Goal: Information Seeking & Learning: Learn about a topic

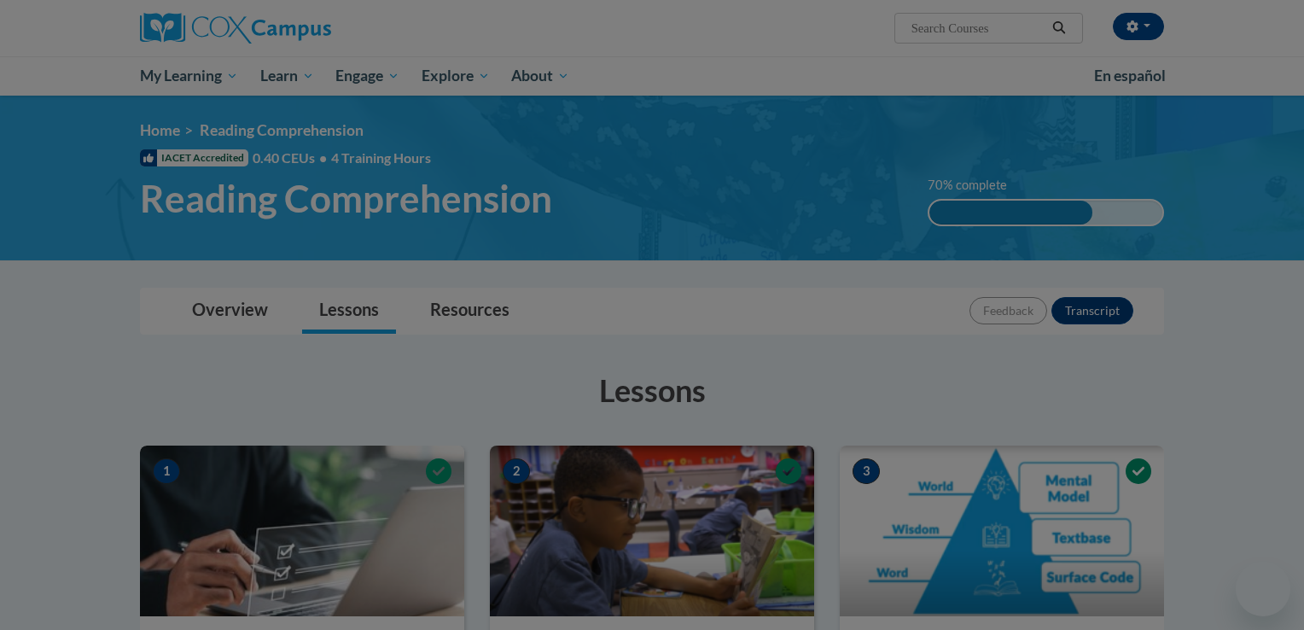
scroll to position [1529, 0]
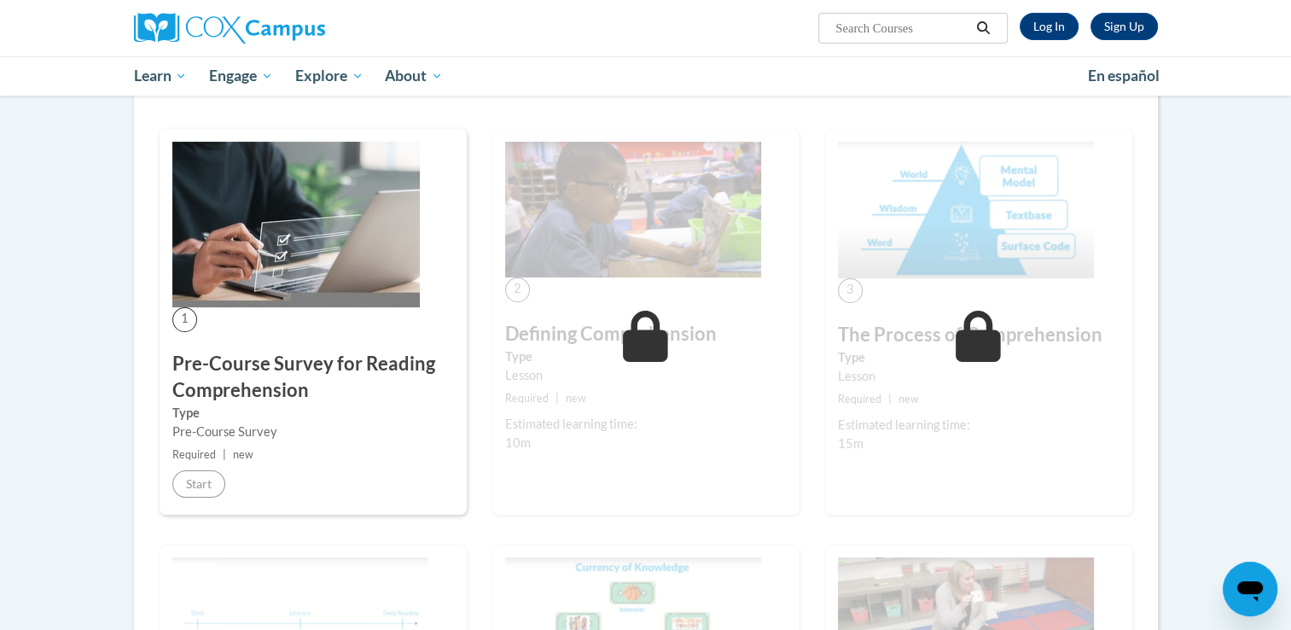
scroll to position [263, 0]
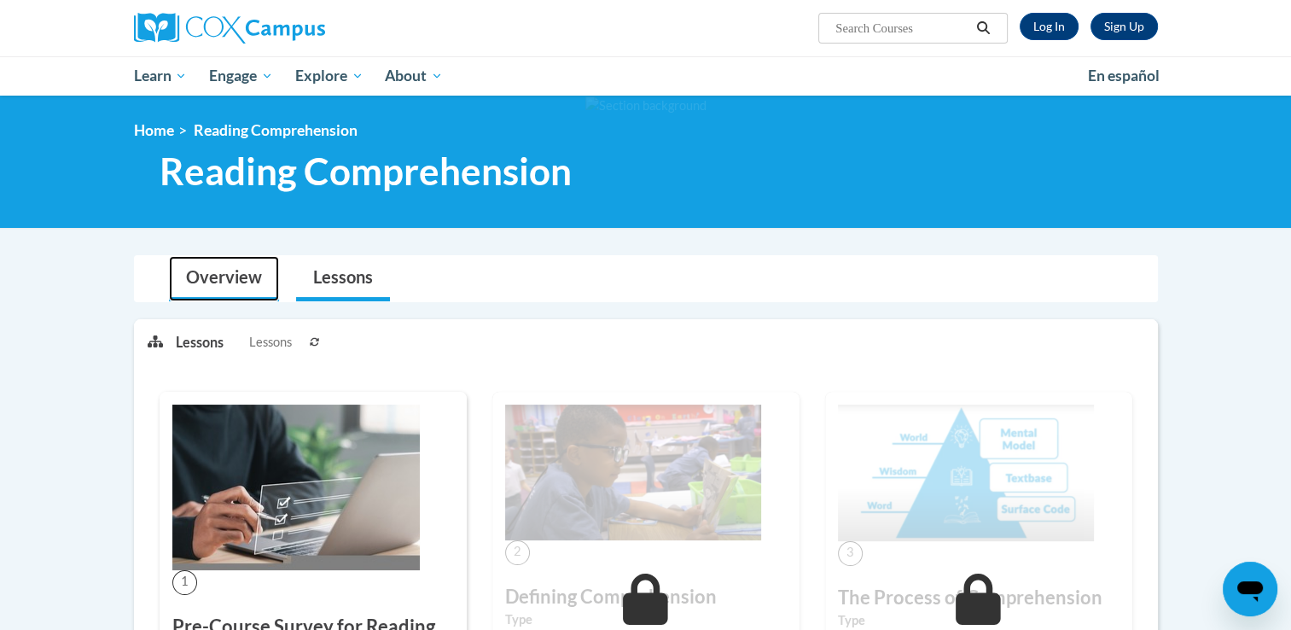
click at [226, 276] on link "Overview" at bounding box center [224, 278] width 110 height 45
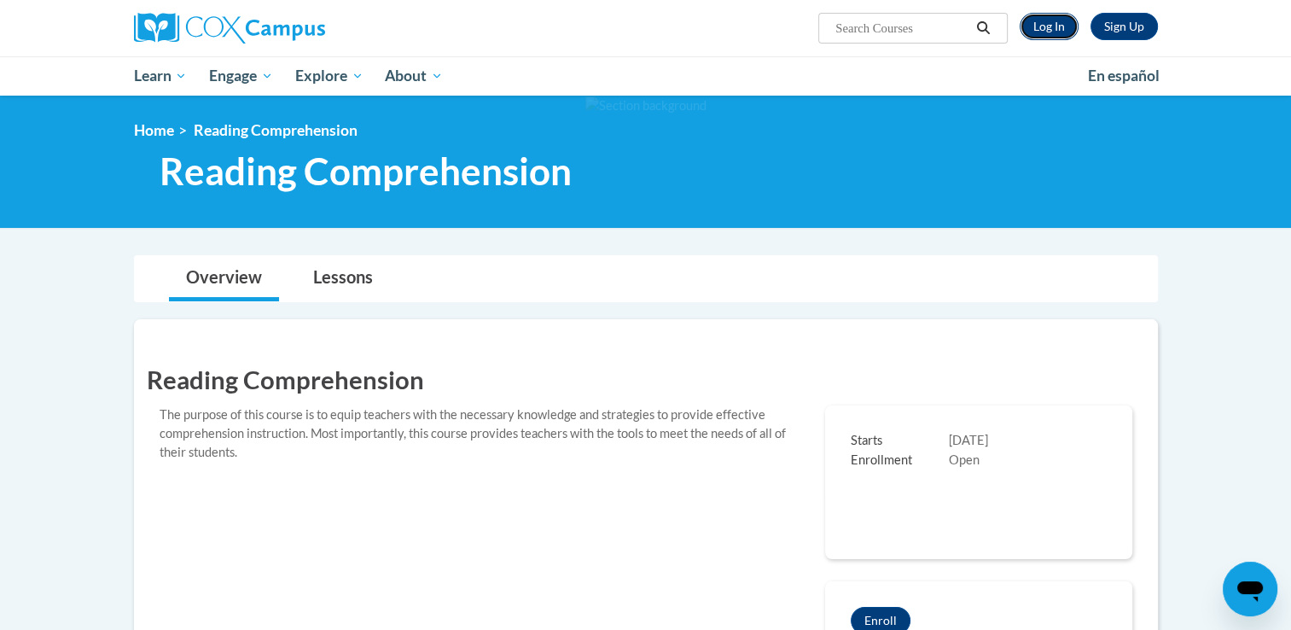
click at [1056, 34] on link "Log In" at bounding box center [1049, 26] width 59 height 27
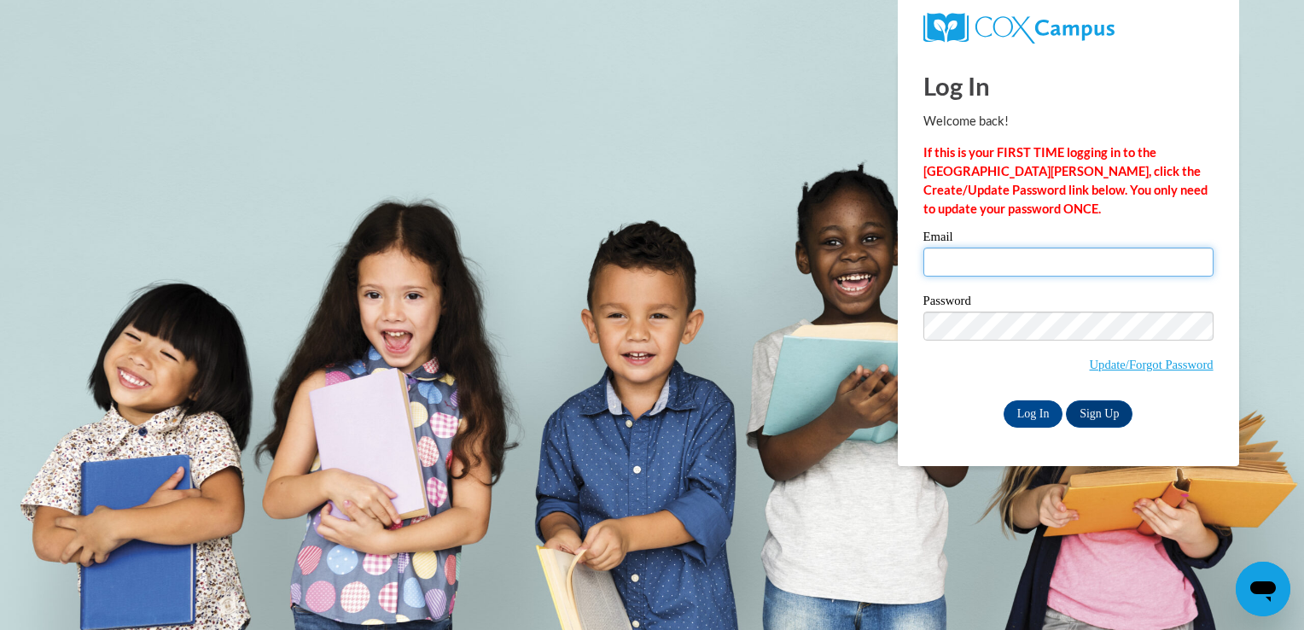
type input "jenna.obeidat@yahoo.com"
click at [1024, 428] on div "Log In Welcome back! If this is your FIRST TIME logging in to the NEW Cox Campu…" at bounding box center [1068, 258] width 367 height 415
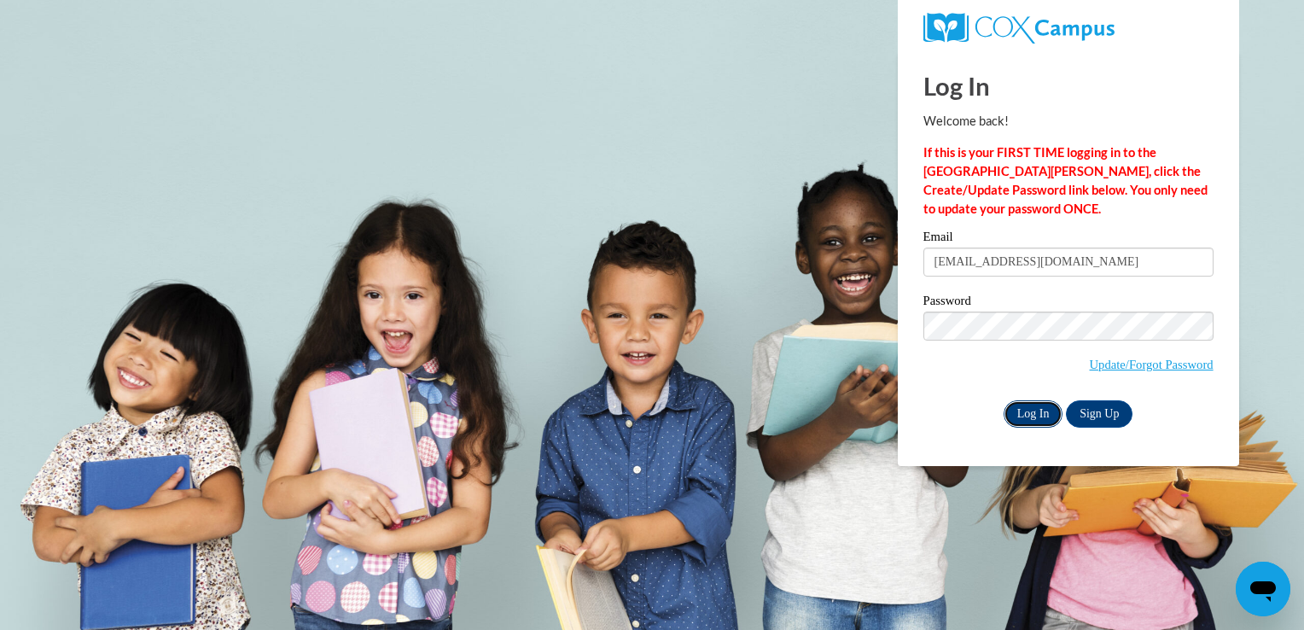
click at [1038, 417] on input "Log In" at bounding box center [1033, 413] width 60 height 27
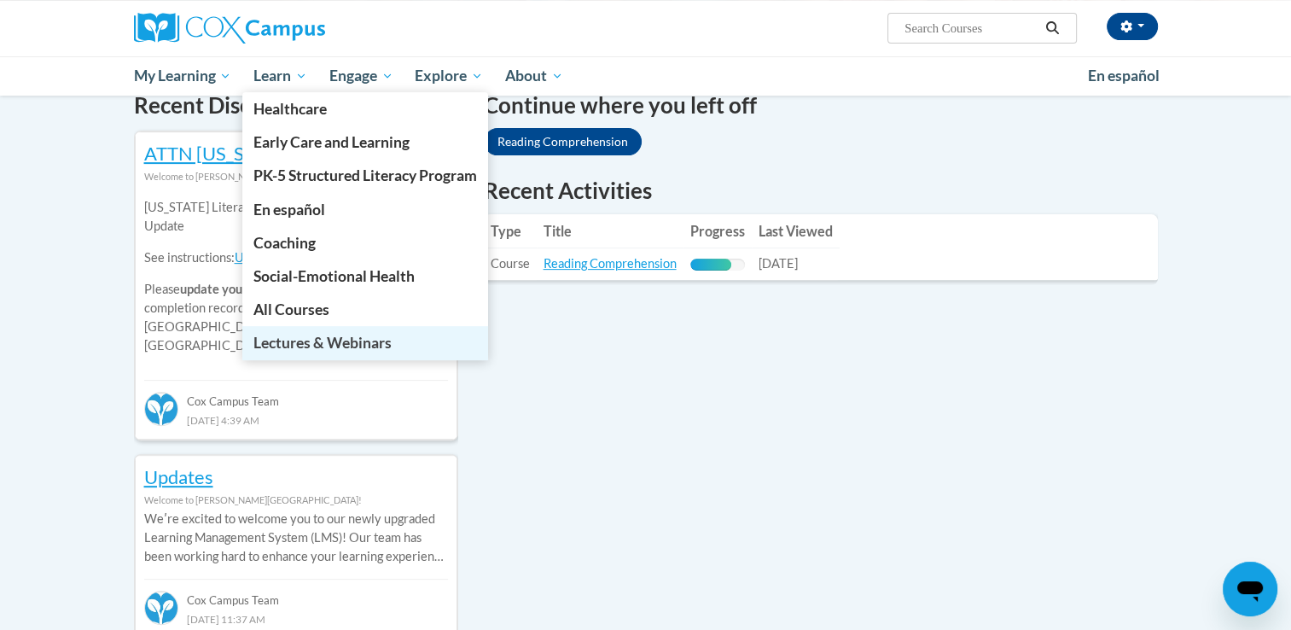
scroll to position [542, 0]
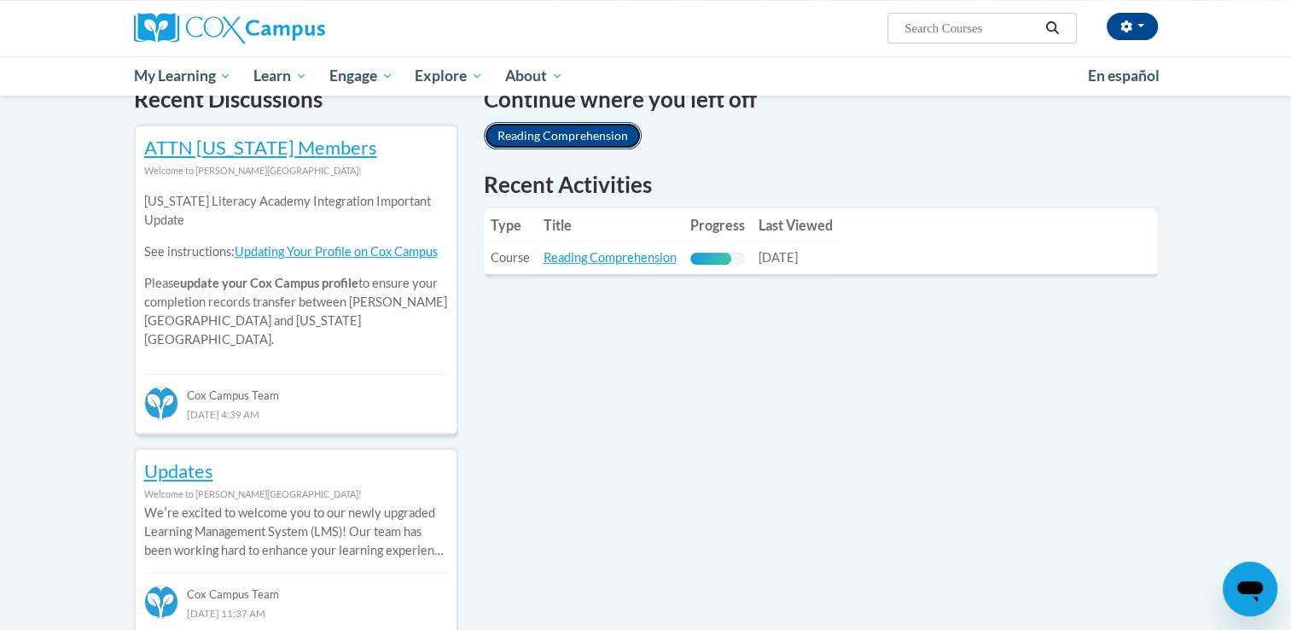
click at [555, 138] on link "Reading Comprehension" at bounding box center [563, 135] width 158 height 27
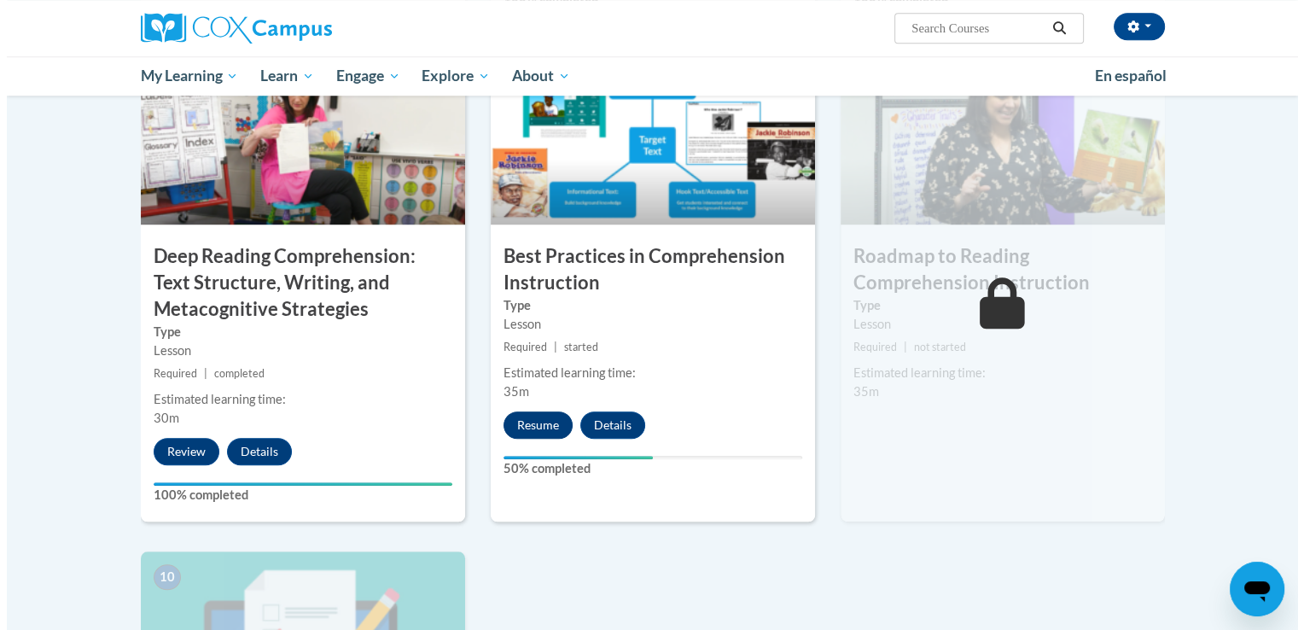
scroll to position [1340, 0]
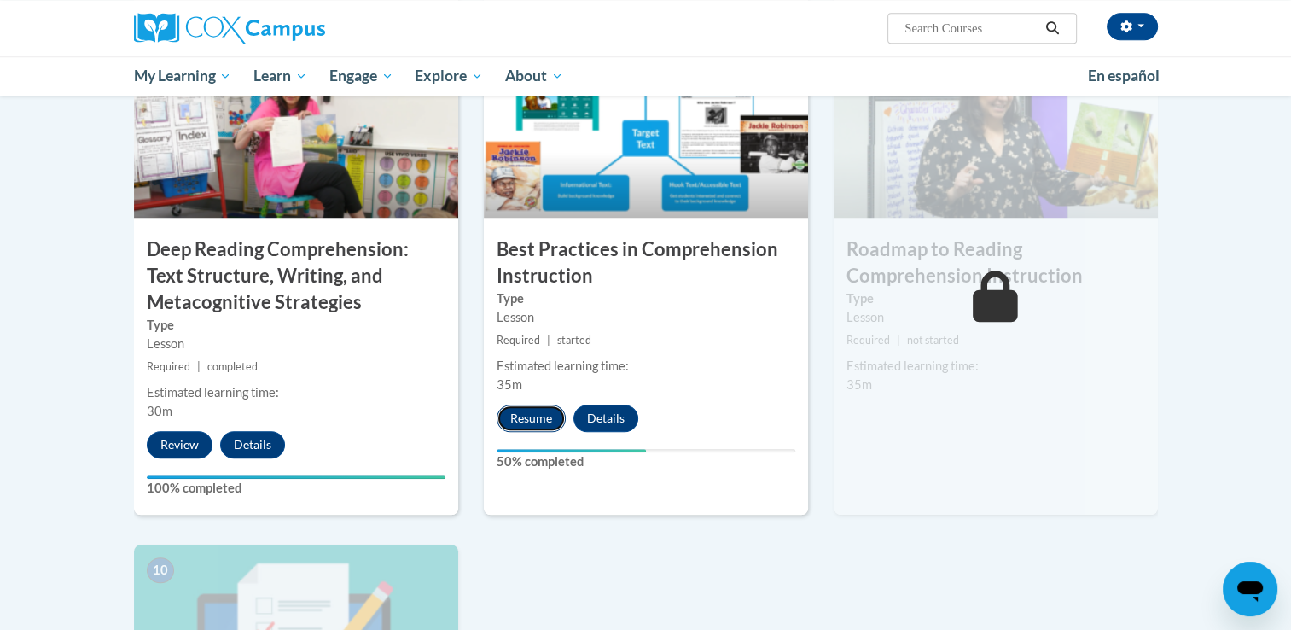
click at [536, 417] on button "Resume" at bounding box center [531, 417] width 69 height 27
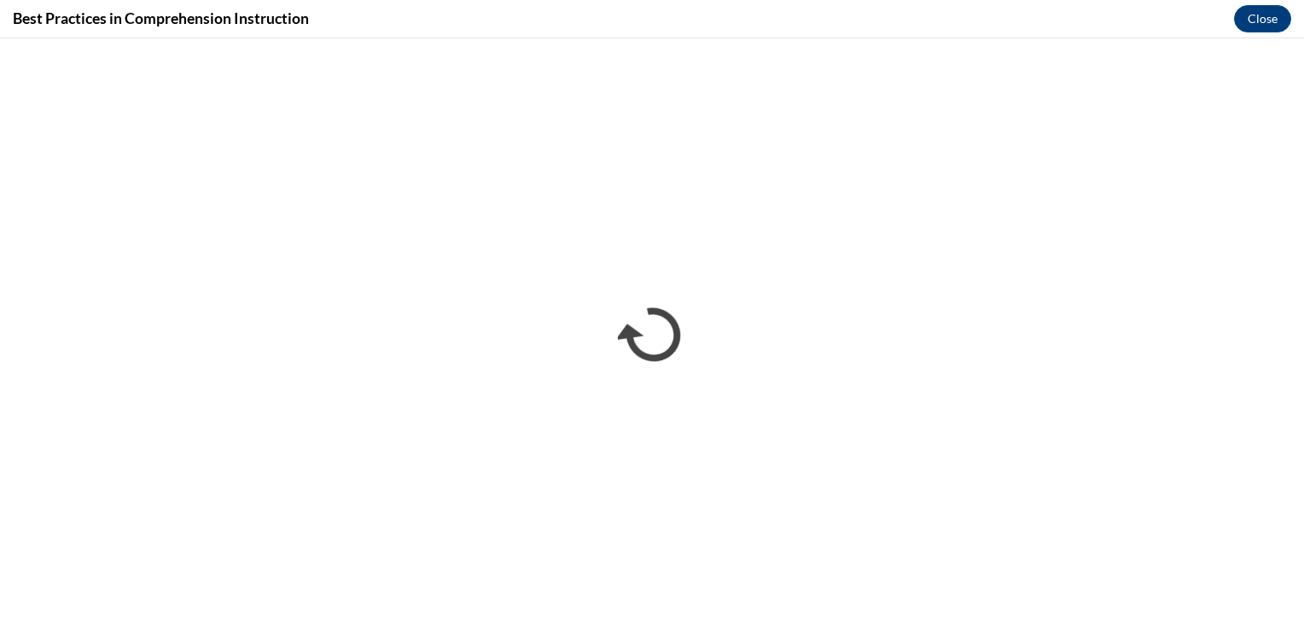
scroll to position [0, 0]
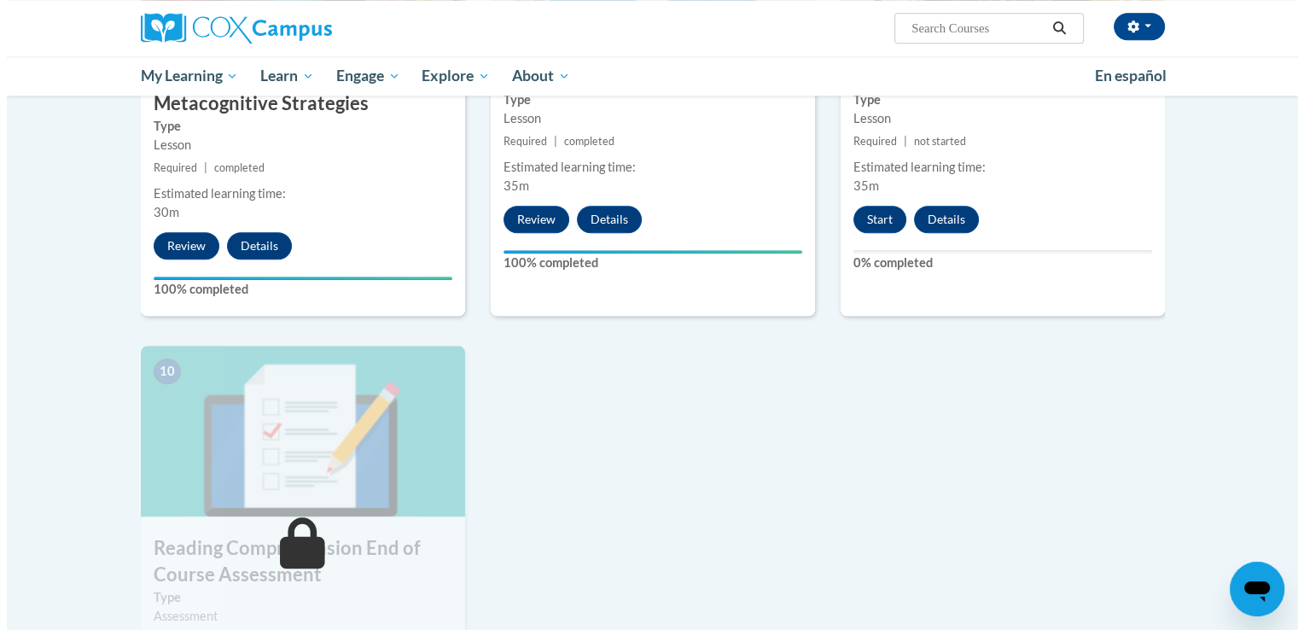
scroll to position [1560, 0]
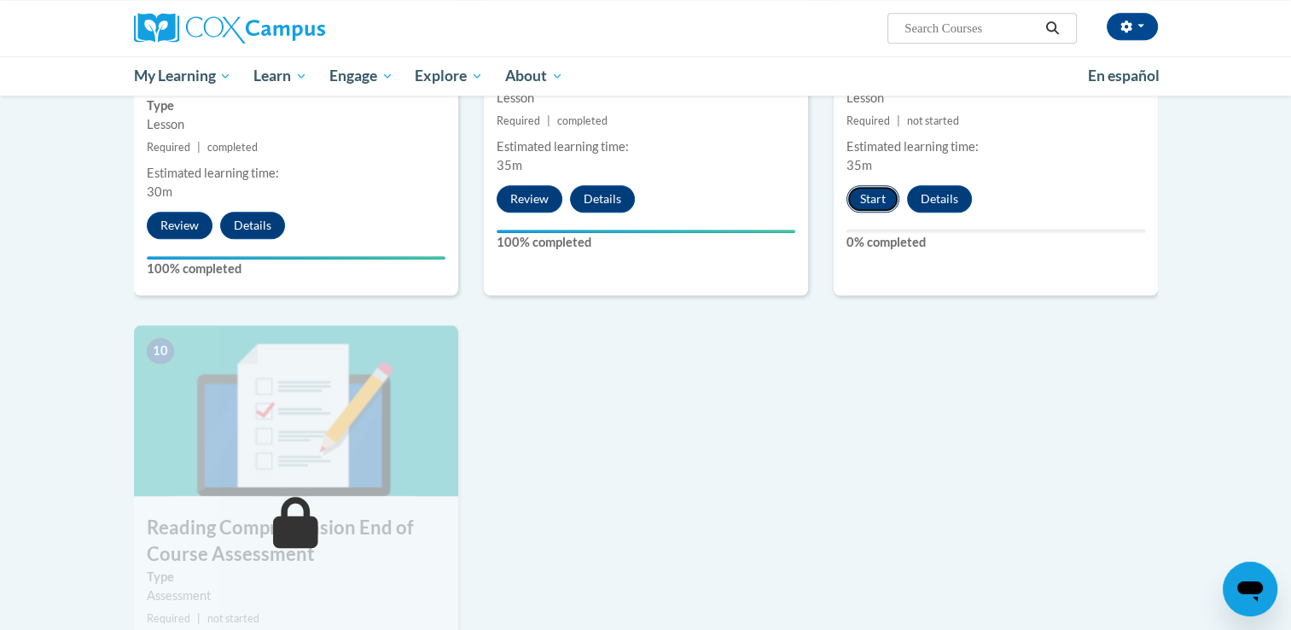
click at [864, 202] on button "Start" at bounding box center [872, 198] width 53 height 27
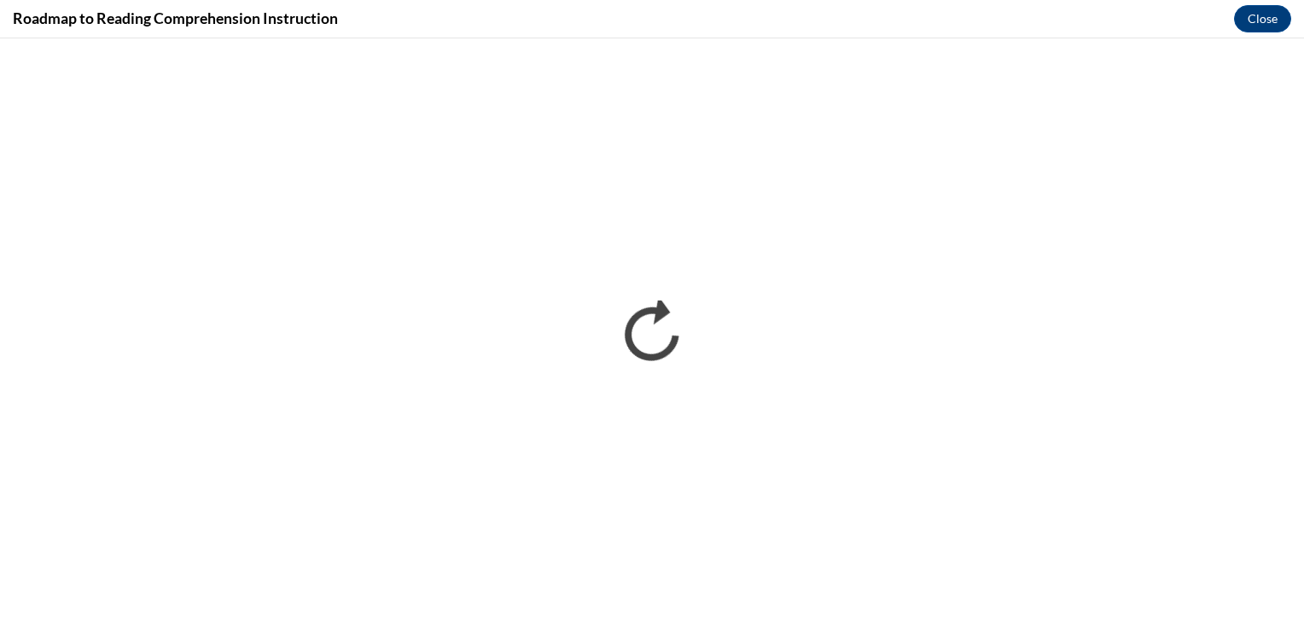
scroll to position [0, 0]
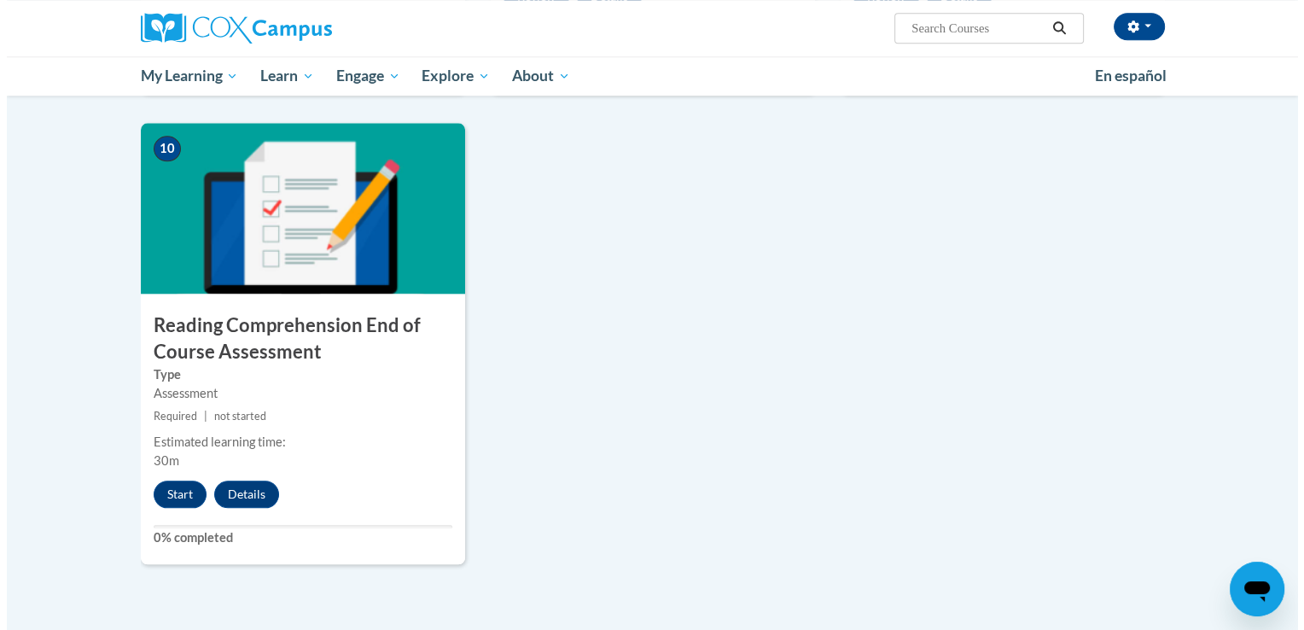
scroll to position [1767, 0]
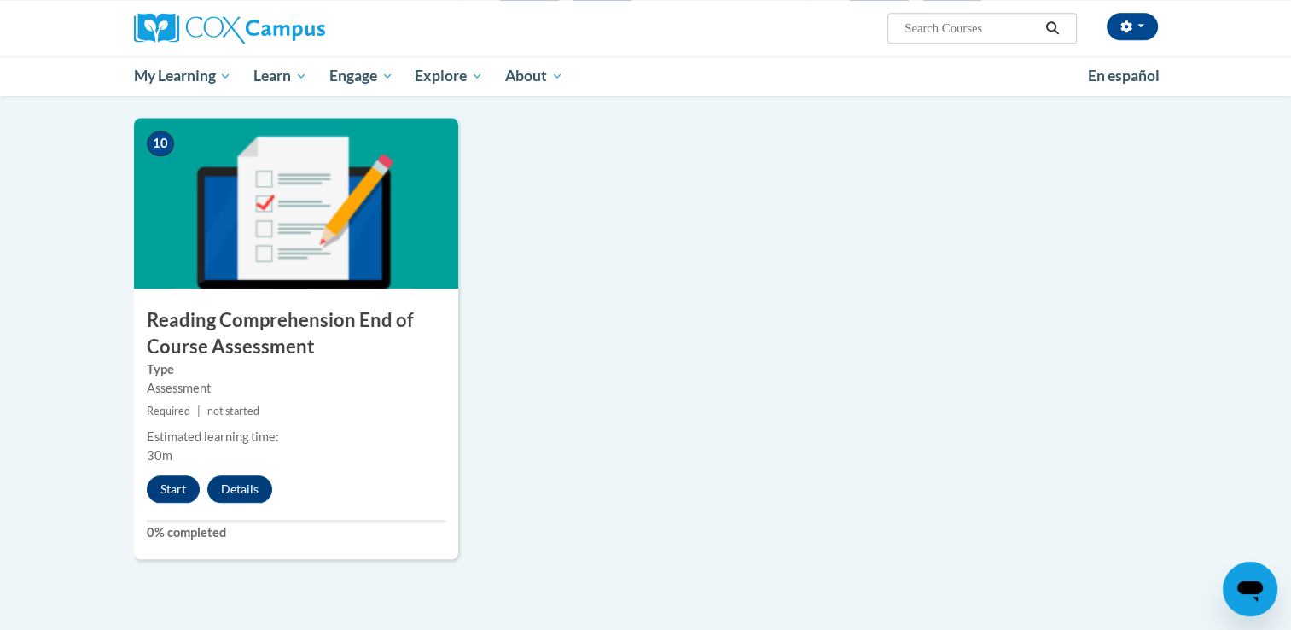
click at [142, 486] on div "Start Details" at bounding box center [214, 488] width 160 height 27
click at [158, 487] on button "Start" at bounding box center [173, 488] width 53 height 27
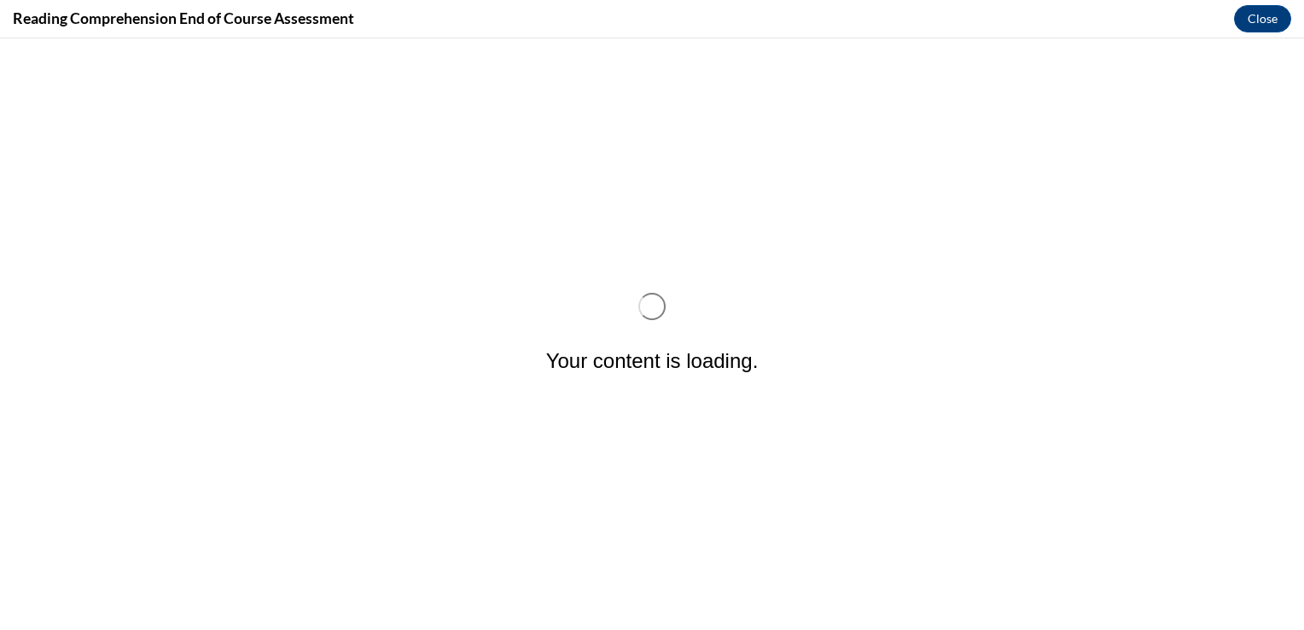
scroll to position [0, 0]
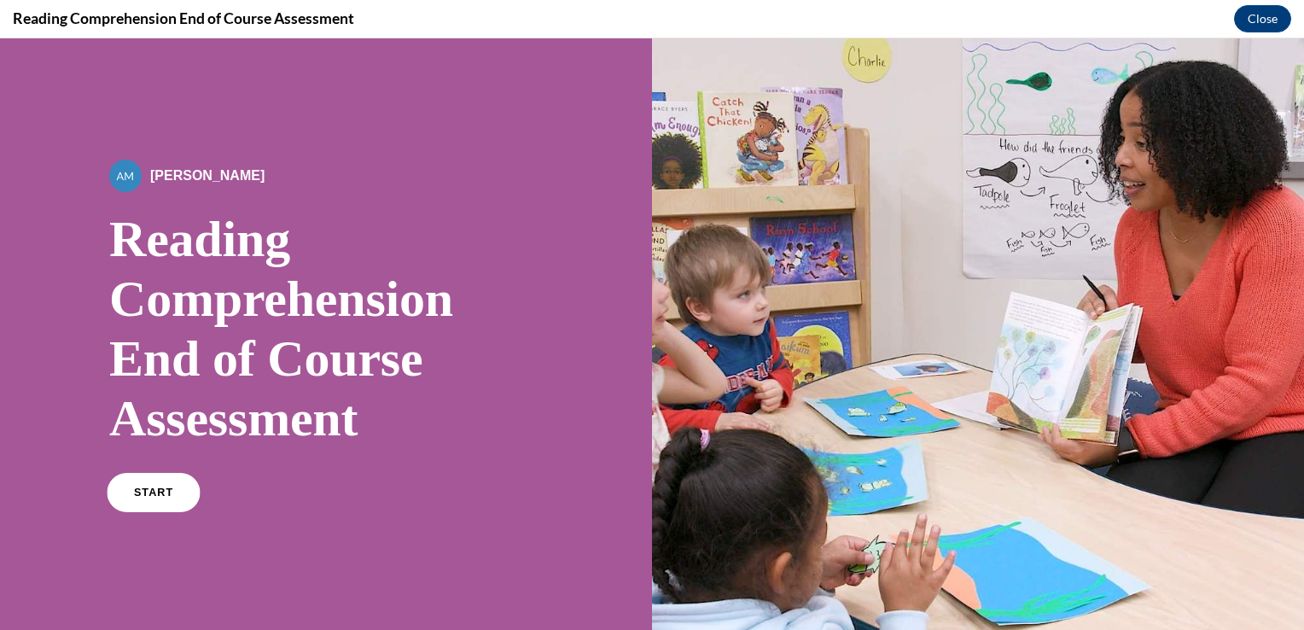
click at [125, 497] on link "START" at bounding box center [153, 492] width 93 height 39
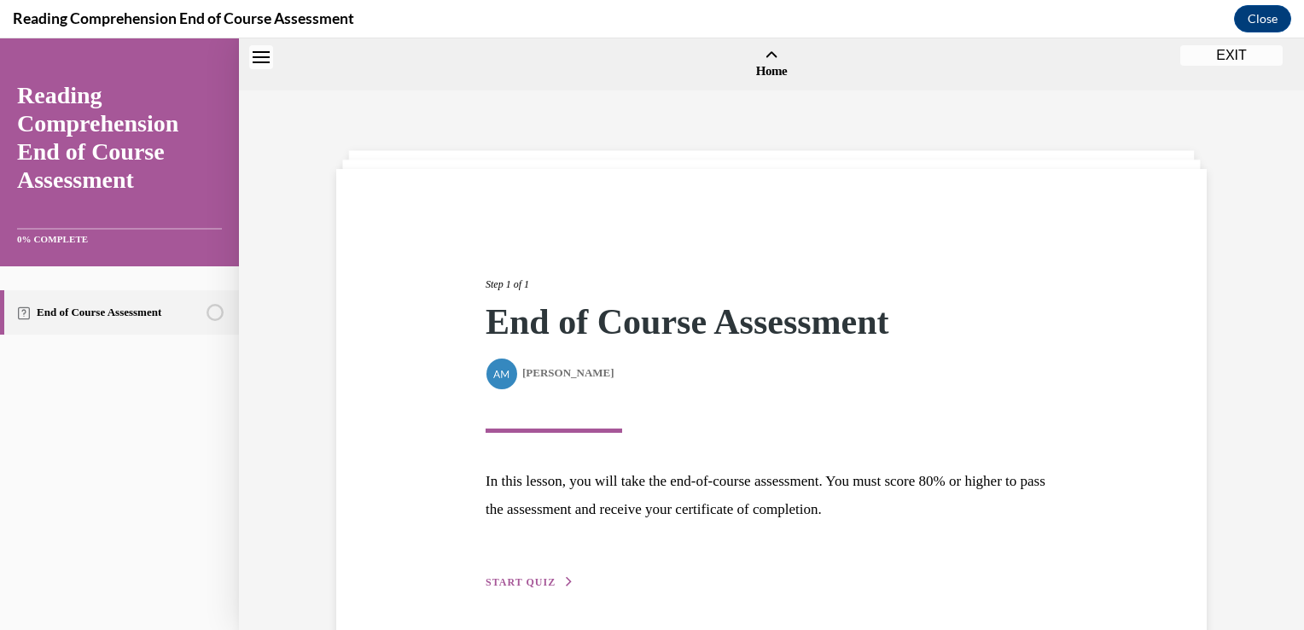
scroll to position [53, 0]
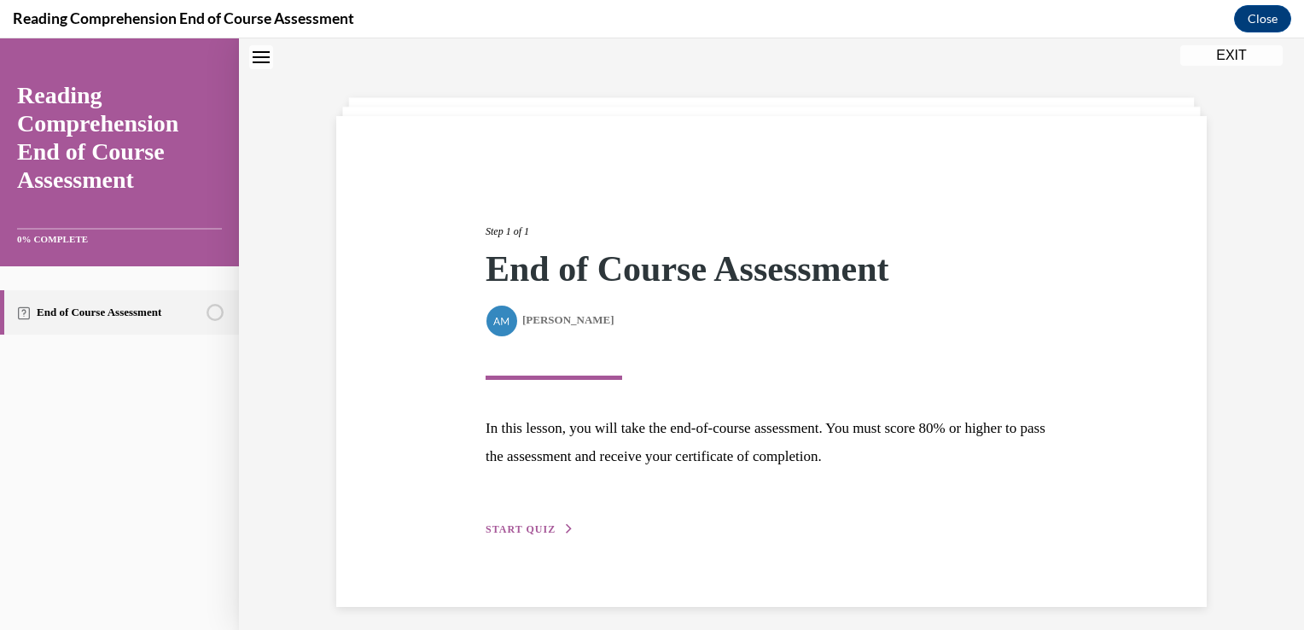
click at [515, 524] on span "START QUIZ" at bounding box center [520, 529] width 70 height 12
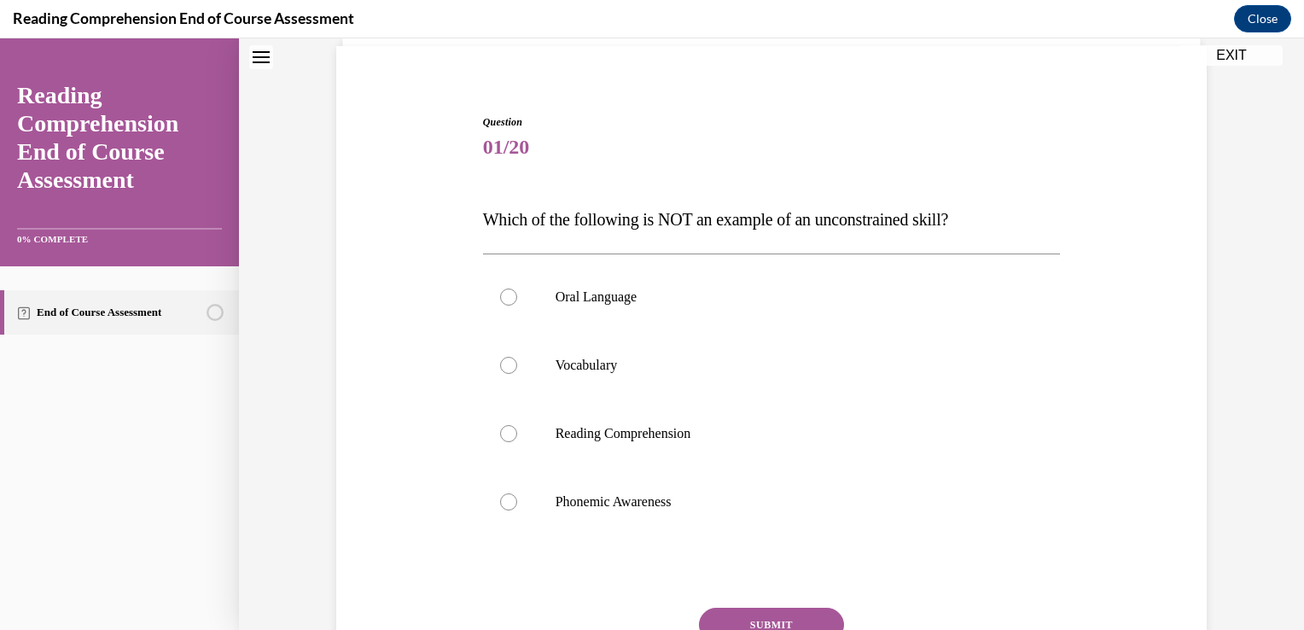
scroll to position [126, 0]
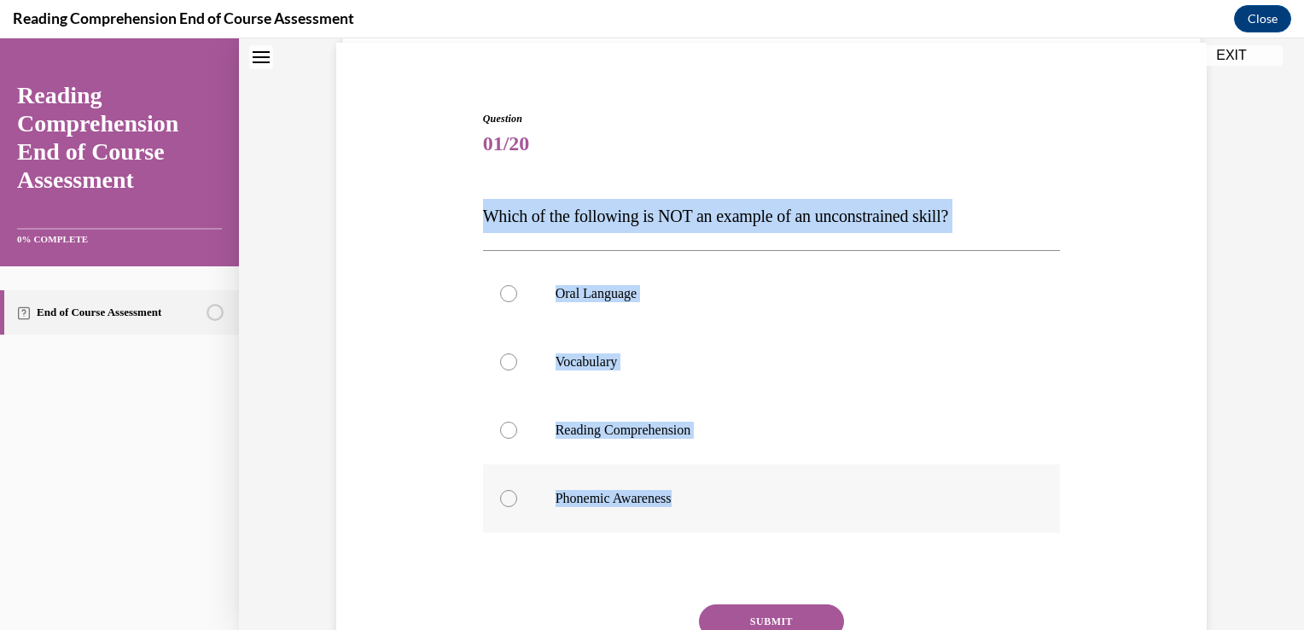
drag, startPoint x: 480, startPoint y: 209, endPoint x: 713, endPoint y: 507, distance: 378.6
click at [714, 507] on div "Question 01/20 Which of the following is NOT an example of an unconstrained ski…" at bounding box center [771, 402] width 879 height 684
copy div "Which of the following is NOT an example of an unconstrained skill? Oral Langua…"
click at [645, 483] on label "Phonemic Awareness" at bounding box center [772, 498] width 578 height 68
click at [517, 490] on input "Phonemic Awareness" at bounding box center [508, 498] width 17 height 17
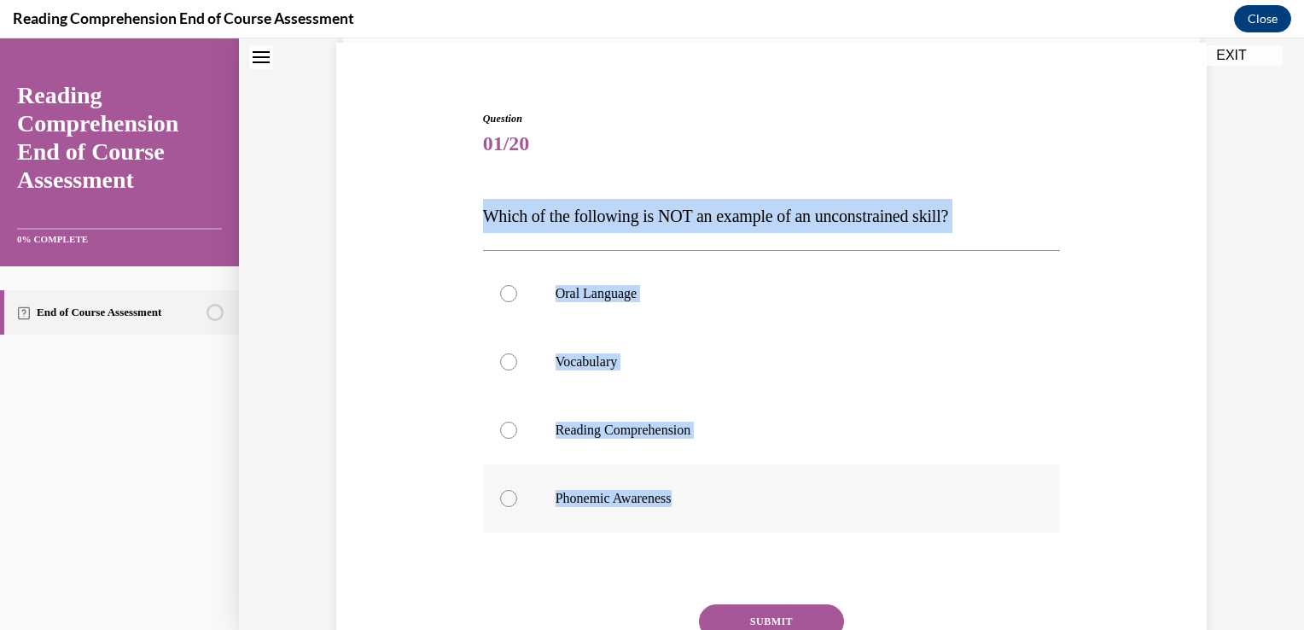
radio input "true"
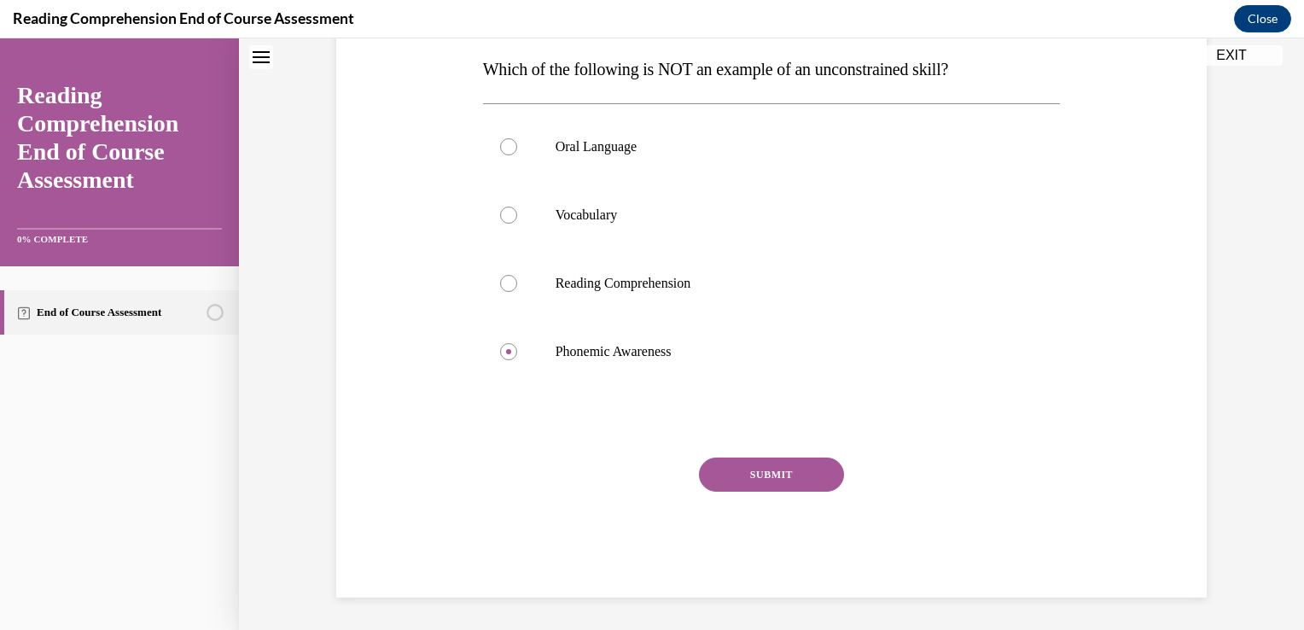
click at [762, 468] on button "SUBMIT" at bounding box center [771, 474] width 145 height 34
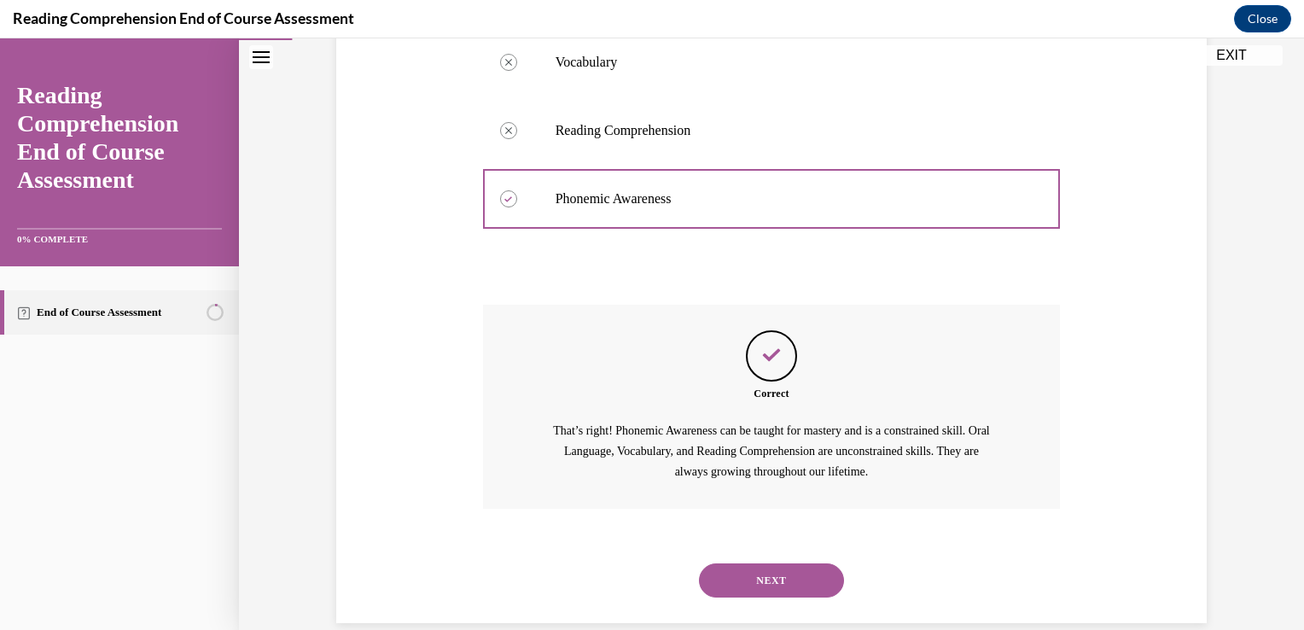
scroll to position [452, 0]
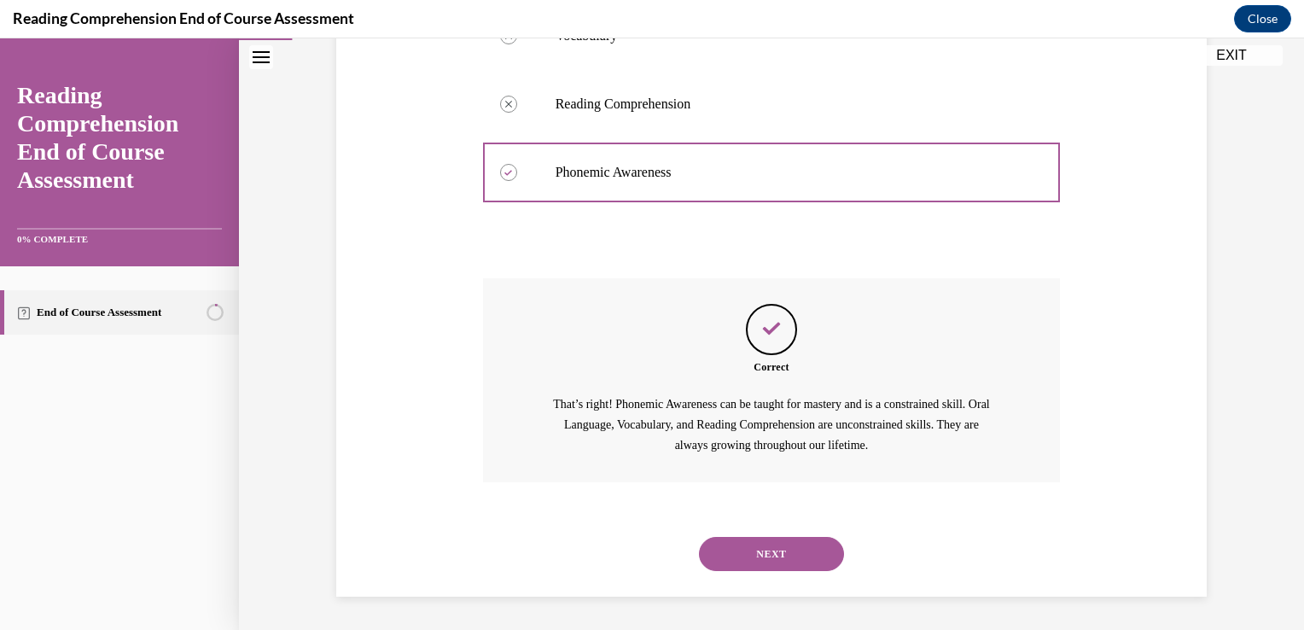
click at [761, 561] on button "NEXT" at bounding box center [771, 554] width 145 height 34
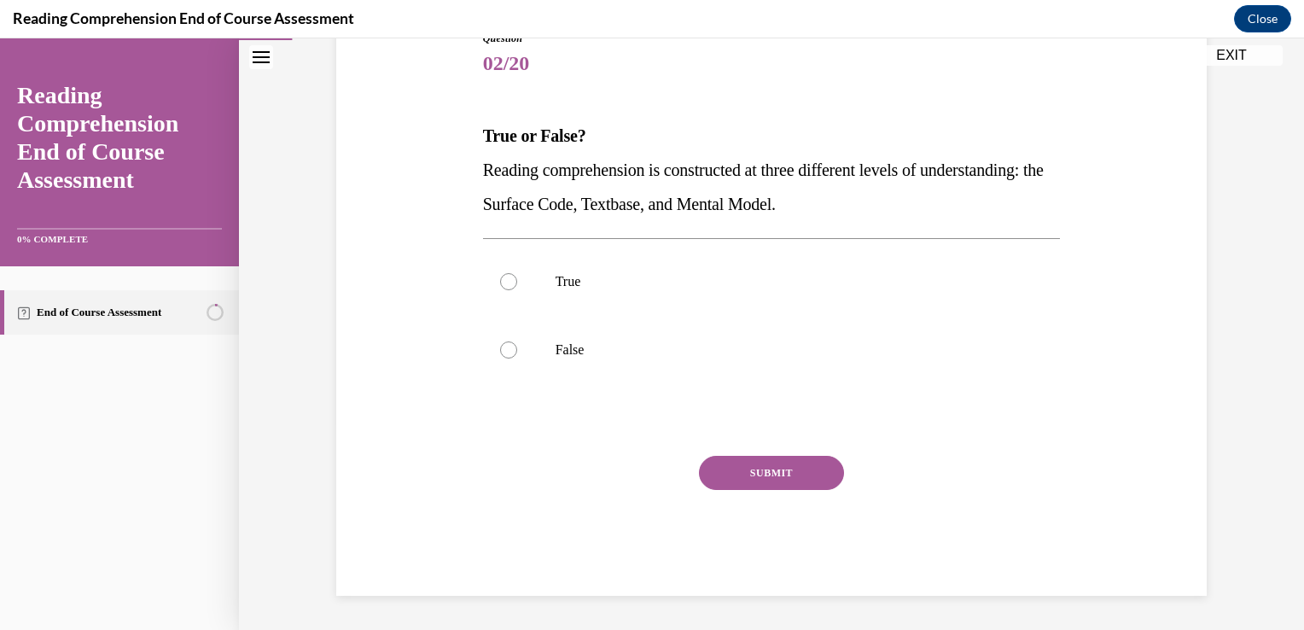
scroll to position [189, 0]
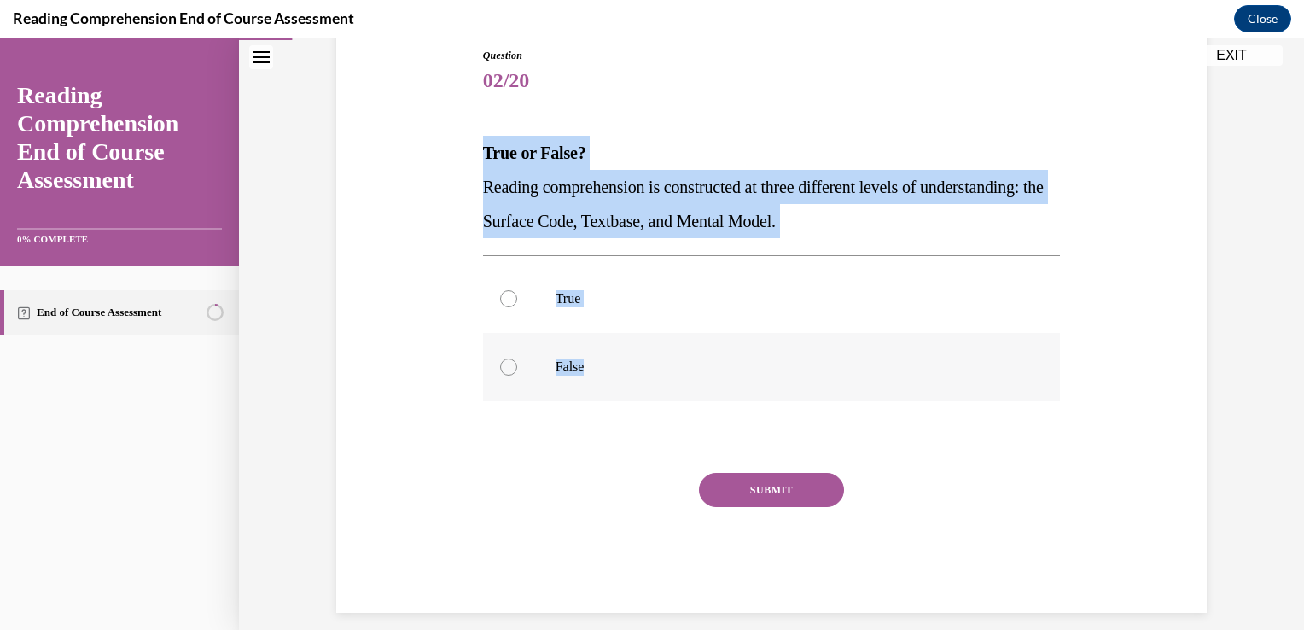
drag, startPoint x: 465, startPoint y: 145, endPoint x: 676, endPoint y: 376, distance: 312.9
click at [676, 376] on div "Question 02/20 True or False? Reading comprehension is constructed at three dif…" at bounding box center [771, 305] width 879 height 616
copy div "True or False? Reading comprehension is constructed at three different levels o…"
click at [559, 290] on p "True" at bounding box center [786, 298] width 462 height 17
click at [517, 290] on input "True" at bounding box center [508, 298] width 17 height 17
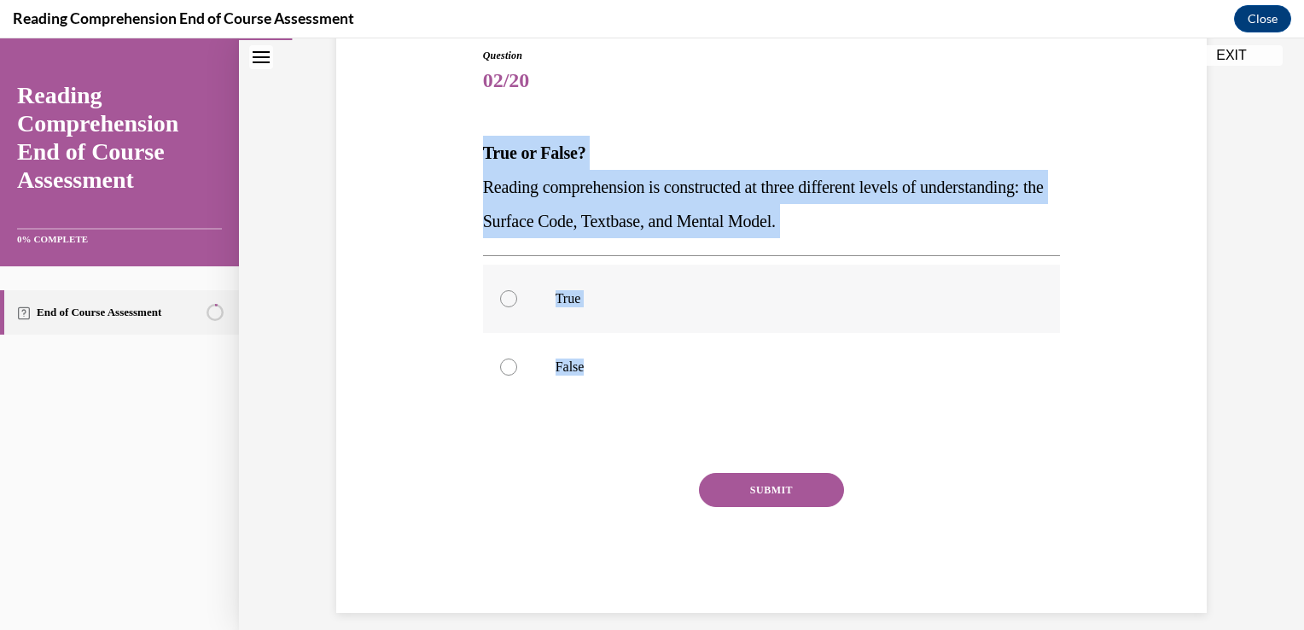
radio input "true"
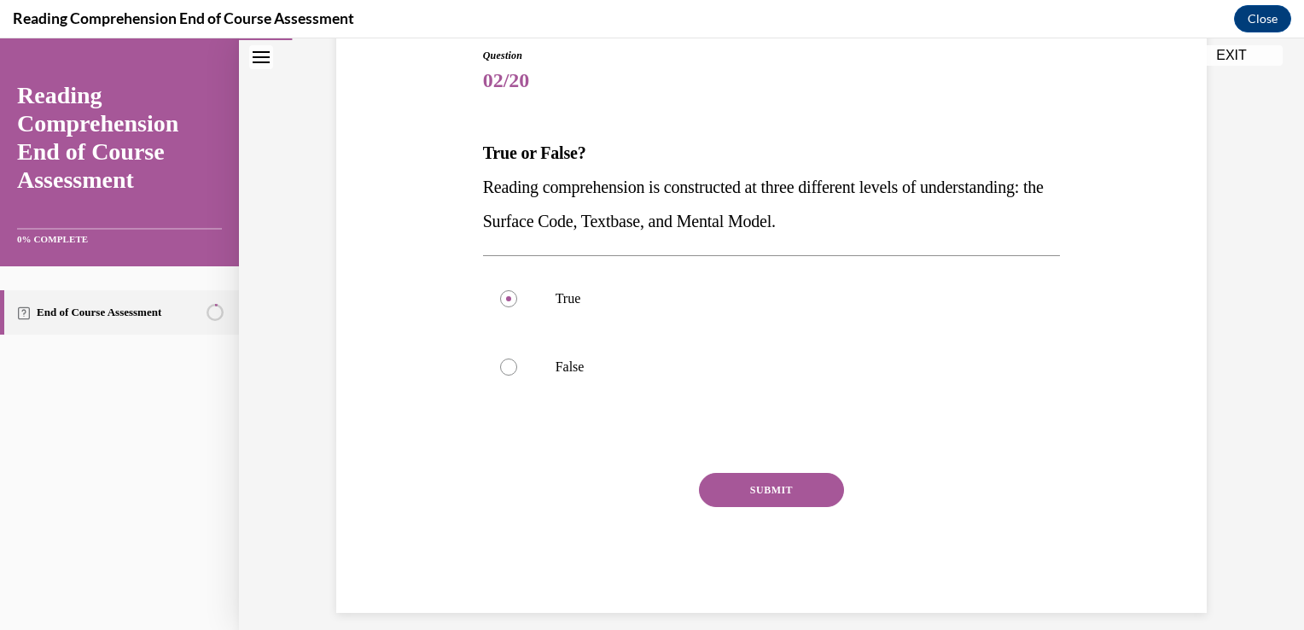
click at [744, 500] on button "SUBMIT" at bounding box center [771, 490] width 145 height 34
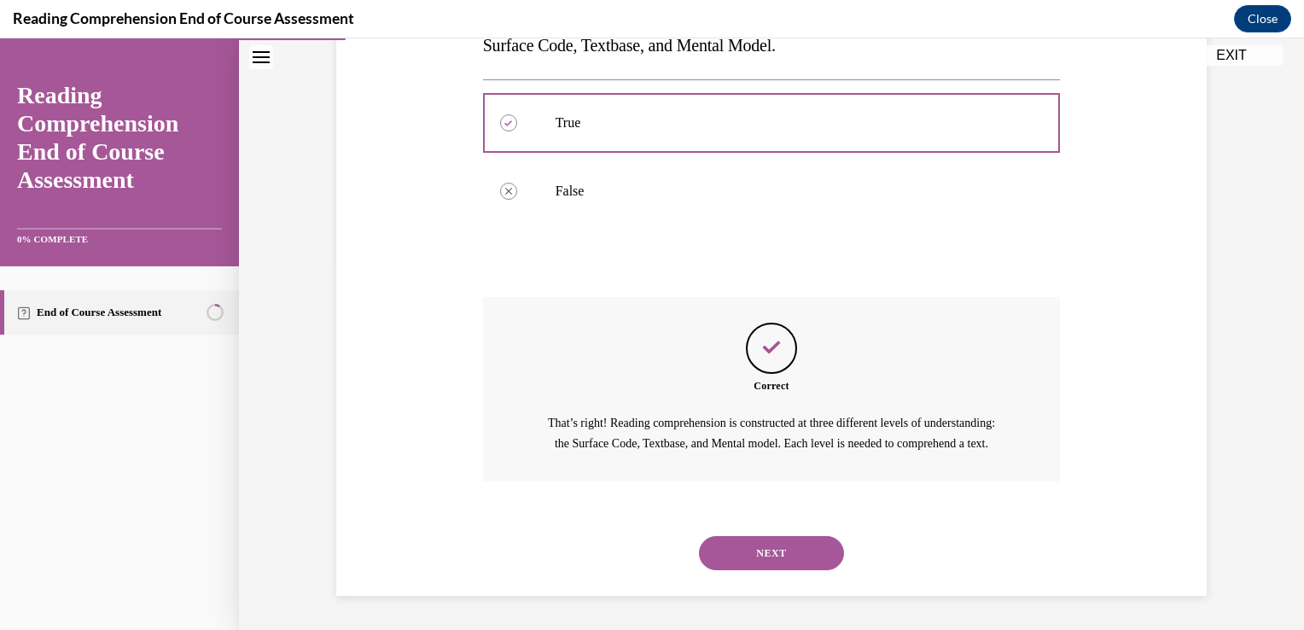
scroll to position [384, 0]
click at [730, 566] on button "NEXT" at bounding box center [771, 553] width 145 height 34
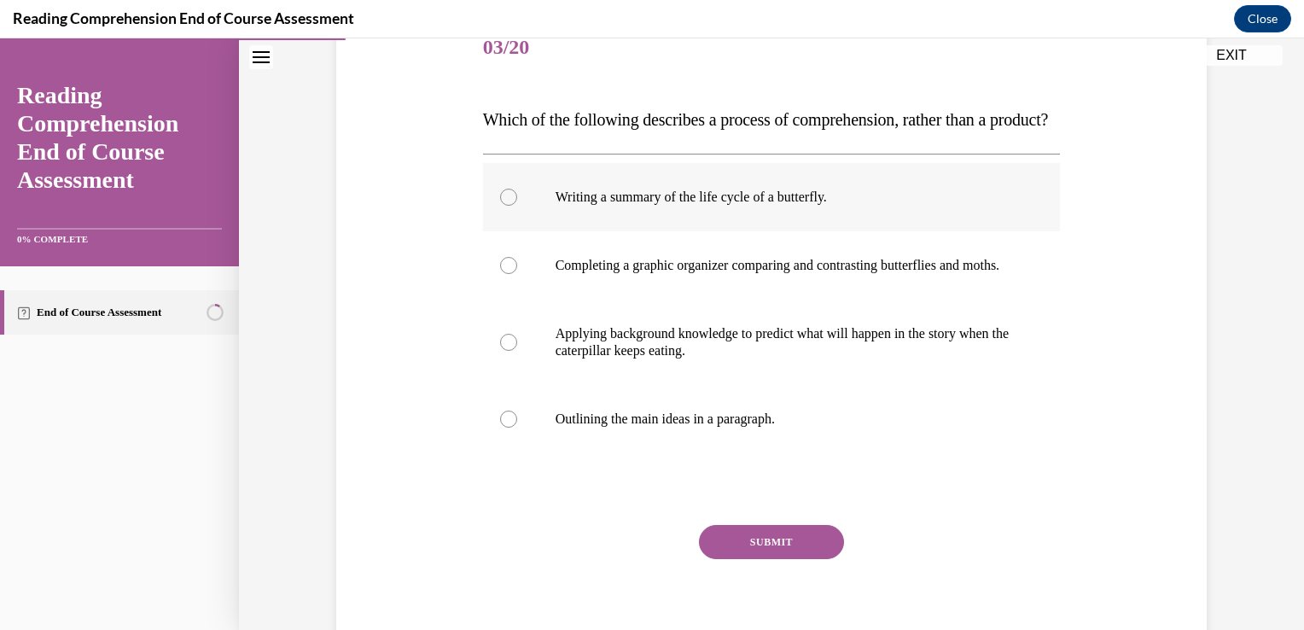
scroll to position [222, 0]
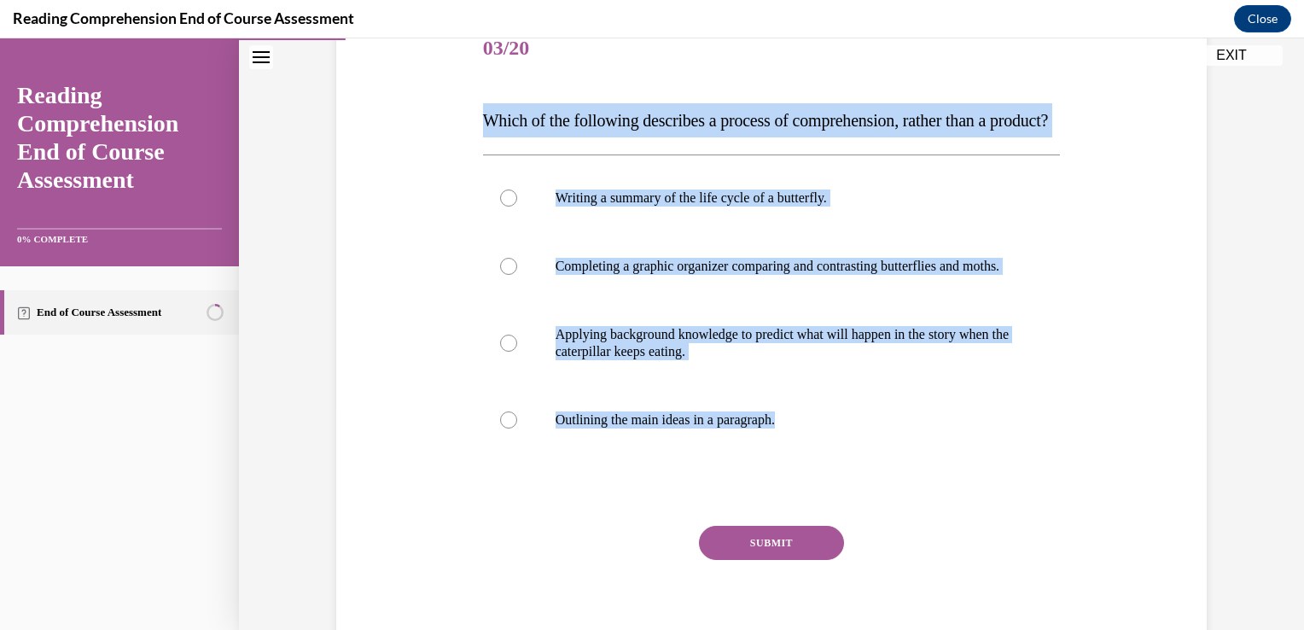
drag, startPoint x: 471, startPoint y: 119, endPoint x: 838, endPoint y: 505, distance: 532.3
click at [838, 505] on div "Question 03/20 Which of the following describes a process of comprehension, rat…" at bounding box center [771, 314] width 879 height 701
copy div "Which of the following describes a process of comprehension, rather than a prod…"
click at [577, 370] on label "Applying background knowledge to predict what will happen in the story when the…" at bounding box center [772, 342] width 578 height 85
click at [517, 352] on input "Applying background knowledge to predict what will happen in the story when the…" at bounding box center [508, 342] width 17 height 17
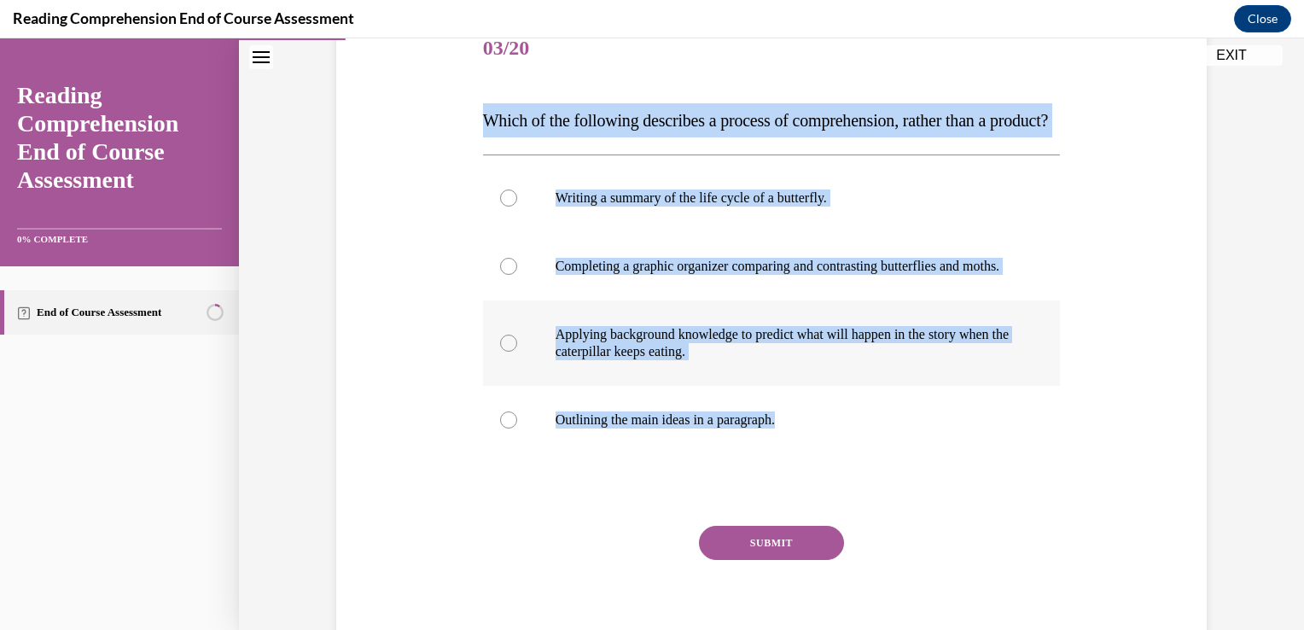
radio input "true"
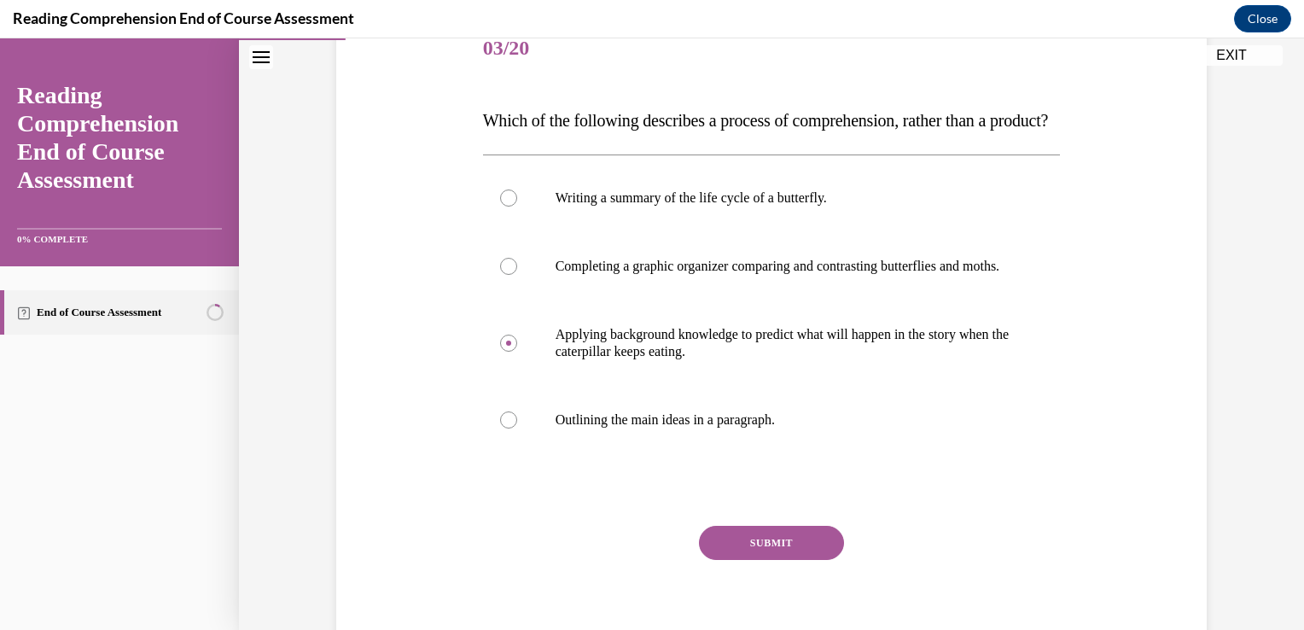
click at [718, 560] on button "SUBMIT" at bounding box center [771, 543] width 145 height 34
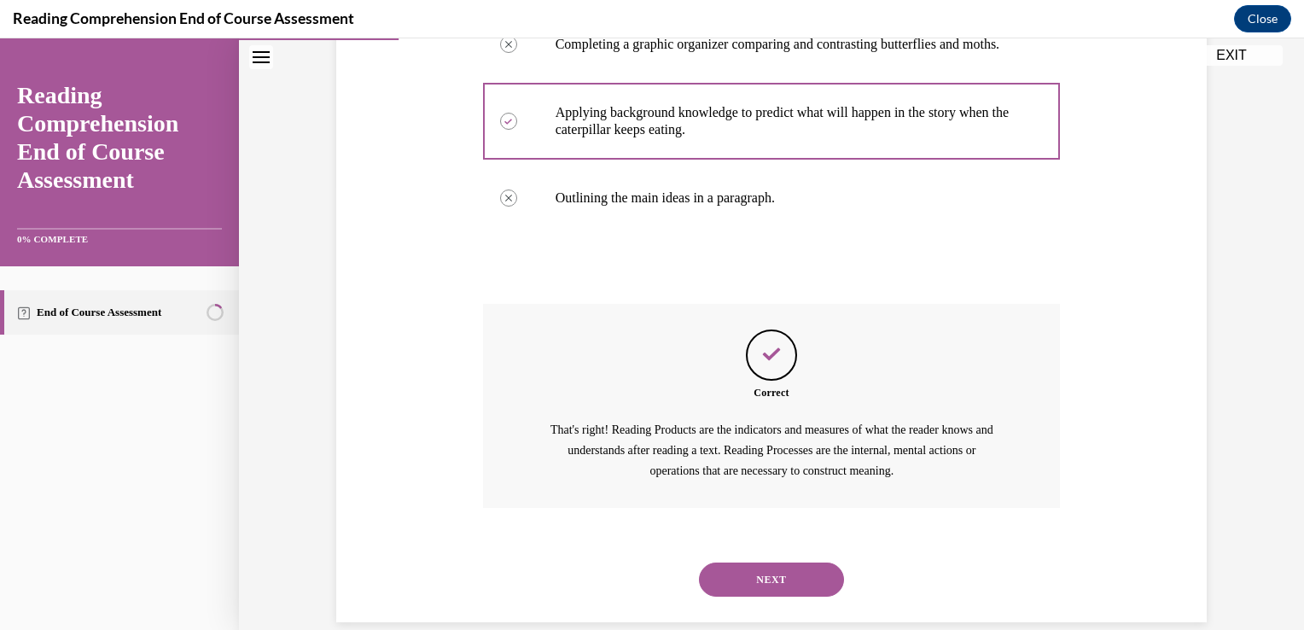
scroll to position [520, 0]
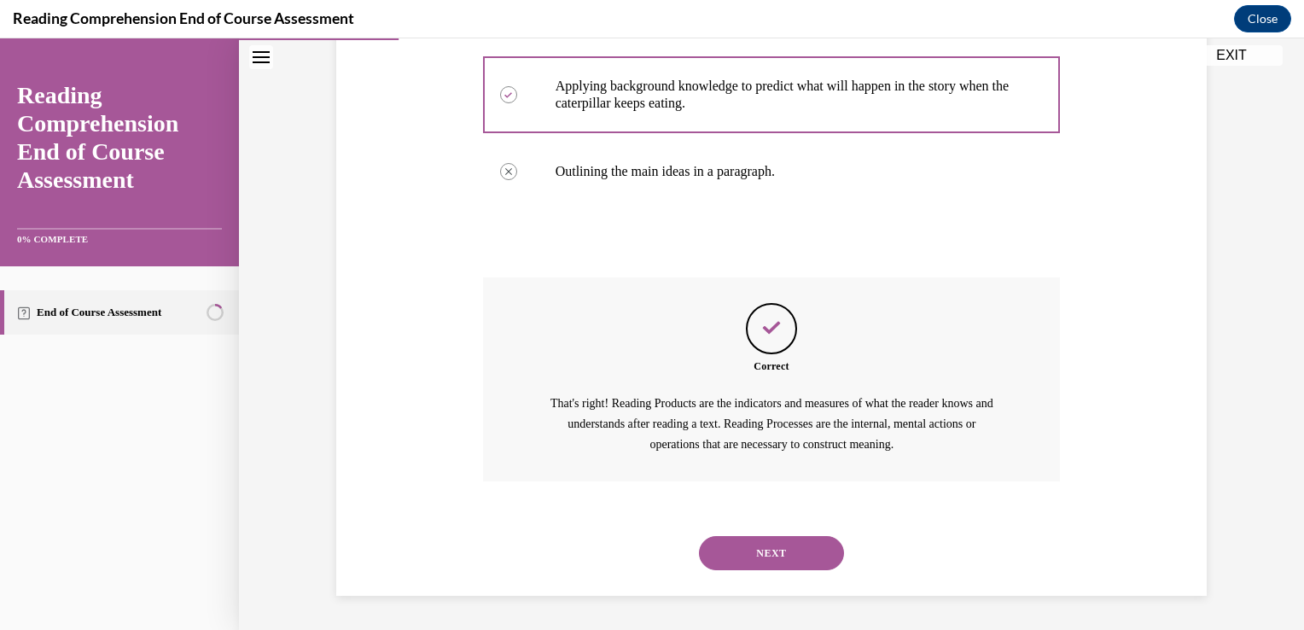
click at [767, 547] on button "NEXT" at bounding box center [771, 553] width 145 height 34
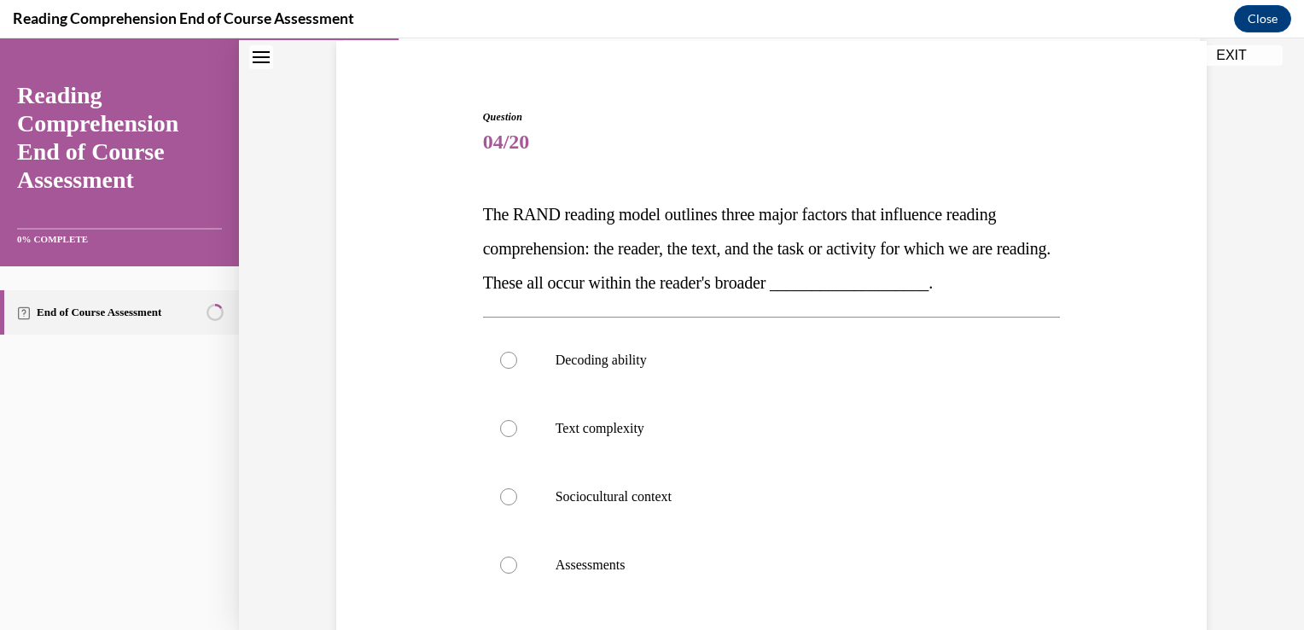
scroll to position [150, 0]
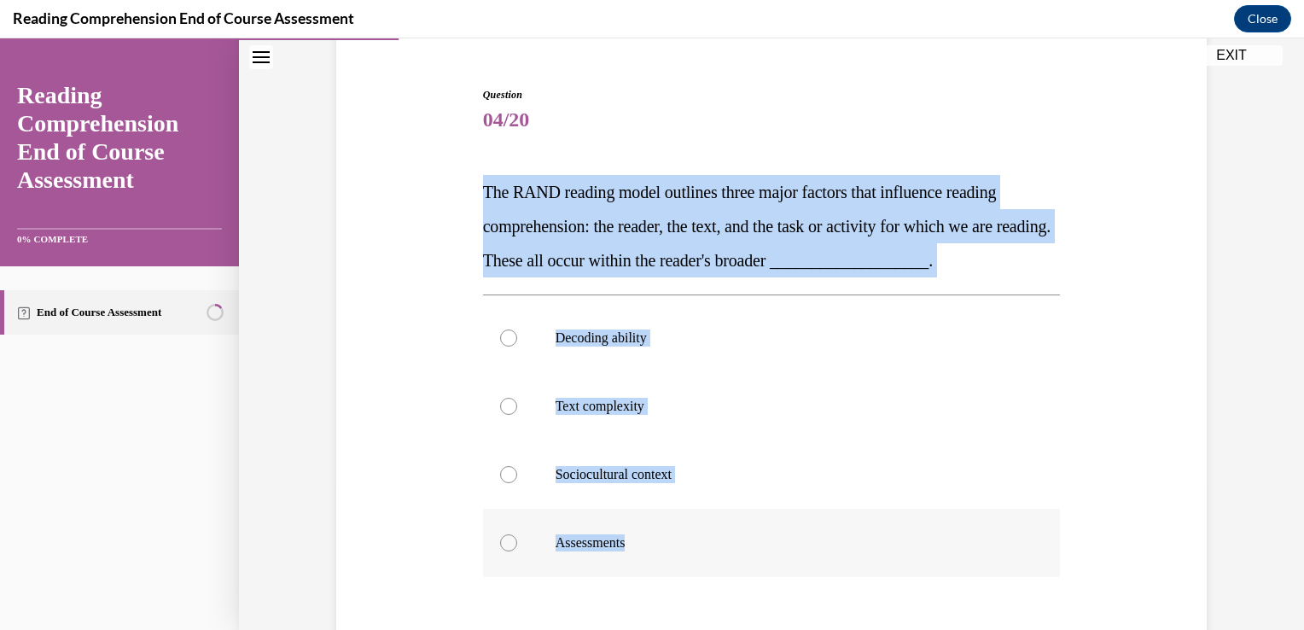
drag, startPoint x: 483, startPoint y: 200, endPoint x: 654, endPoint y: 555, distance: 394.2
click at [654, 555] on div "Question 04/20 The RAND reading model outlines three major factors that influen…" at bounding box center [771, 412] width 879 height 753
copy div "The RAND reading model outlines three major factors that influence reading comp…"
click at [648, 494] on label "Sociocultural context" at bounding box center [772, 474] width 578 height 68
click at [517, 483] on input "Sociocultural context" at bounding box center [508, 474] width 17 height 17
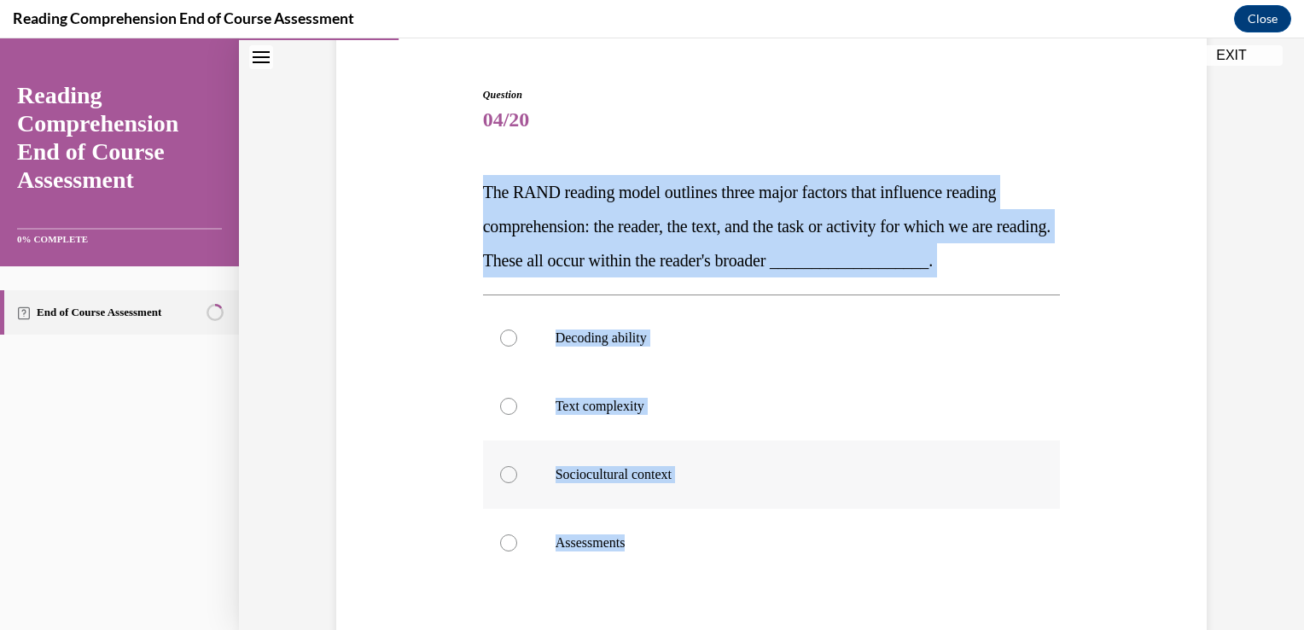
radio input "true"
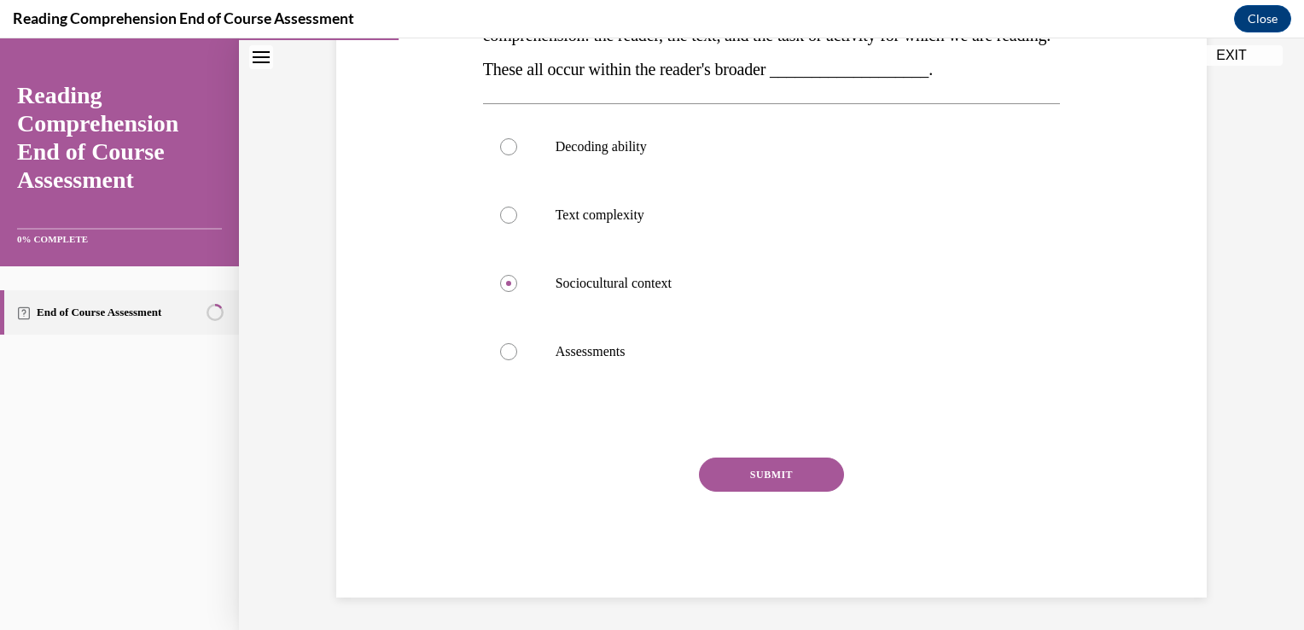
click at [725, 473] on button "SUBMIT" at bounding box center [771, 474] width 145 height 34
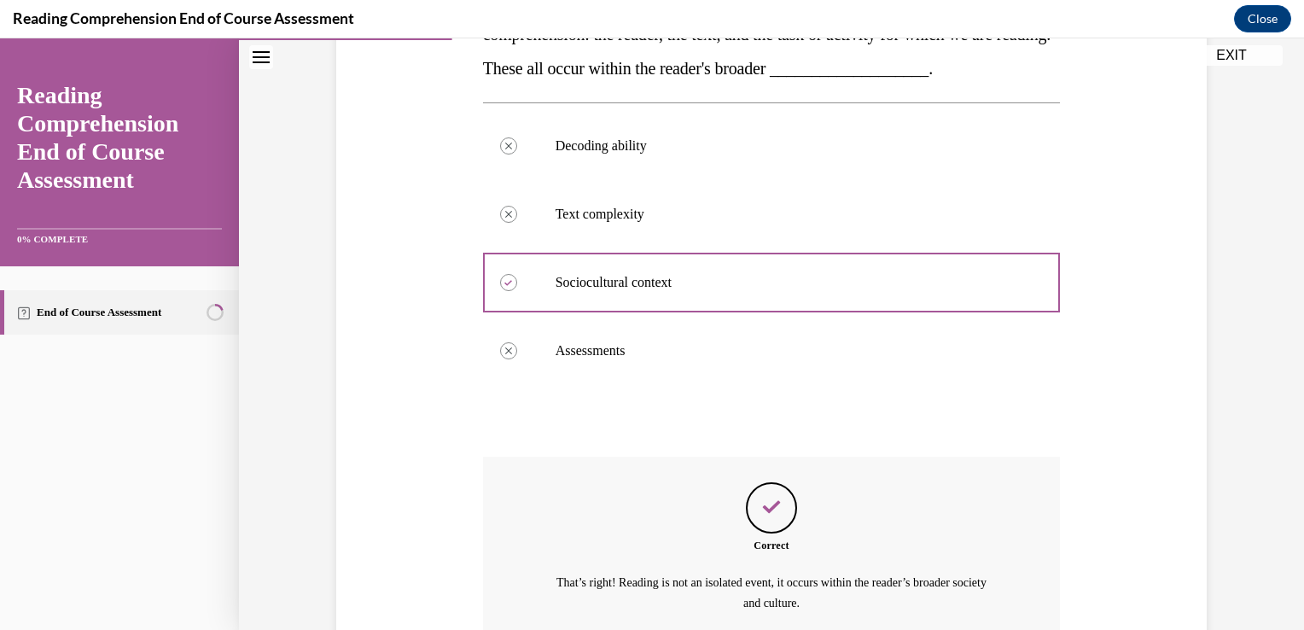
scroll to position [501, 0]
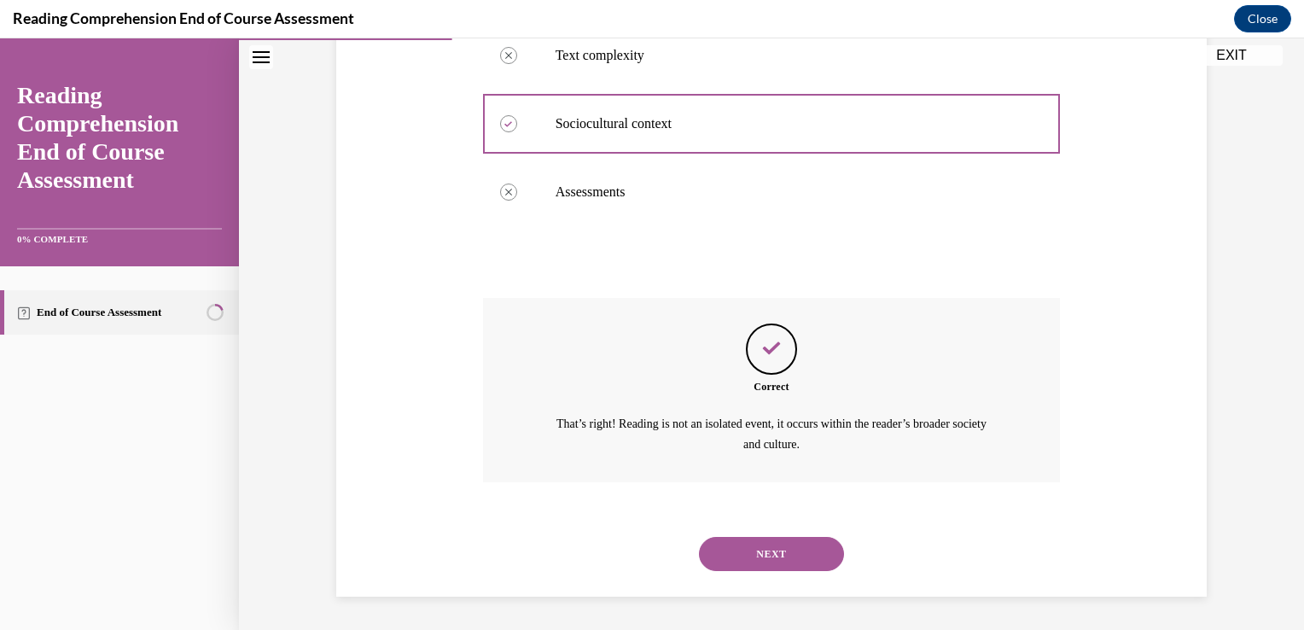
click at [730, 561] on button "NEXT" at bounding box center [771, 554] width 145 height 34
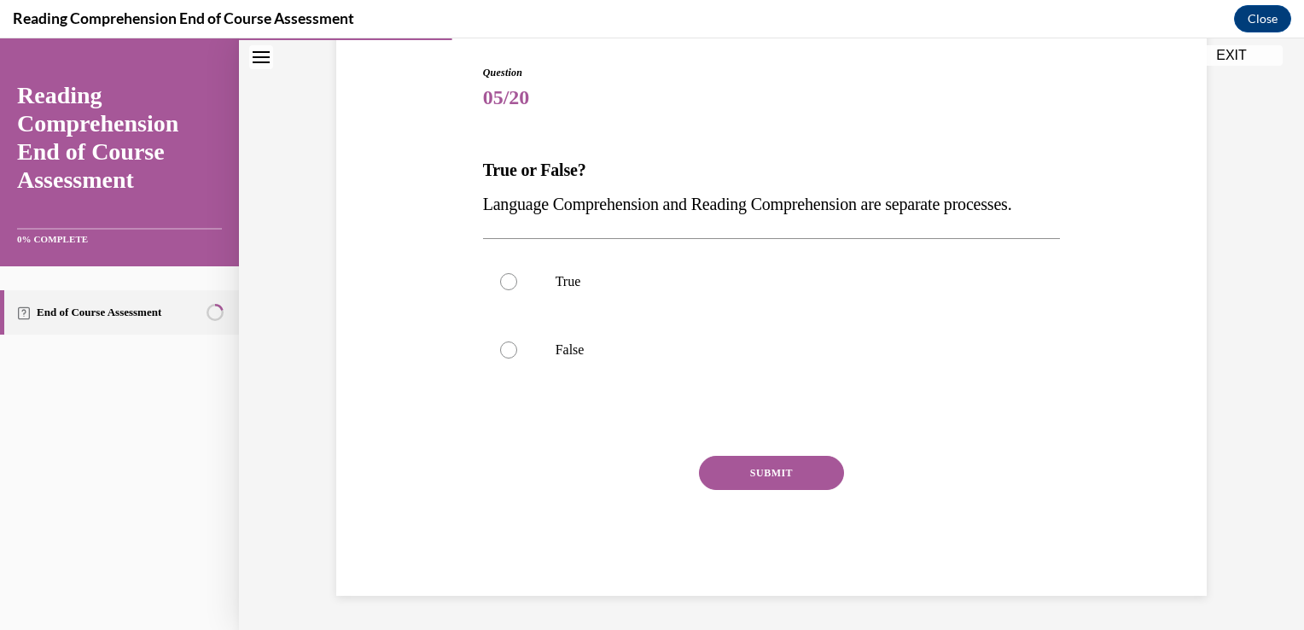
scroll to position [189, 0]
click at [597, 358] on p "False" at bounding box center [786, 349] width 462 height 17
click at [517, 358] on input "False" at bounding box center [508, 349] width 17 height 17
radio input "true"
click at [762, 476] on button "SUBMIT" at bounding box center [771, 473] width 145 height 34
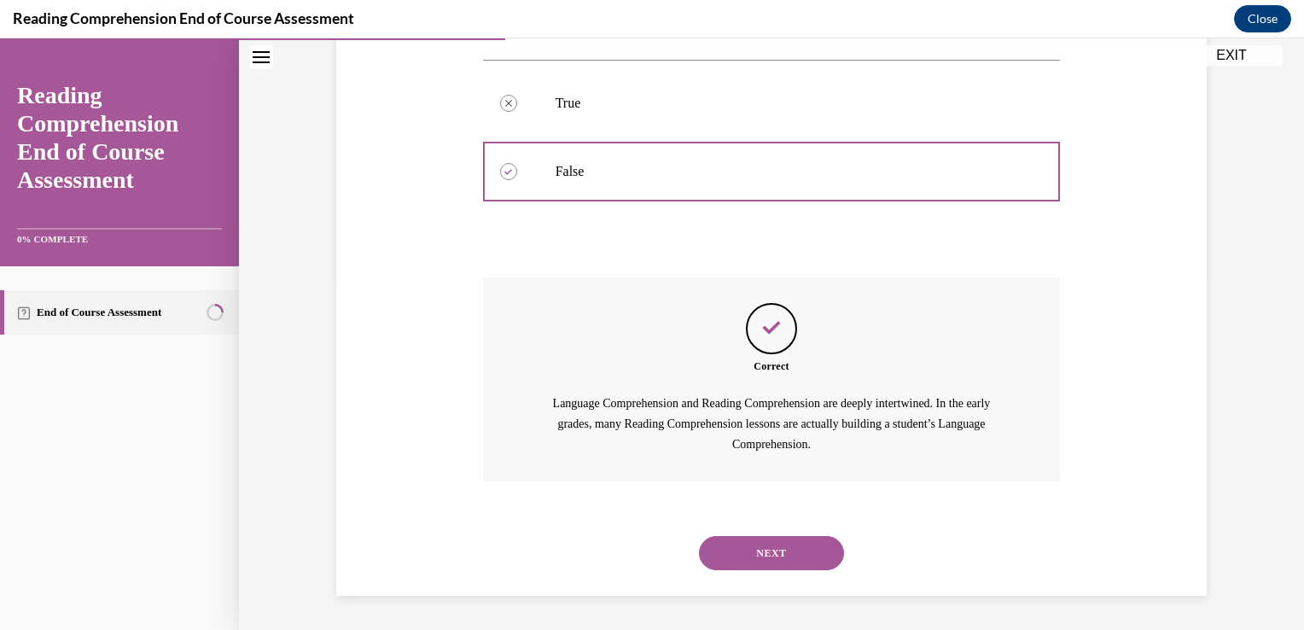
scroll to position [384, 0]
click at [711, 565] on button "NEXT" at bounding box center [771, 553] width 145 height 34
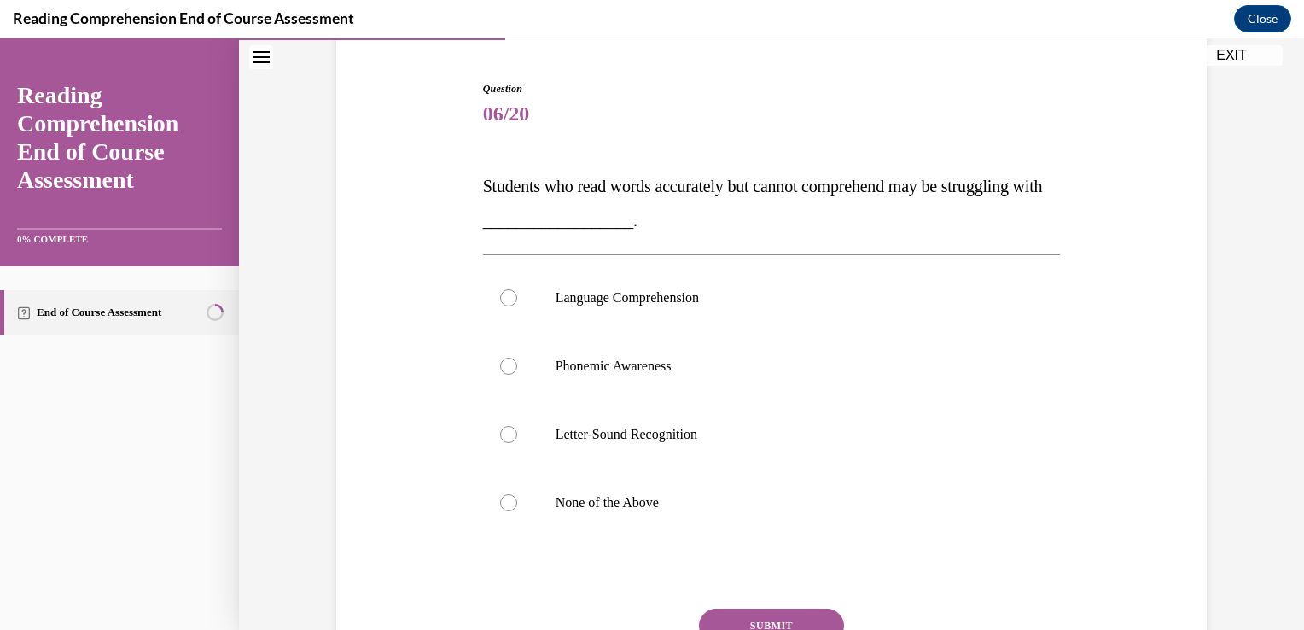
scroll to position [157, 0]
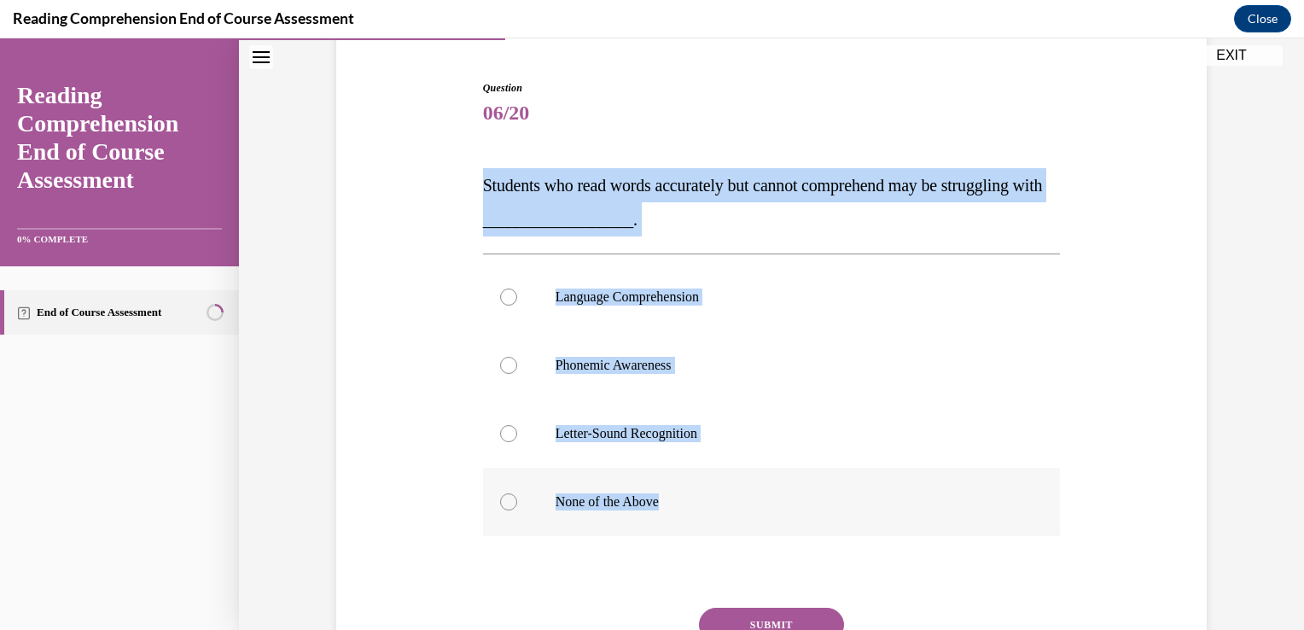
drag, startPoint x: 502, startPoint y: 223, endPoint x: 705, endPoint y: 509, distance: 350.6
click at [705, 509] on div "Question 06/20 Students who read words accurately but cannot comprehend may be …" at bounding box center [771, 388] width 879 height 718
copy div "Students who read words accurately but cannot comprehend may be struggling with…"
click at [613, 286] on label "Language Comprehension" at bounding box center [772, 297] width 578 height 68
click at [517, 288] on input "Language Comprehension" at bounding box center [508, 296] width 17 height 17
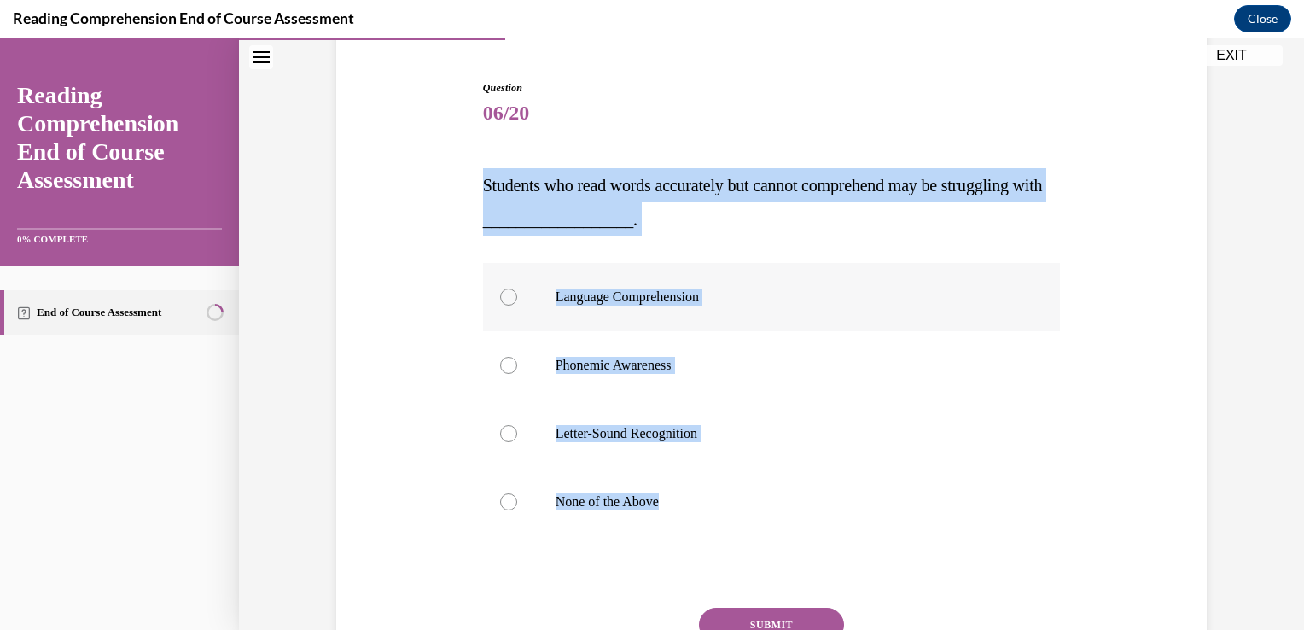
radio input "true"
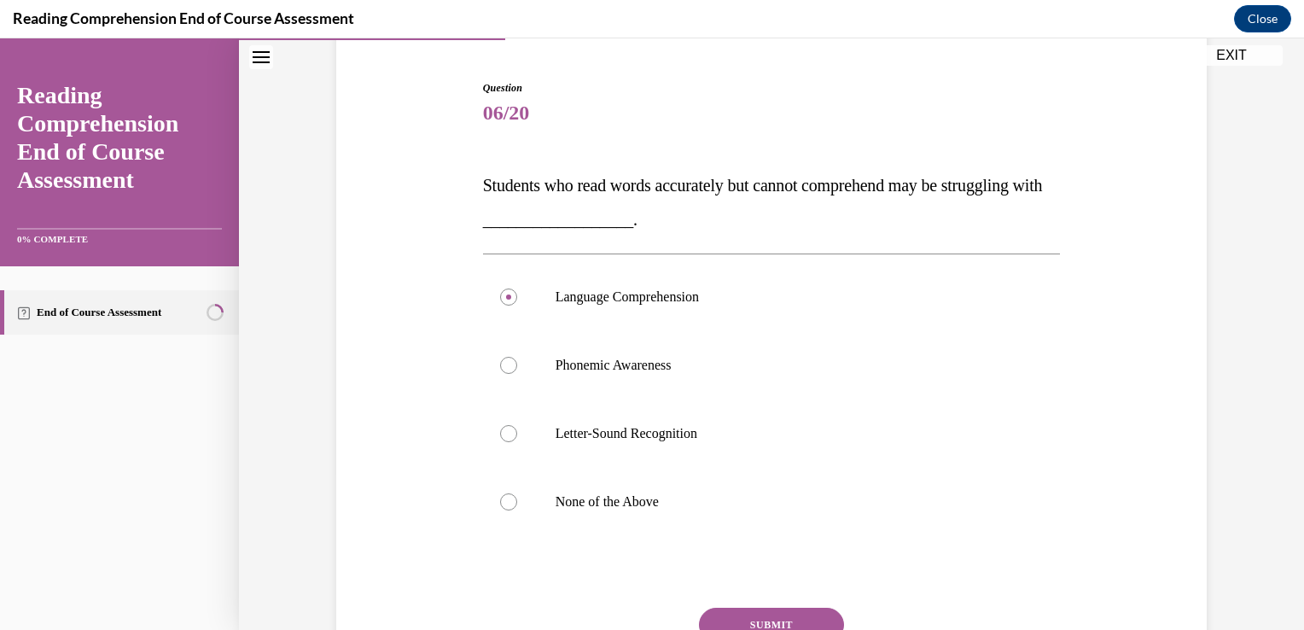
click at [738, 608] on button "SUBMIT" at bounding box center [771, 625] width 145 height 34
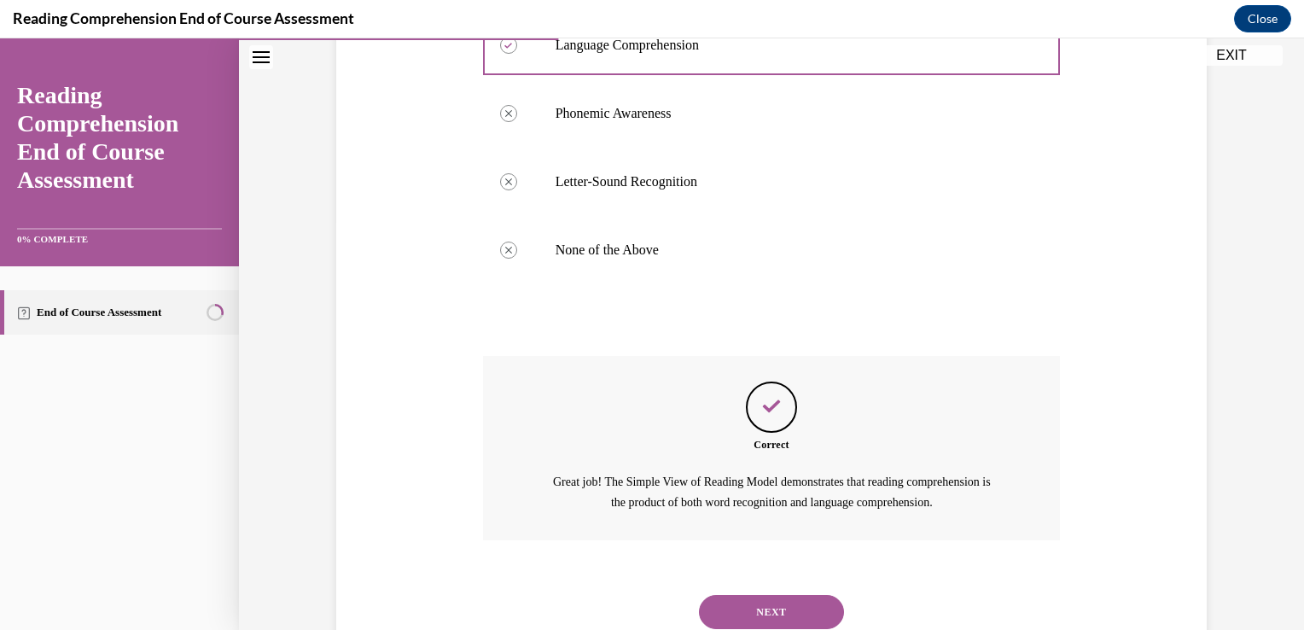
scroll to position [467, 0]
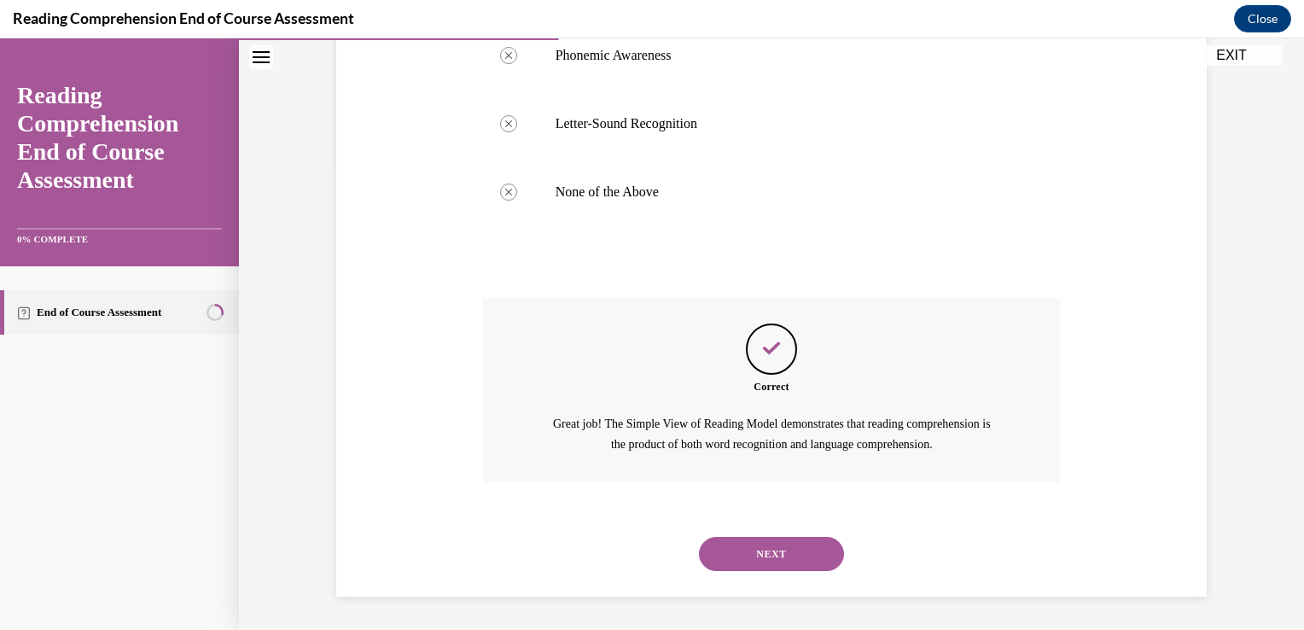
click at [756, 549] on button "NEXT" at bounding box center [771, 554] width 145 height 34
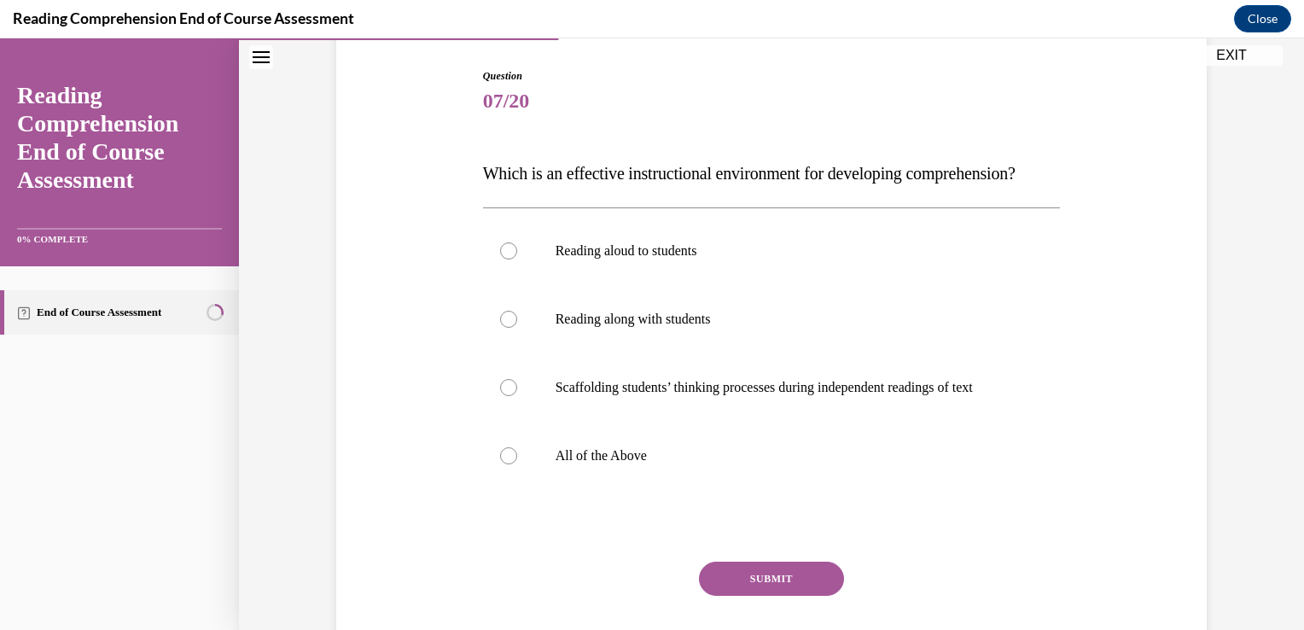
scroll to position [174, 0]
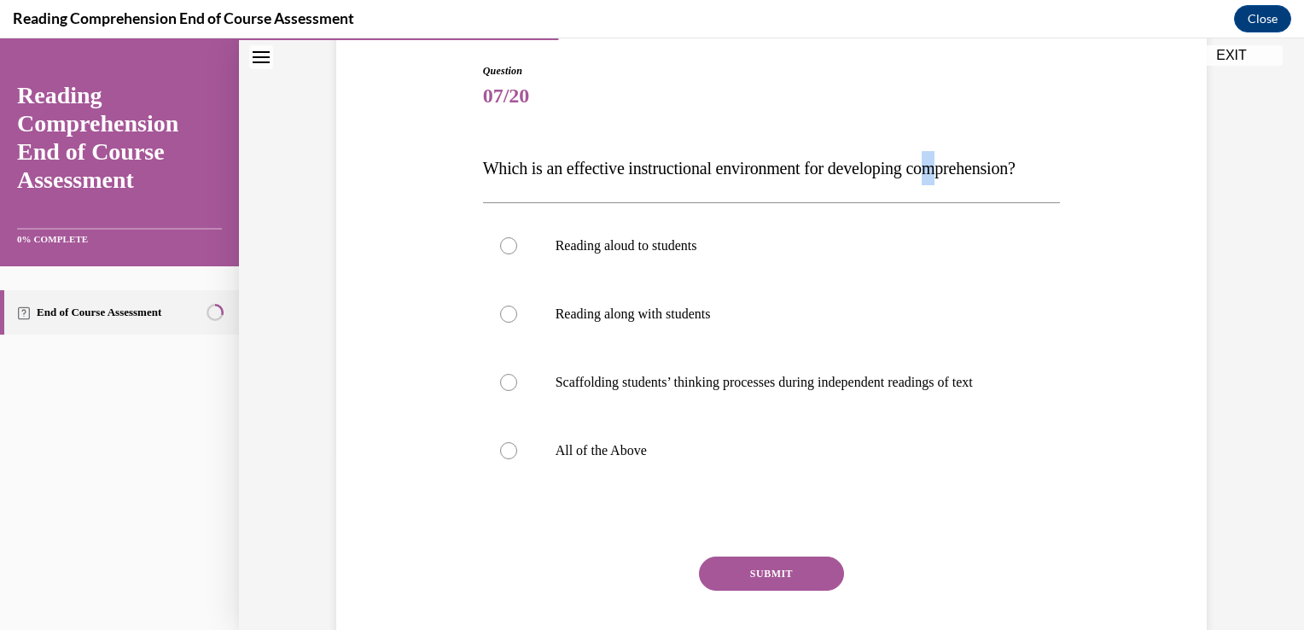
click at [505, 185] on p "Which is an effective instructional environment for developing comprehension?" at bounding box center [772, 168] width 578 height 34
drag, startPoint x: 505, startPoint y: 198, endPoint x: 444, endPoint y: 285, distance: 106.5
click at [444, 285] on div "Question 07/20 Which is an effective instructional environment for developing c…" at bounding box center [771, 354] width 879 height 684
click at [672, 459] on p "All of the Above" at bounding box center [786, 450] width 462 height 17
click at [517, 459] on input "All of the Above" at bounding box center [508, 450] width 17 height 17
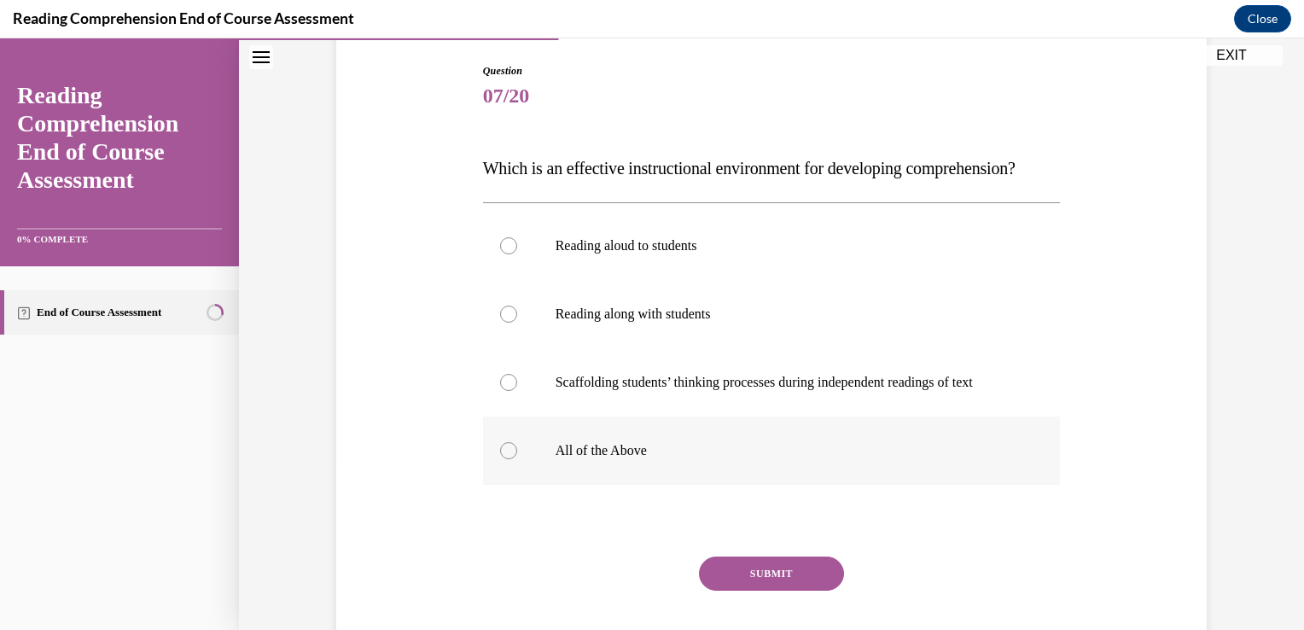
radio input "true"
click at [765, 590] on button "SUBMIT" at bounding box center [771, 573] width 145 height 34
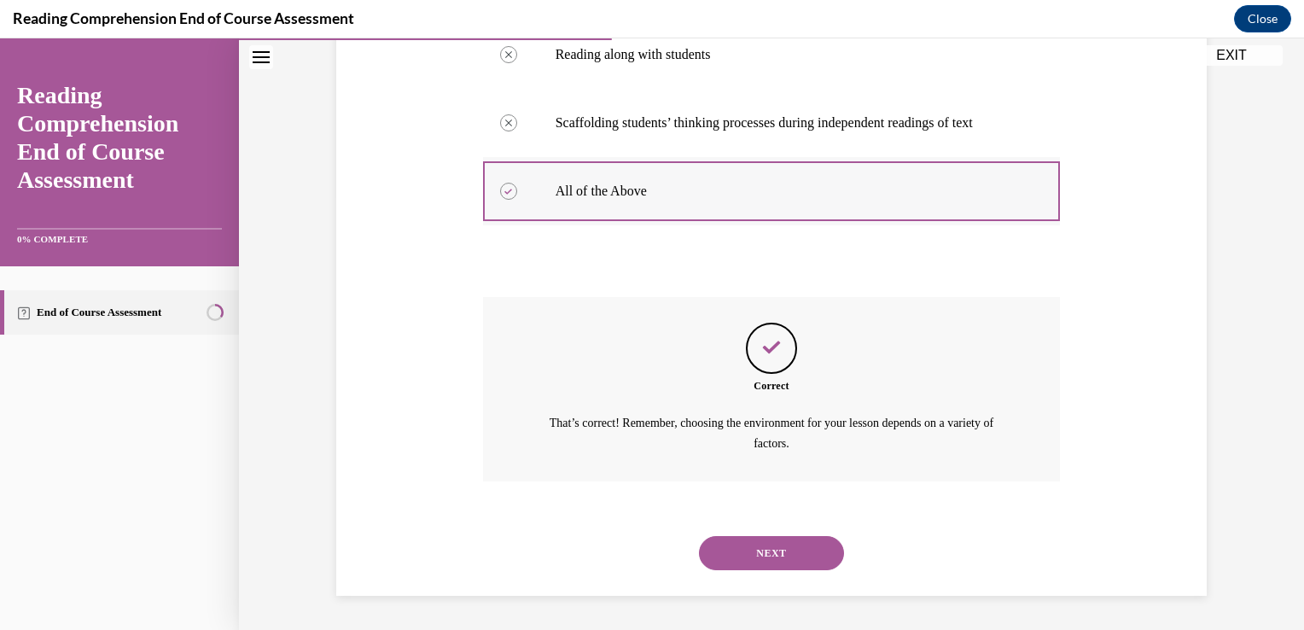
scroll to position [467, 0]
click at [744, 558] on button "NEXT" at bounding box center [771, 553] width 145 height 34
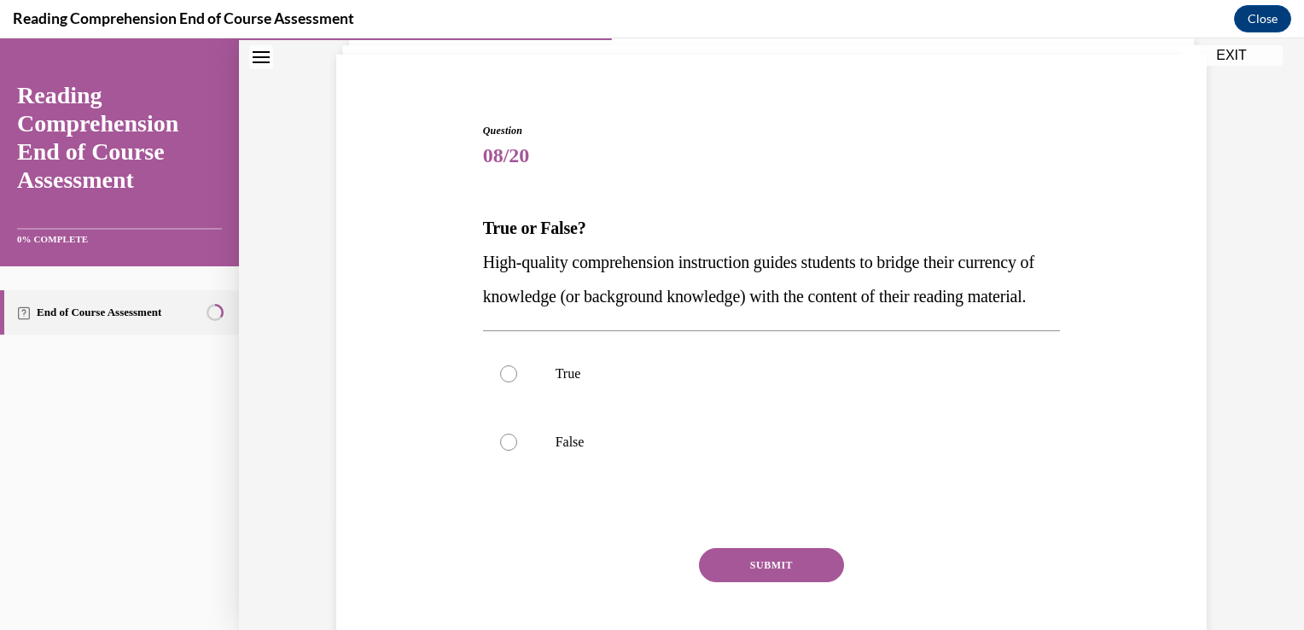
scroll to position [198, 0]
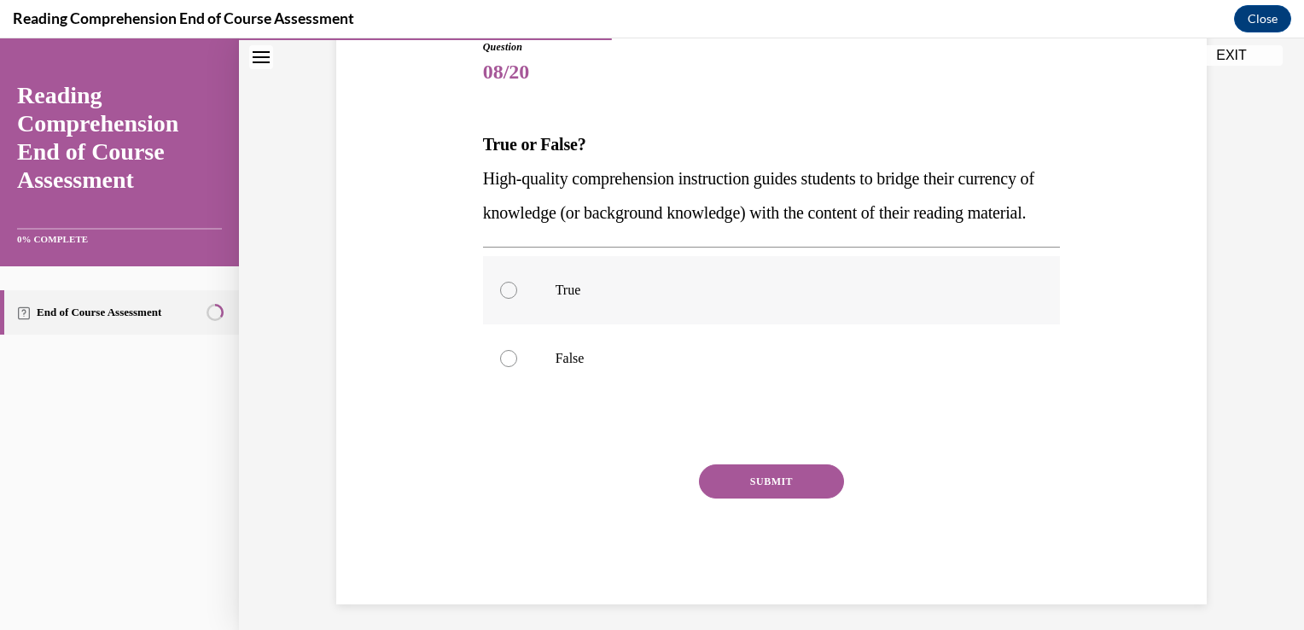
click at [613, 302] on label "True" at bounding box center [772, 290] width 578 height 68
click at [517, 299] on input "True" at bounding box center [508, 290] width 17 height 17
radio input "true"
click at [717, 498] on button "SUBMIT" at bounding box center [771, 481] width 145 height 34
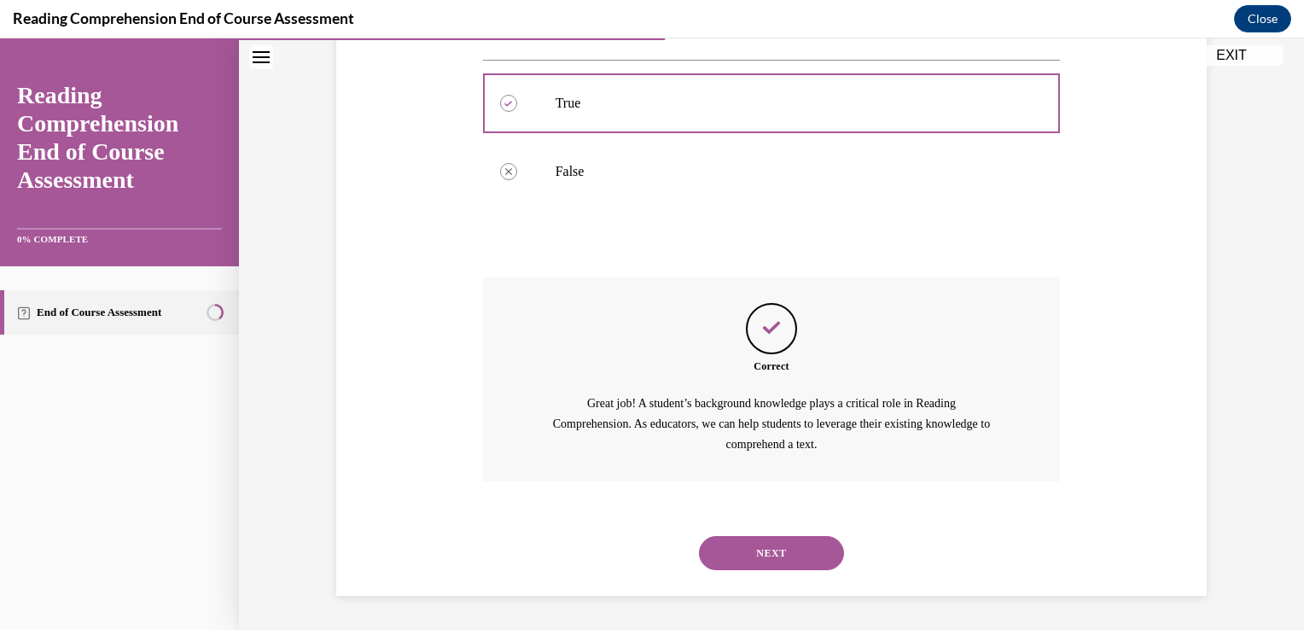
scroll to position [418, 0]
click at [751, 548] on button "NEXT" at bounding box center [771, 553] width 145 height 34
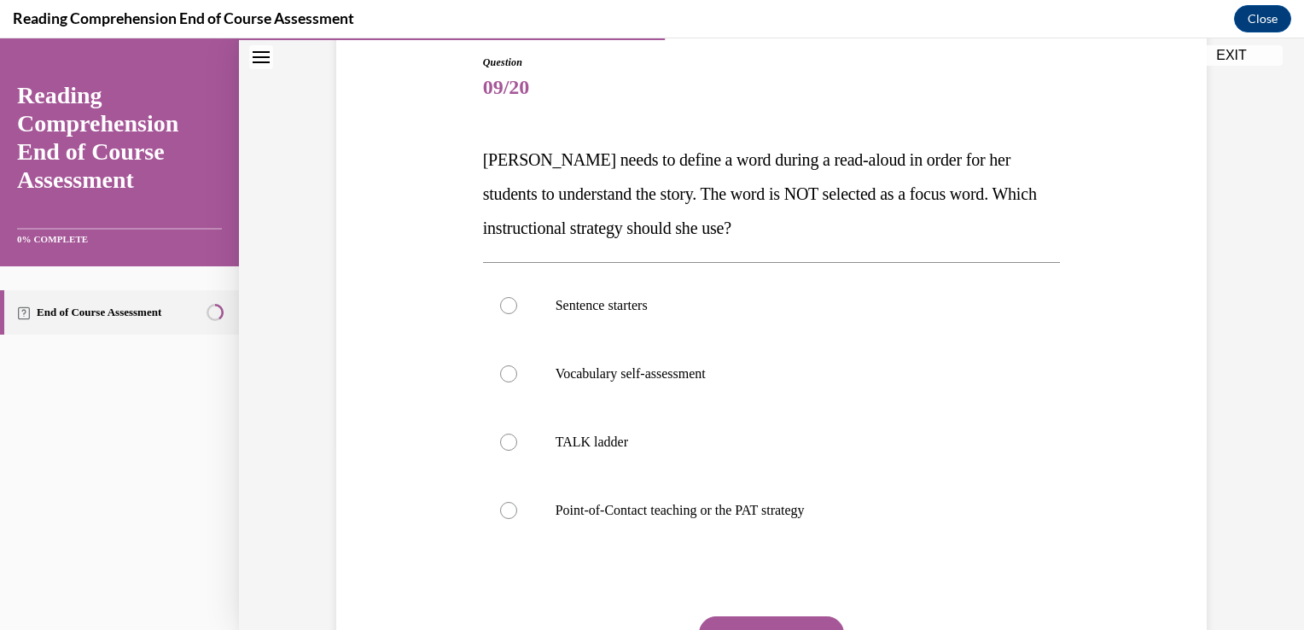
scroll to position [183, 0]
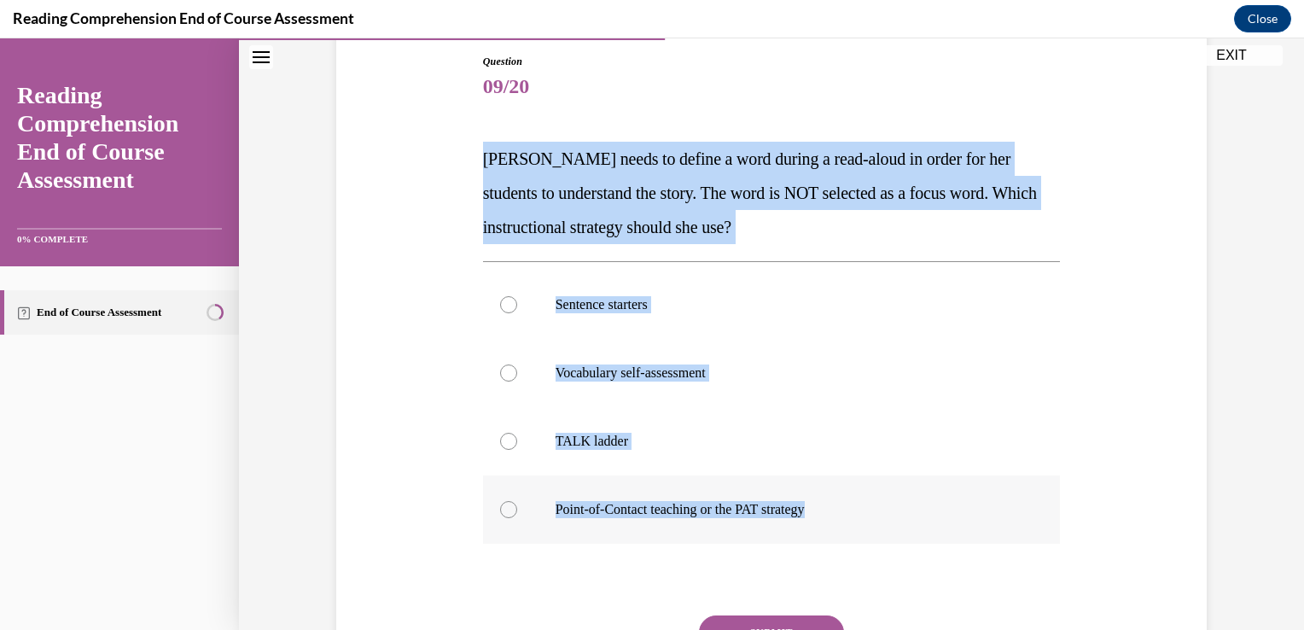
drag, startPoint x: 468, startPoint y: 151, endPoint x: 861, endPoint y: 495, distance: 522.5
click at [861, 495] on div "Question 09/20 Mrs. Ivie needs to define a word during a read-aloud in order fo…" at bounding box center [771, 379] width 879 height 753
copy div "Mrs. Ivie needs to define a word during a read-aloud in order for her students …"
click at [602, 485] on label "Point-of-Contact teaching or the PAT strategy" at bounding box center [772, 509] width 578 height 68
click at [517, 501] on input "Point-of-Contact teaching or the PAT strategy" at bounding box center [508, 509] width 17 height 17
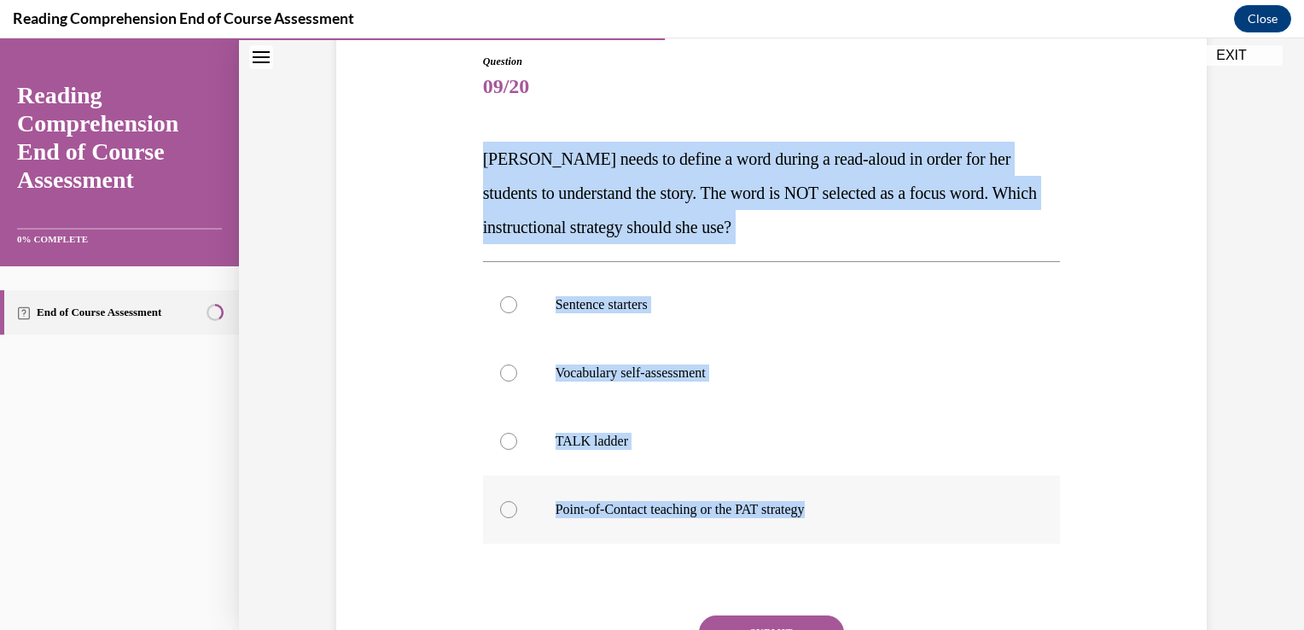
radio input "true"
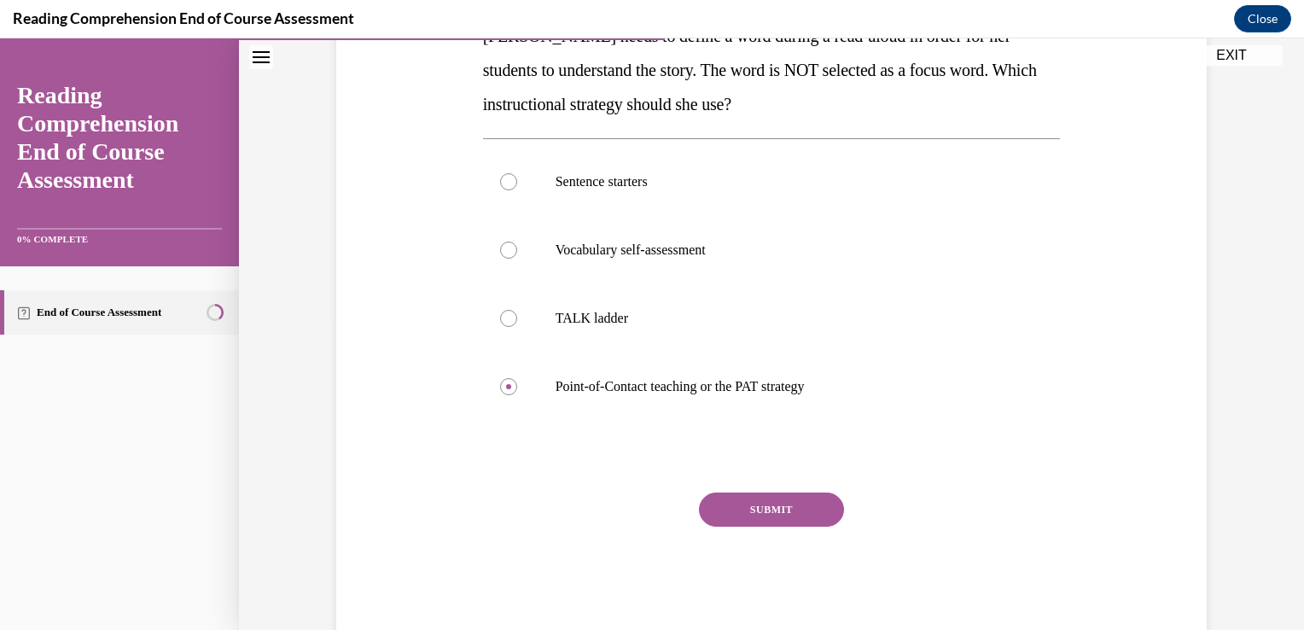
click at [719, 498] on button "SUBMIT" at bounding box center [771, 509] width 145 height 34
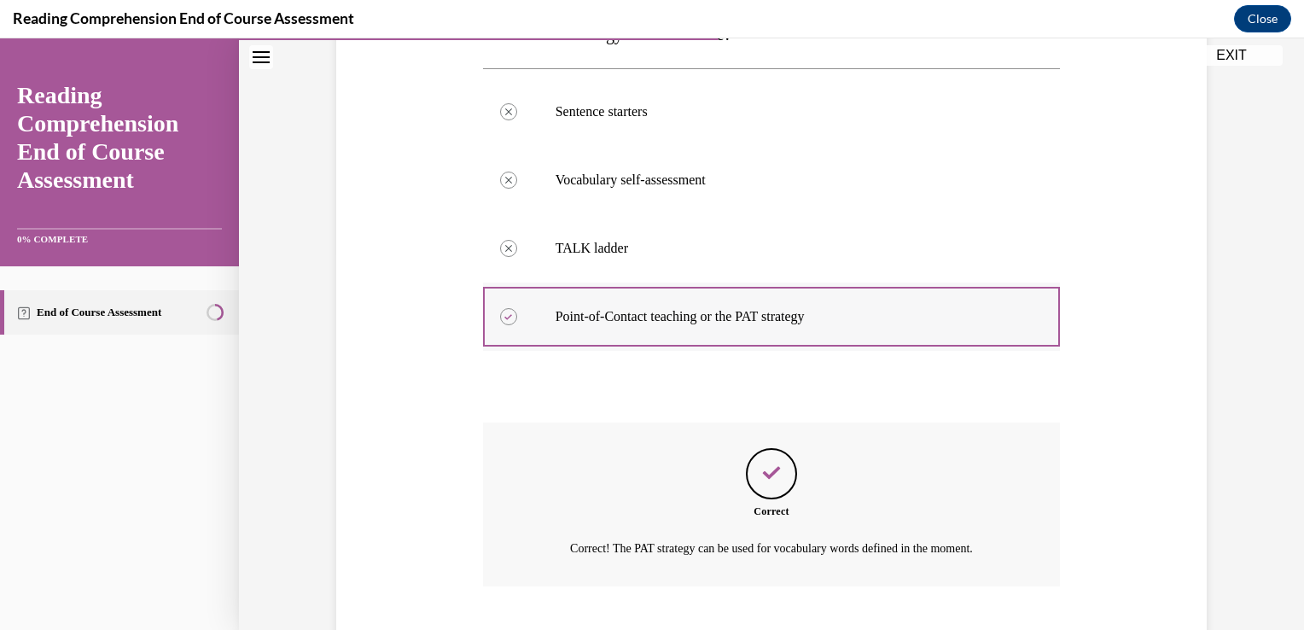
scroll to position [480, 0]
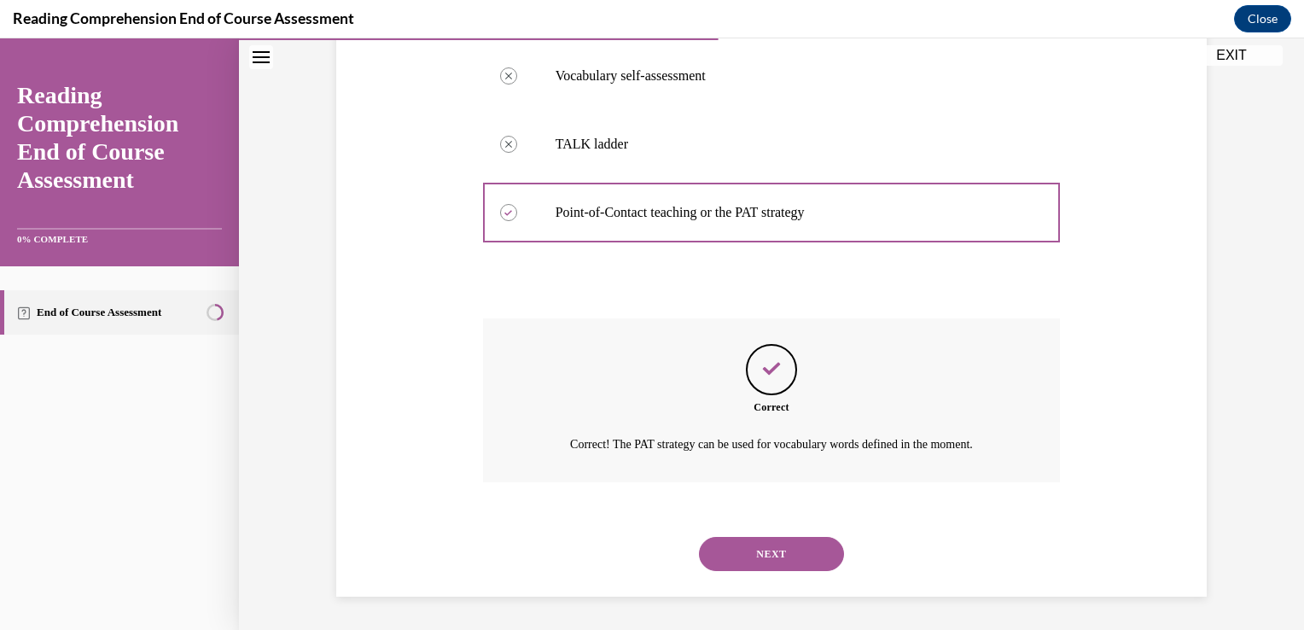
click at [740, 551] on button "NEXT" at bounding box center [771, 554] width 145 height 34
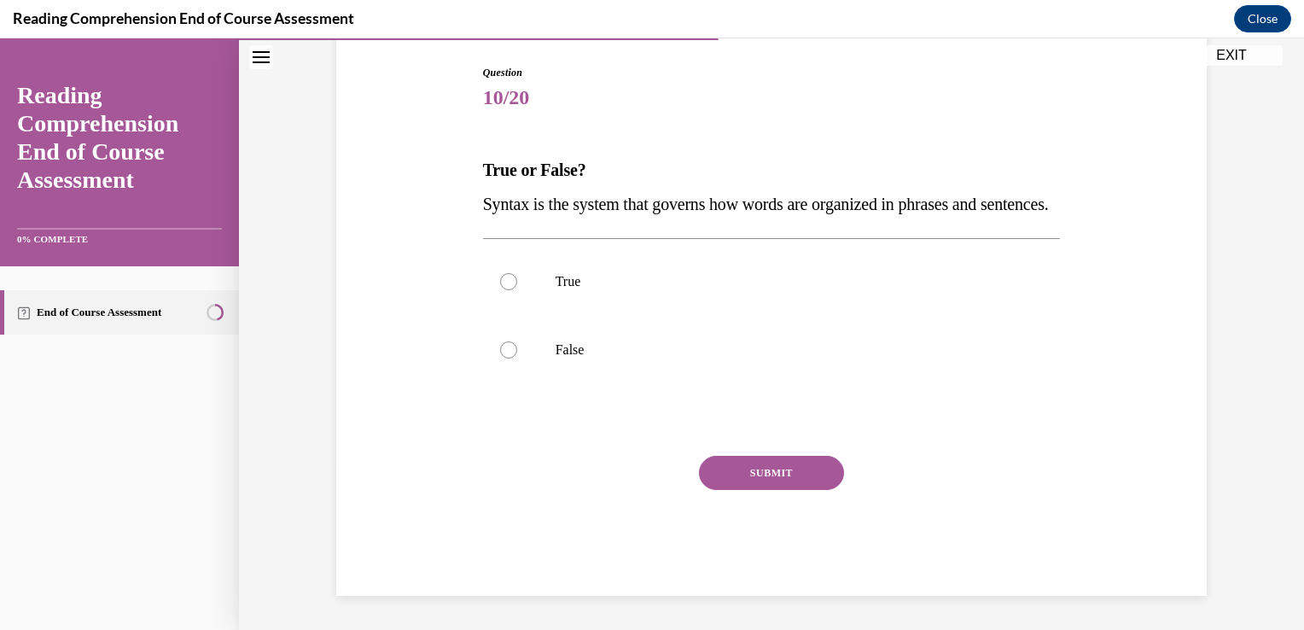
scroll to position [189, 0]
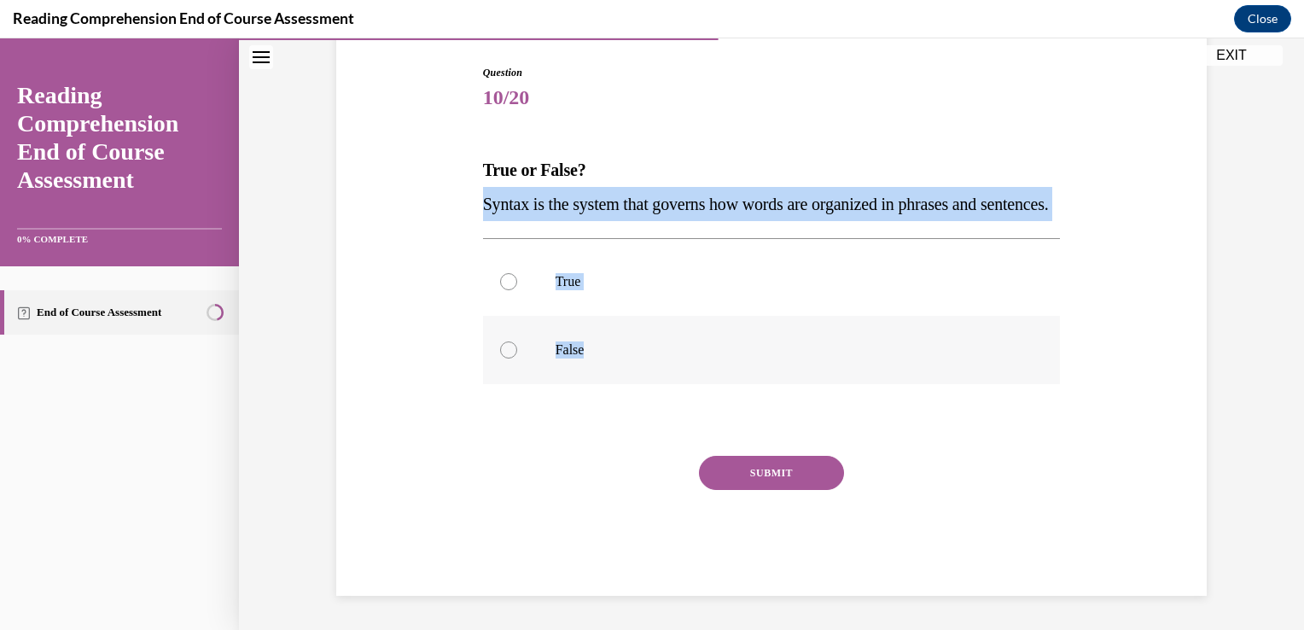
drag, startPoint x: 457, startPoint y: 171, endPoint x: 594, endPoint y: 373, distance: 244.0
click at [594, 373] on div "Question 10/20 True or False? Syntax is the system that governs how words are o…" at bounding box center [771, 305] width 879 height 582
copy div "Syntax is the system that governs how words are organized in phrases and senten…"
click at [506, 284] on label "True" at bounding box center [772, 281] width 578 height 68
click at [506, 284] on input "True" at bounding box center [508, 281] width 17 height 17
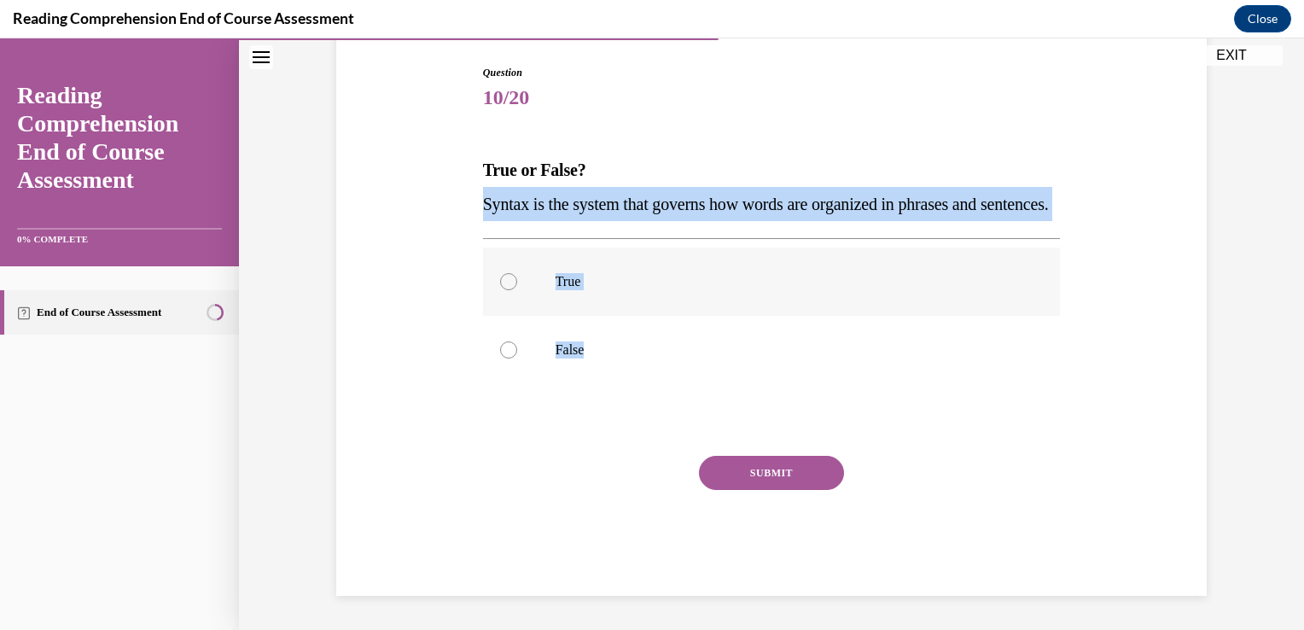
radio input "true"
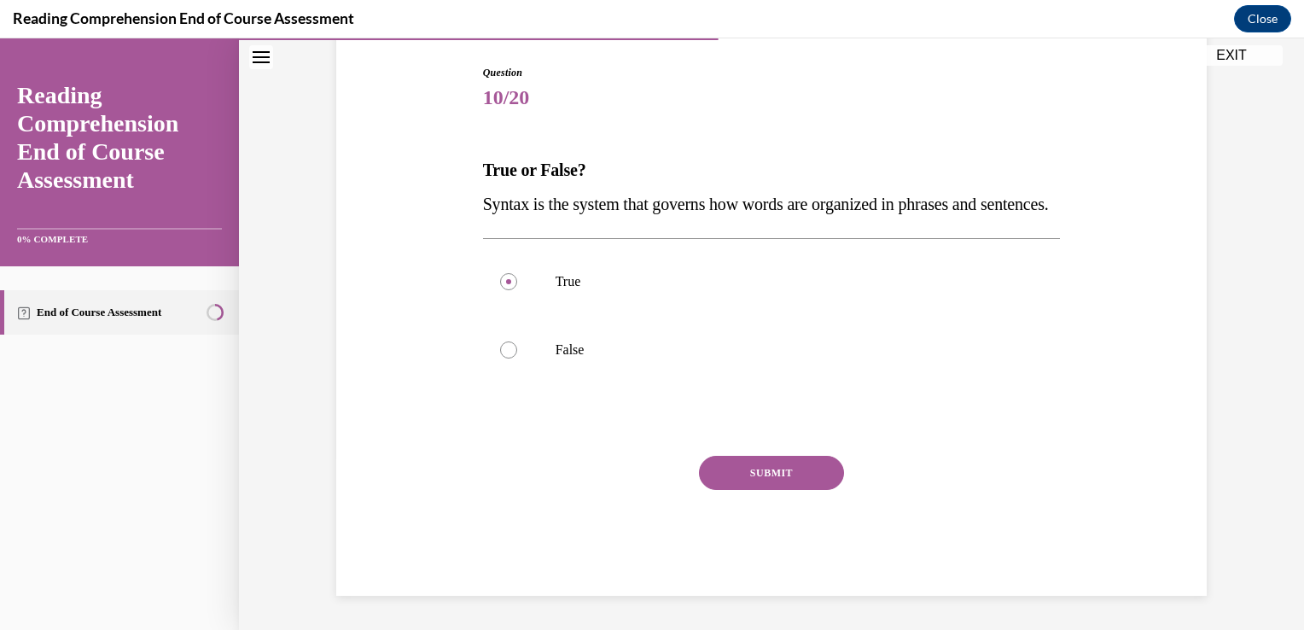
click at [720, 485] on button "SUBMIT" at bounding box center [771, 473] width 145 height 34
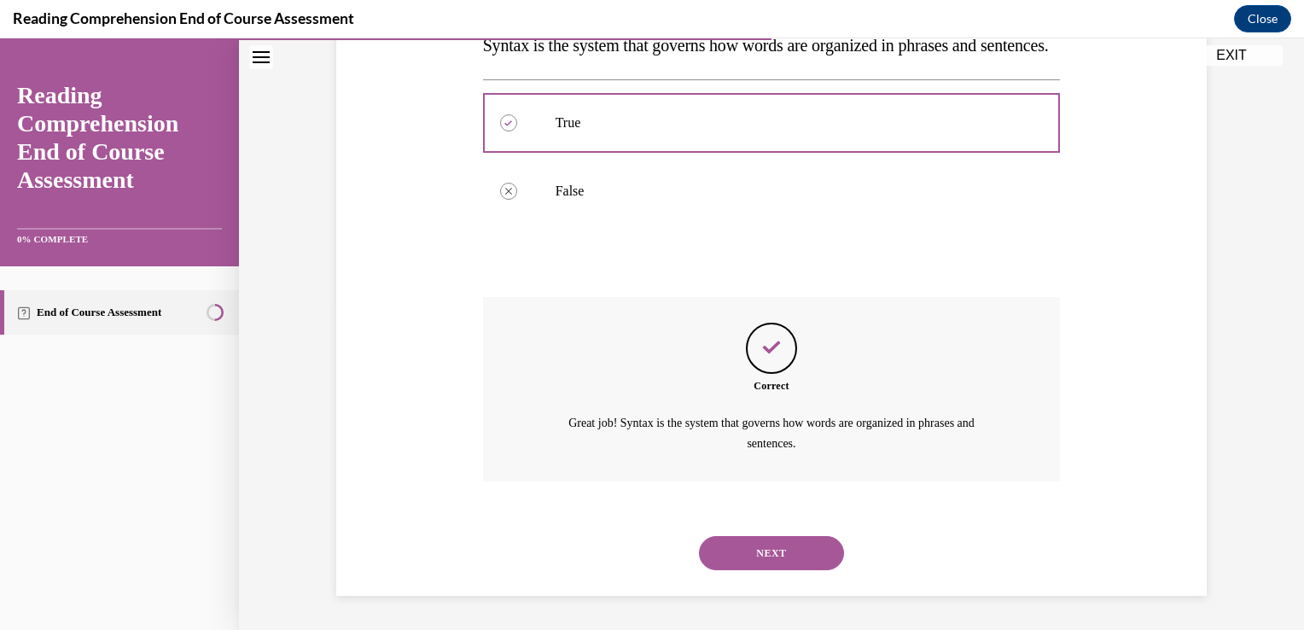
scroll to position [364, 0]
click at [754, 554] on button "NEXT" at bounding box center [771, 553] width 145 height 34
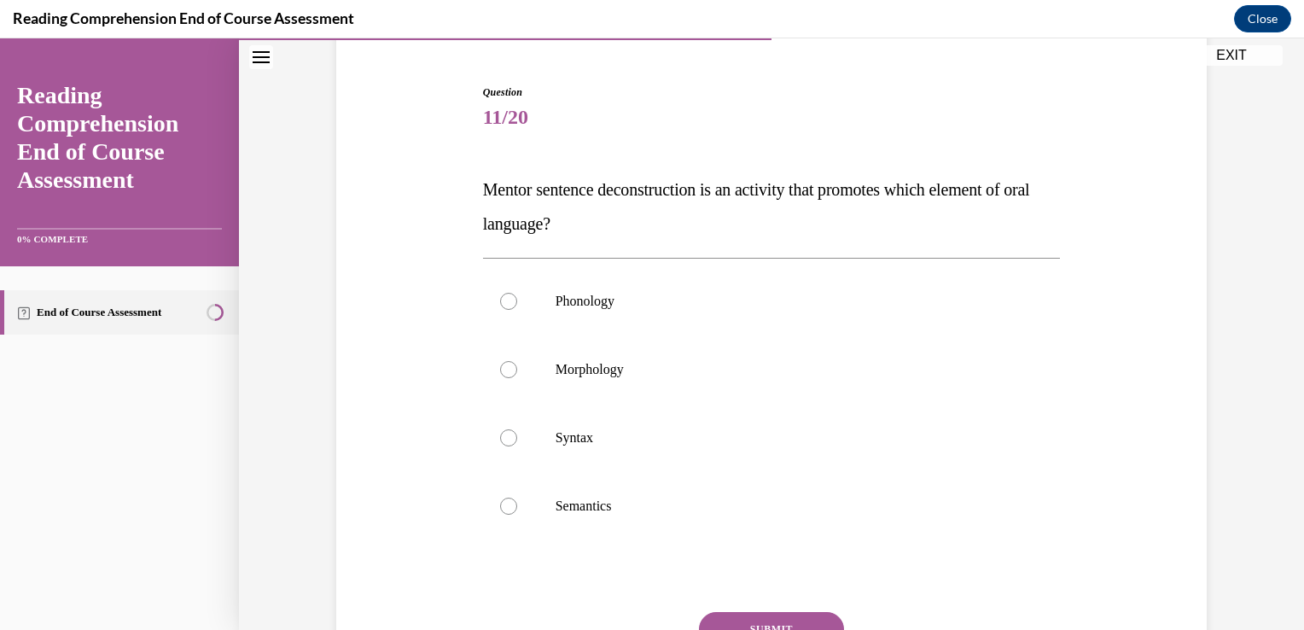
scroll to position [171, 0]
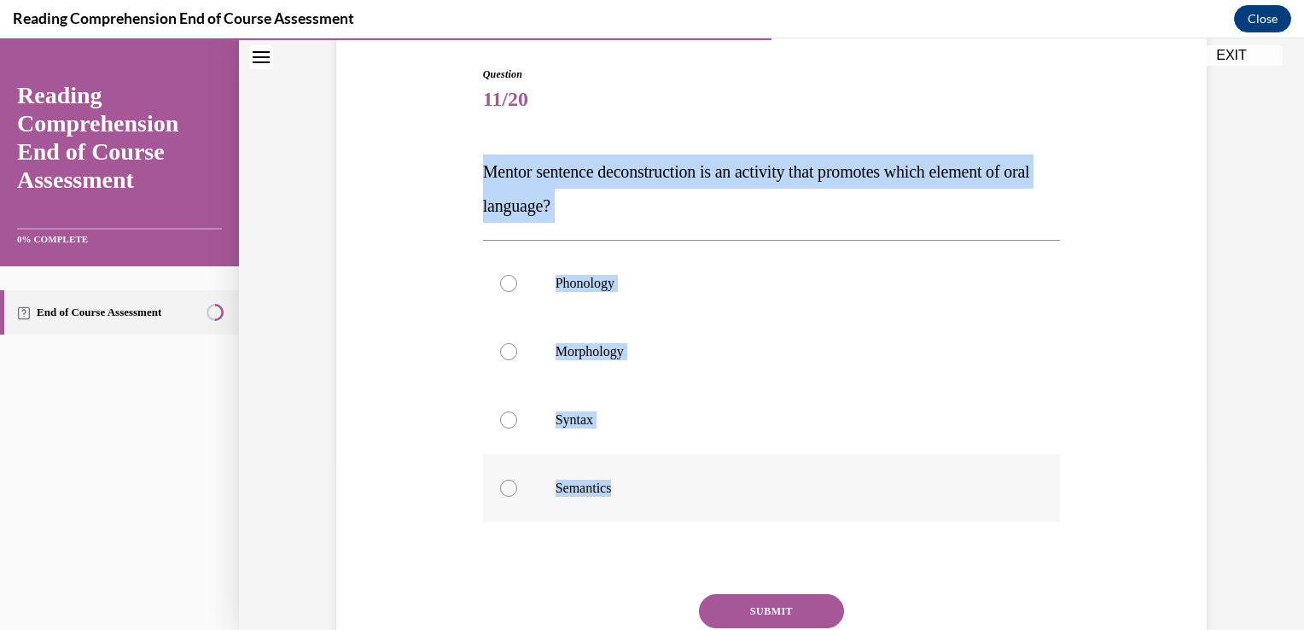
drag, startPoint x: 454, startPoint y: 153, endPoint x: 646, endPoint y: 480, distance: 379.0
click at [646, 480] on div "Question 11/20 Mentor sentence deconstruction is an activity that promotes whic…" at bounding box center [771, 374] width 879 height 718
copy div "Mentor sentence deconstruction is an activity that promotes which element of or…"
click at [610, 398] on label "Syntax" at bounding box center [772, 420] width 578 height 68
click at [517, 411] on input "Syntax" at bounding box center [508, 419] width 17 height 17
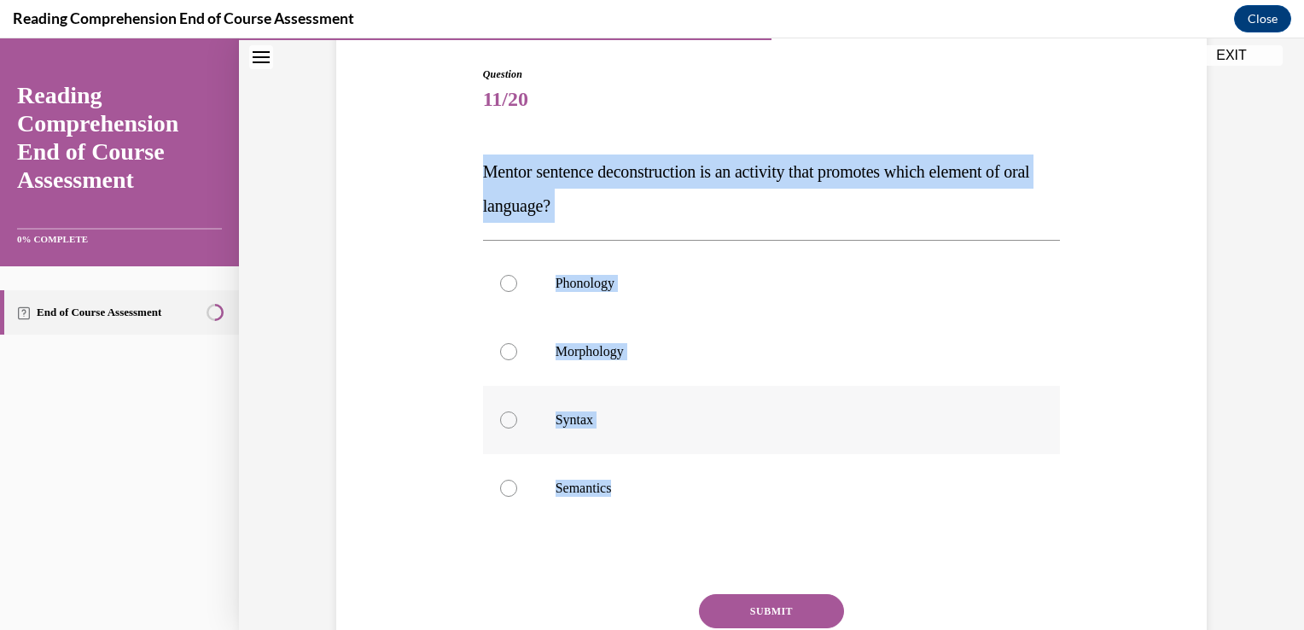
radio input "true"
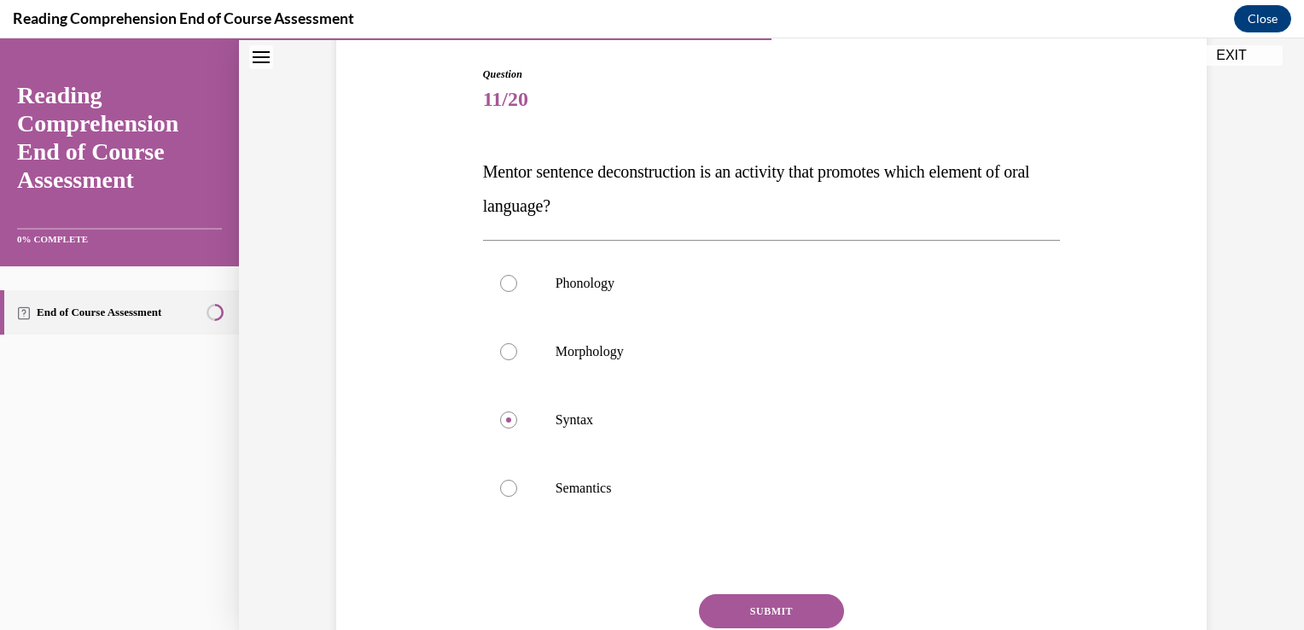
click at [765, 605] on button "SUBMIT" at bounding box center [771, 611] width 145 height 34
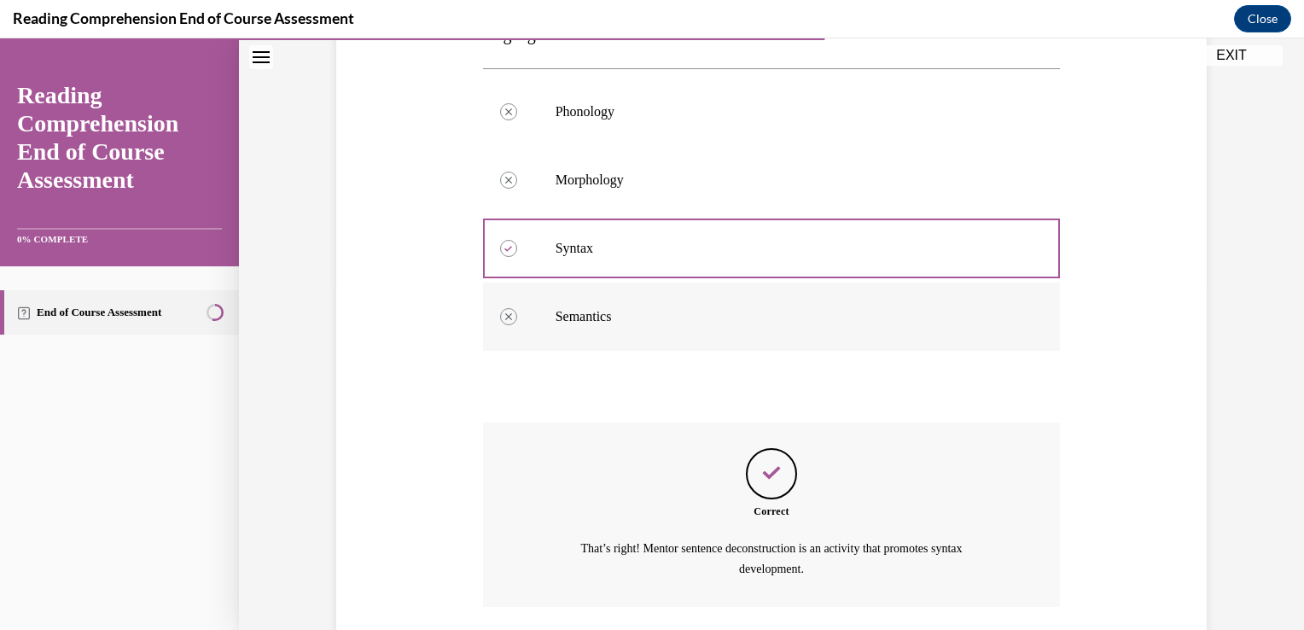
scroll to position [467, 0]
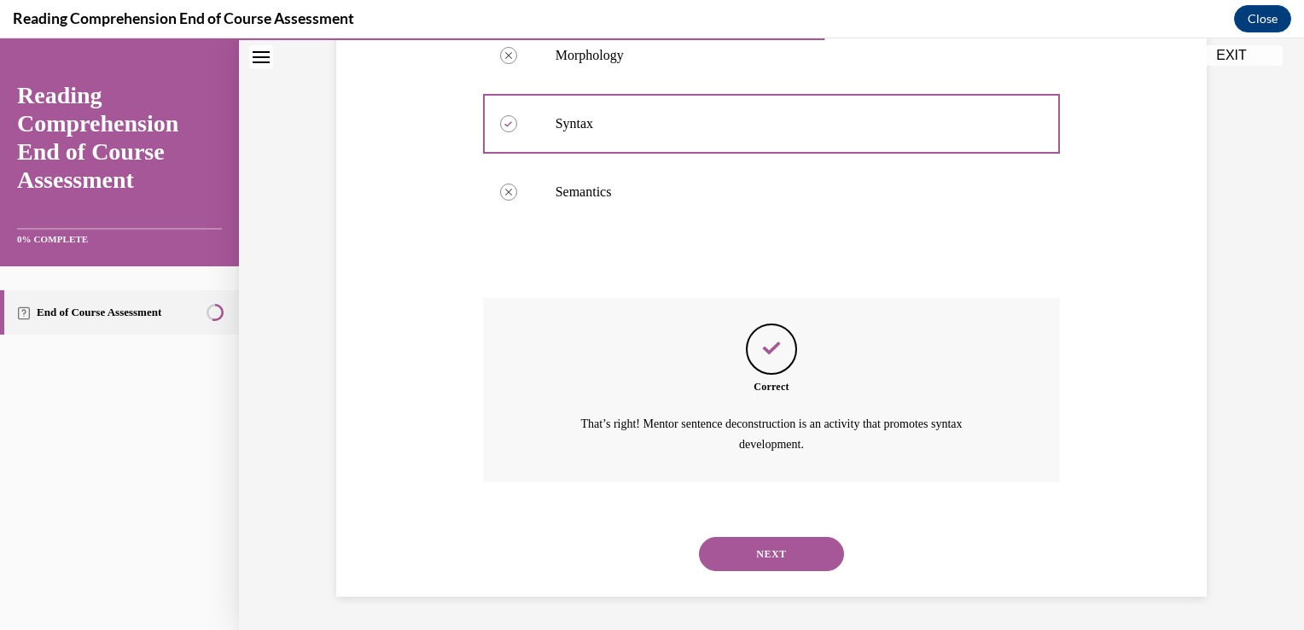
click at [762, 555] on button "NEXT" at bounding box center [771, 554] width 145 height 34
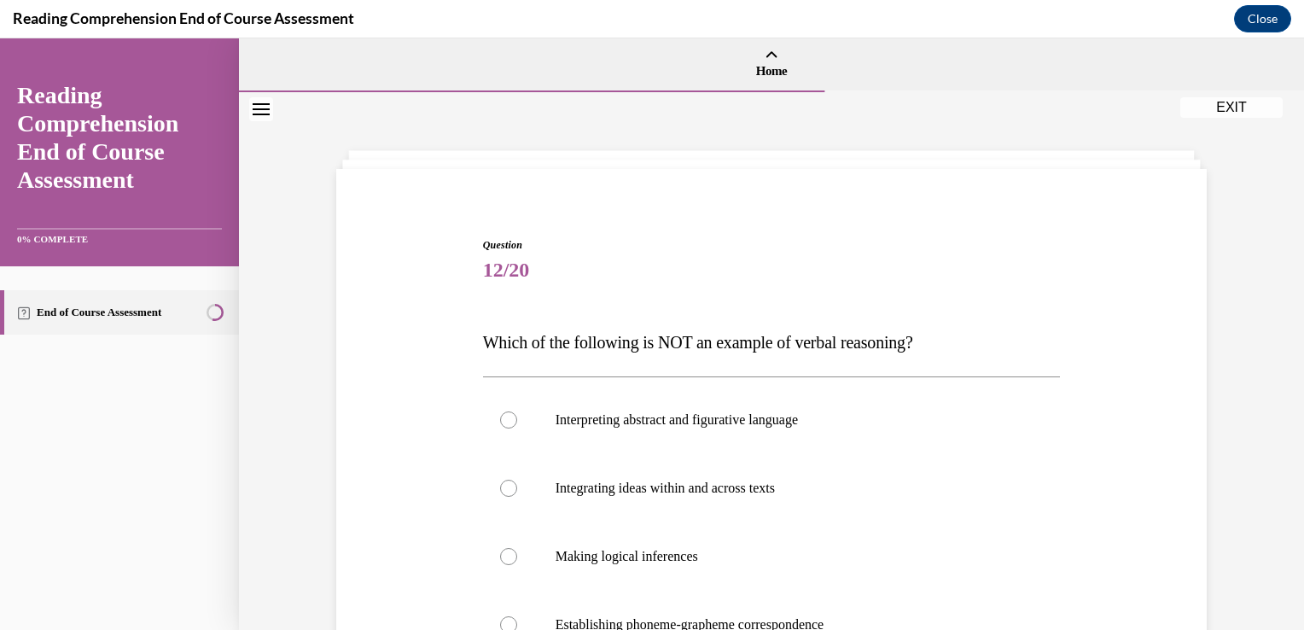
scroll to position [77, 0]
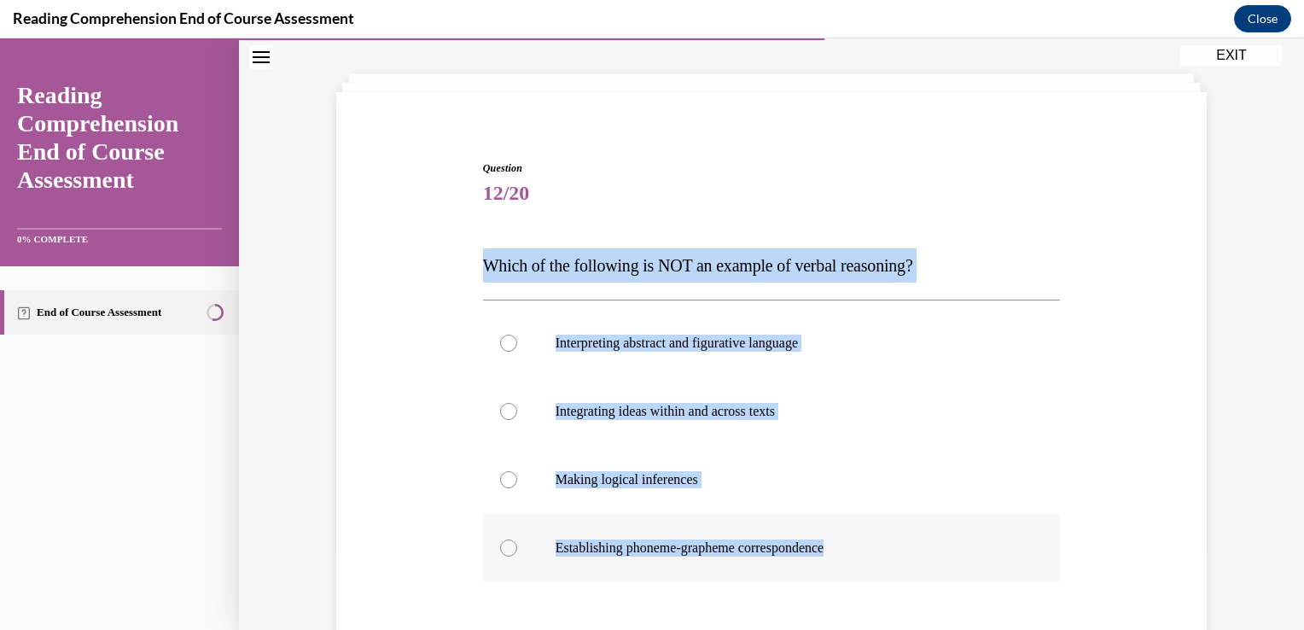
drag, startPoint x: 478, startPoint y: 255, endPoint x: 869, endPoint y: 540, distance: 483.7
click at [869, 540] on div "Question 12/20 Which of the following is NOT an example of verbal reasoning? In…" at bounding box center [771, 451] width 879 height 684
copy div "Which of the following is NOT an example of verbal reasoning? Interpreting abst…"
click at [655, 563] on label "Establishing phoneme-grapheme correspondence" at bounding box center [772, 548] width 578 height 68
click at [517, 556] on input "Establishing phoneme-grapheme correspondence" at bounding box center [508, 547] width 17 height 17
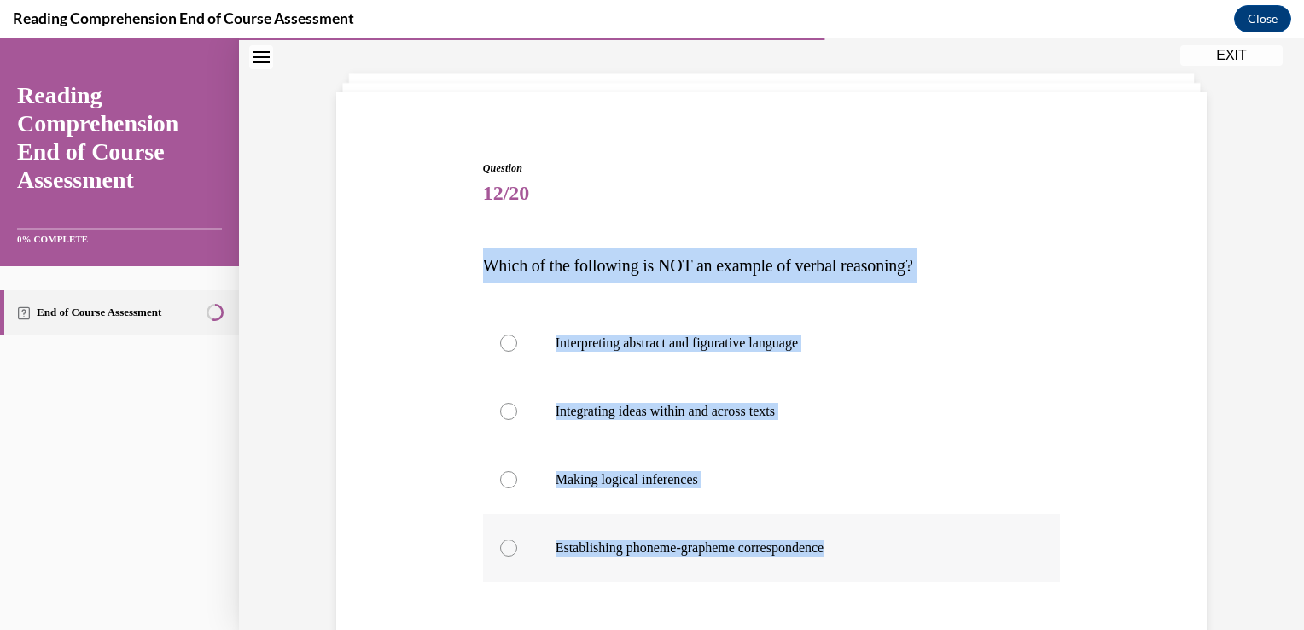
radio input "true"
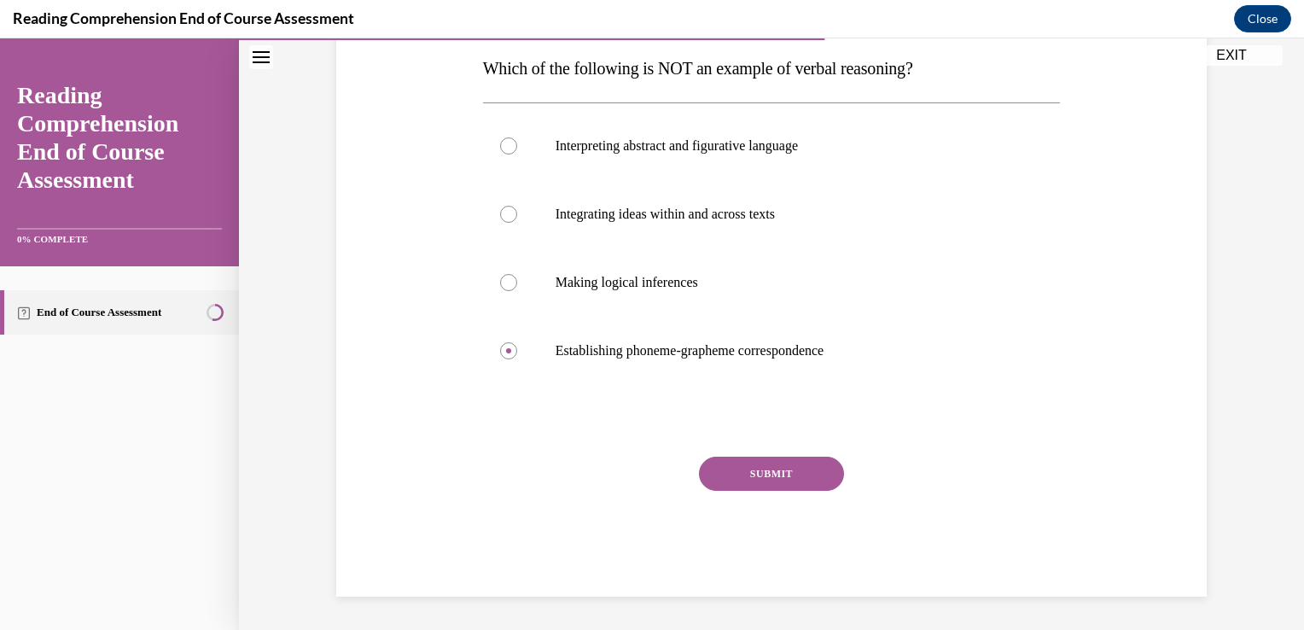
click at [750, 478] on button "SUBMIT" at bounding box center [771, 473] width 145 height 34
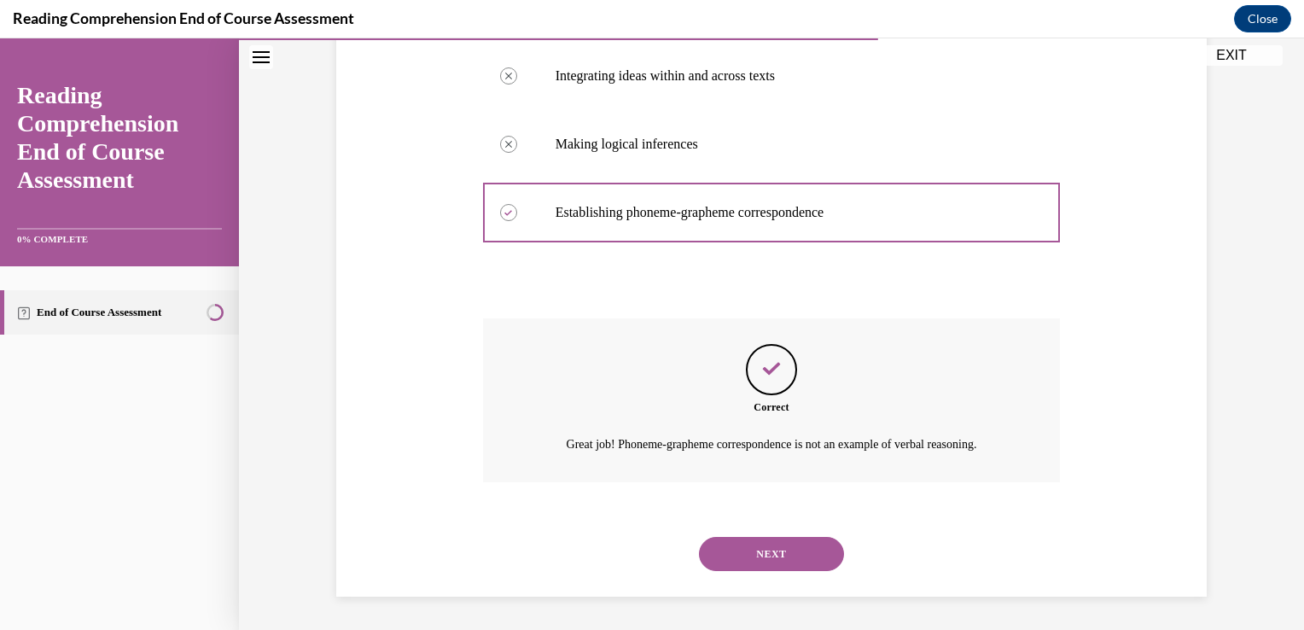
click at [746, 558] on button "NEXT" at bounding box center [771, 554] width 145 height 34
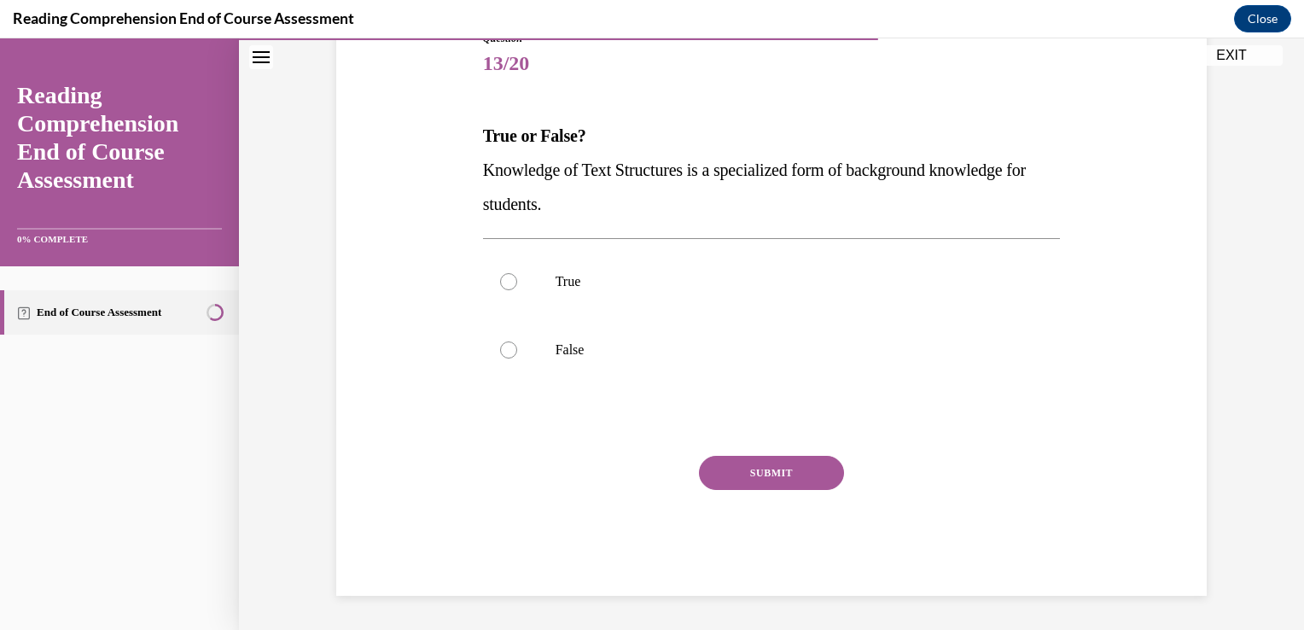
scroll to position [189, 0]
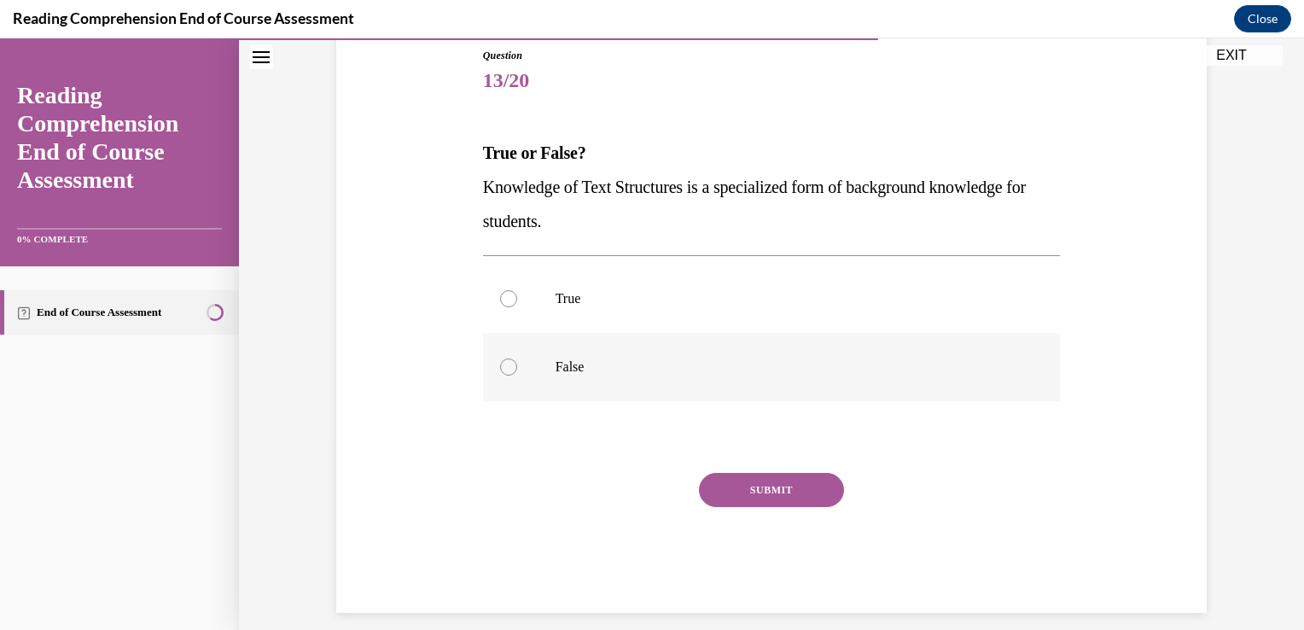
click at [570, 355] on label "False" at bounding box center [772, 367] width 578 height 68
click at [517, 358] on input "False" at bounding box center [508, 366] width 17 height 17
radio input "true"
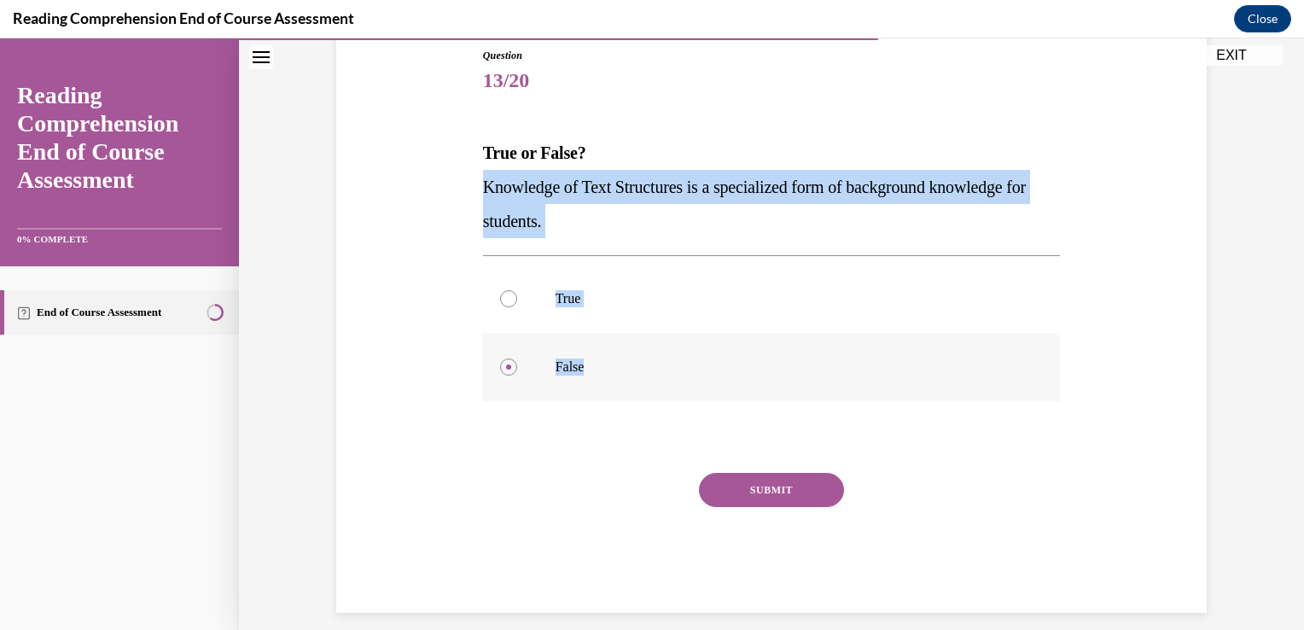
drag, startPoint x: 471, startPoint y: 179, endPoint x: 611, endPoint y: 399, distance: 260.8
click at [611, 399] on div "Question 13/20 True or False? Knowledge of Text Structures is a specialized for…" at bounding box center [772, 317] width 586 height 590
copy div "Knowledge of Text Structures is a specialized form of background knowledge for …"
click at [615, 323] on label "True" at bounding box center [772, 299] width 578 height 68
click at [517, 307] on input "True" at bounding box center [508, 298] width 17 height 17
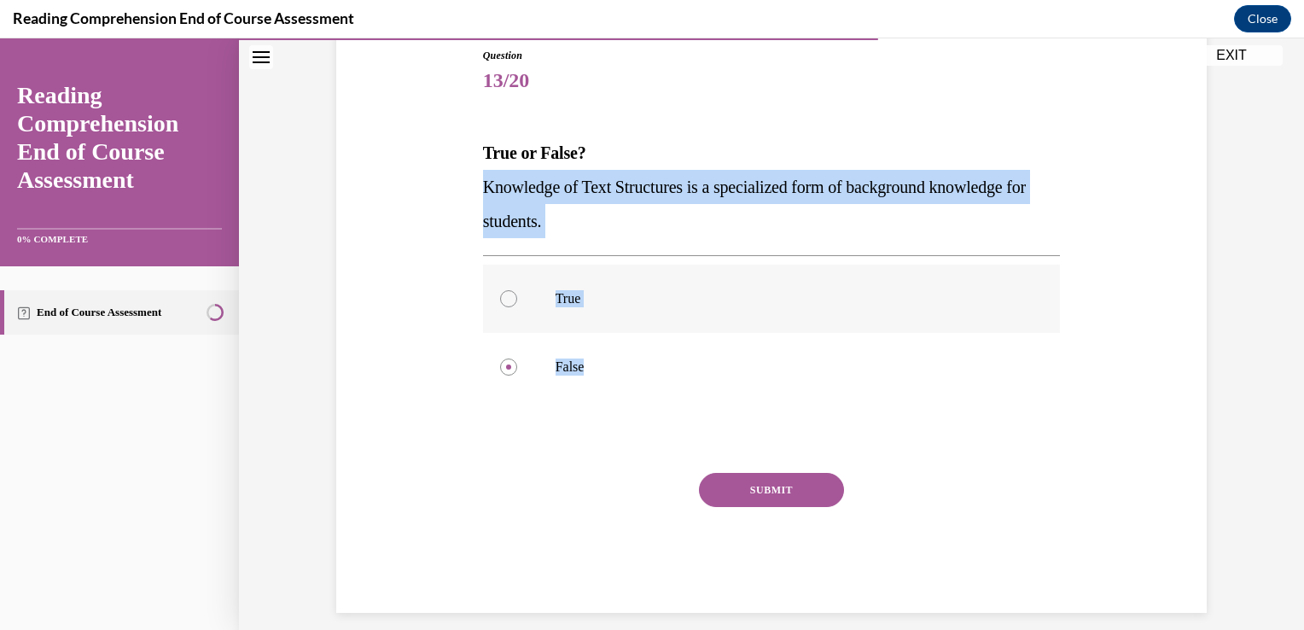
radio input "true"
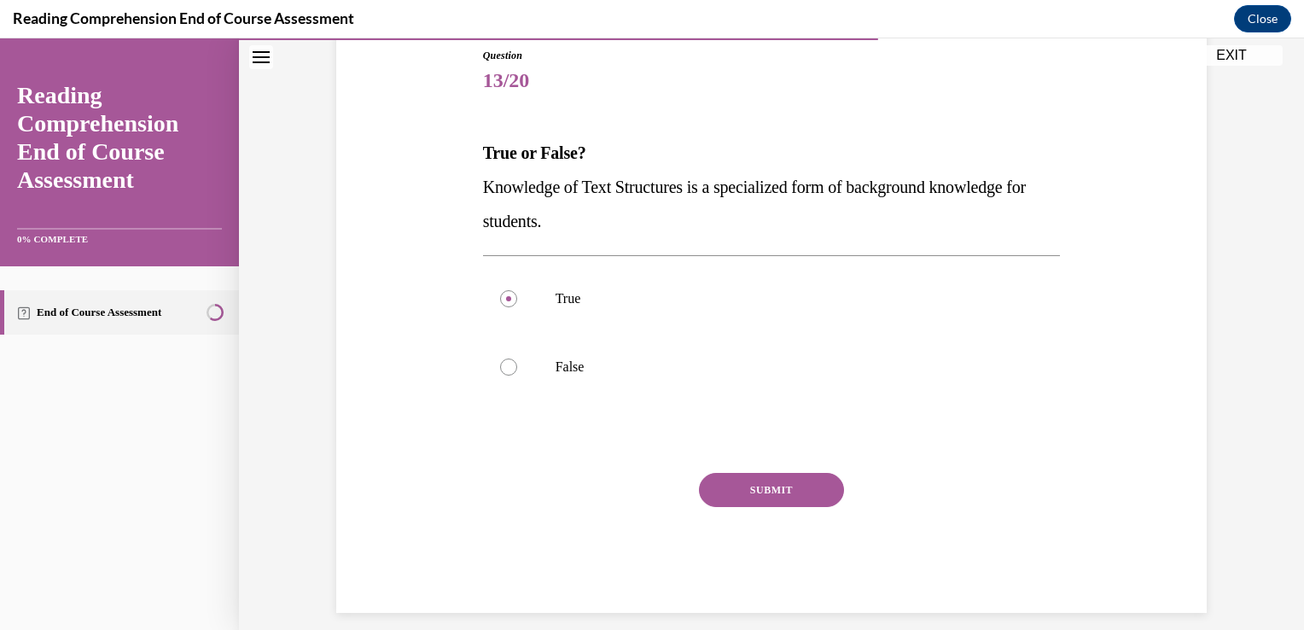
click at [724, 481] on button "SUBMIT" at bounding box center [771, 490] width 145 height 34
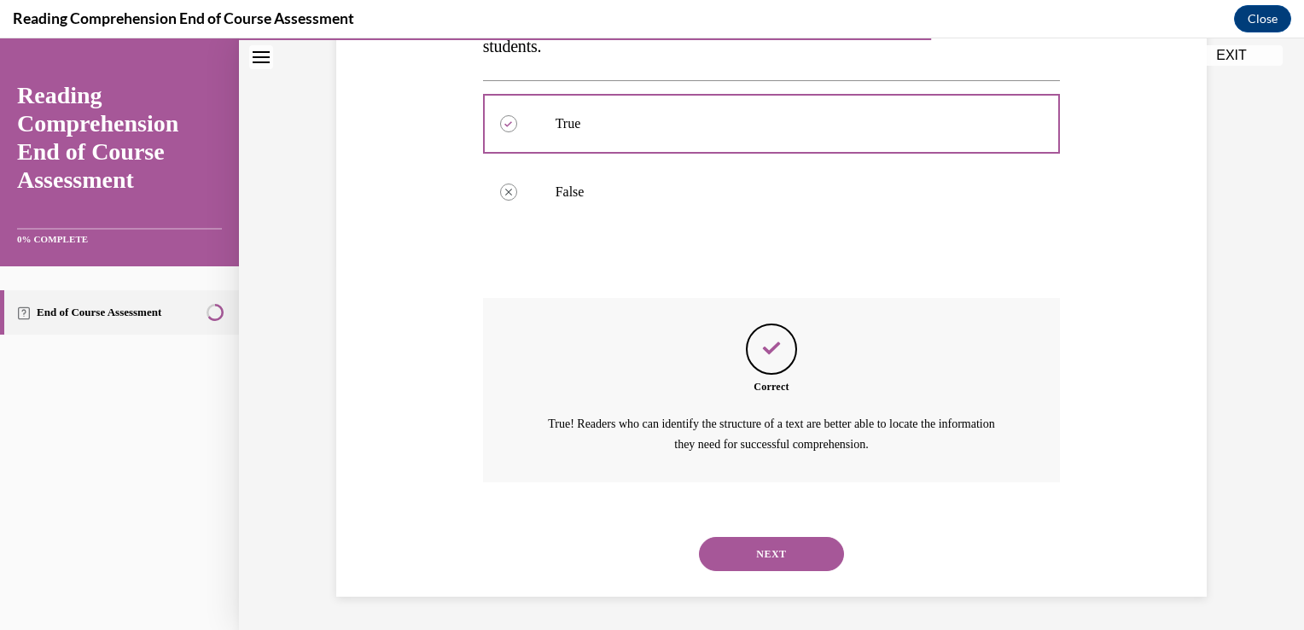
click at [753, 557] on button "NEXT" at bounding box center [771, 554] width 145 height 34
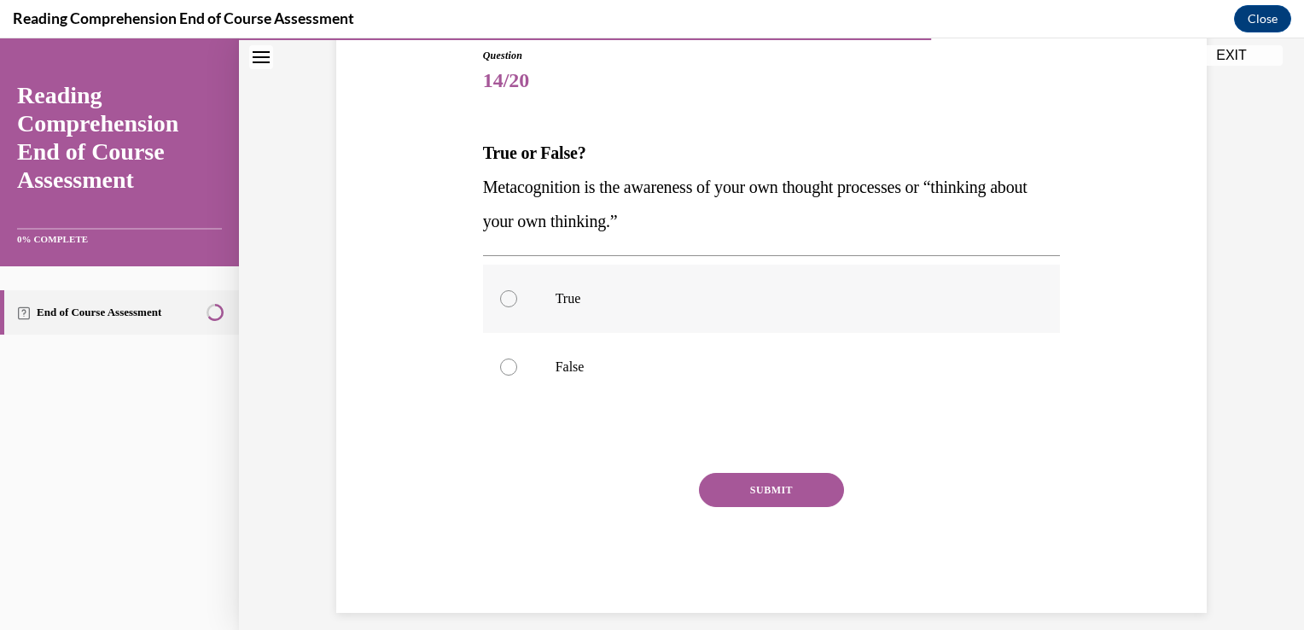
click at [619, 317] on label "True" at bounding box center [772, 299] width 578 height 68
click at [517, 307] on input "True" at bounding box center [508, 298] width 17 height 17
radio input "true"
click at [699, 481] on button "SUBMIT" at bounding box center [771, 490] width 145 height 34
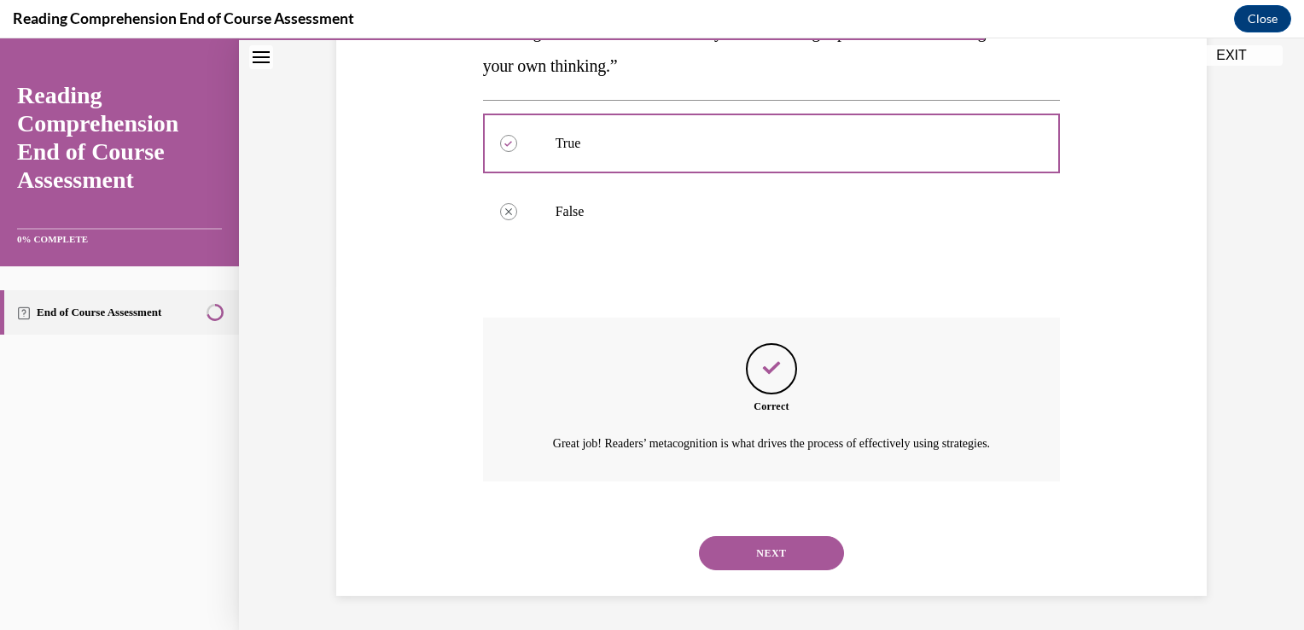
click at [737, 567] on button "NEXT" at bounding box center [771, 553] width 145 height 34
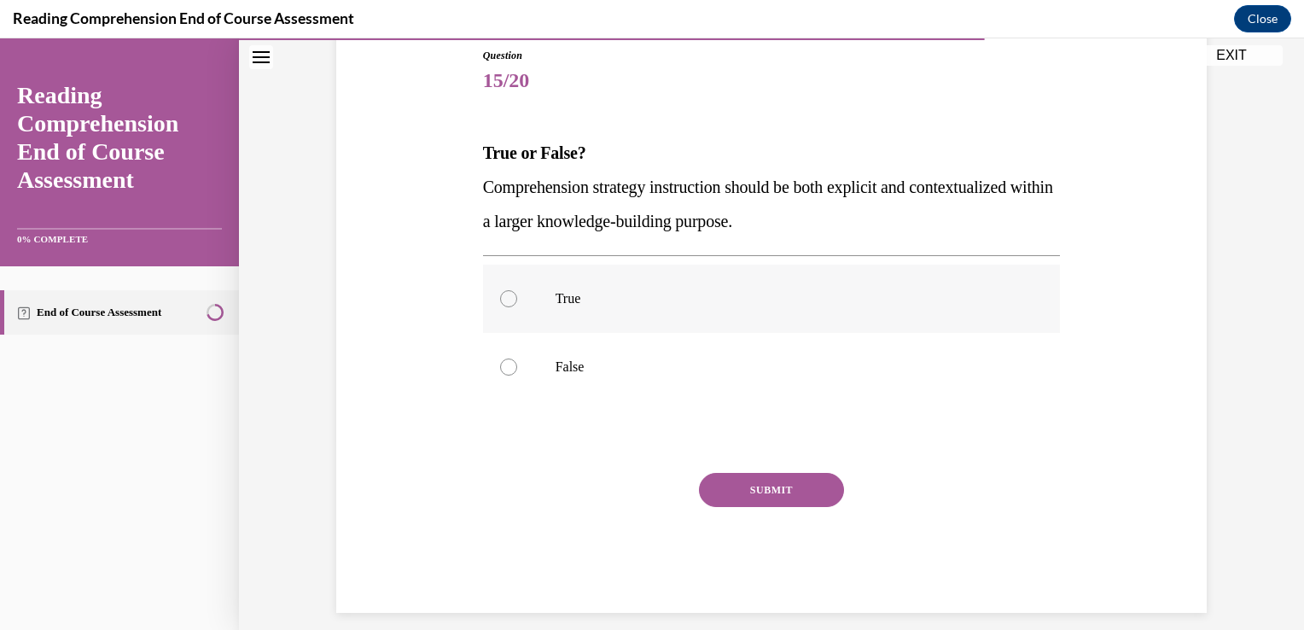
click at [726, 282] on label "True" at bounding box center [772, 299] width 578 height 68
click at [517, 290] on input "True" at bounding box center [508, 298] width 17 height 17
radio input "true"
click at [769, 479] on button "SUBMIT" at bounding box center [771, 490] width 145 height 34
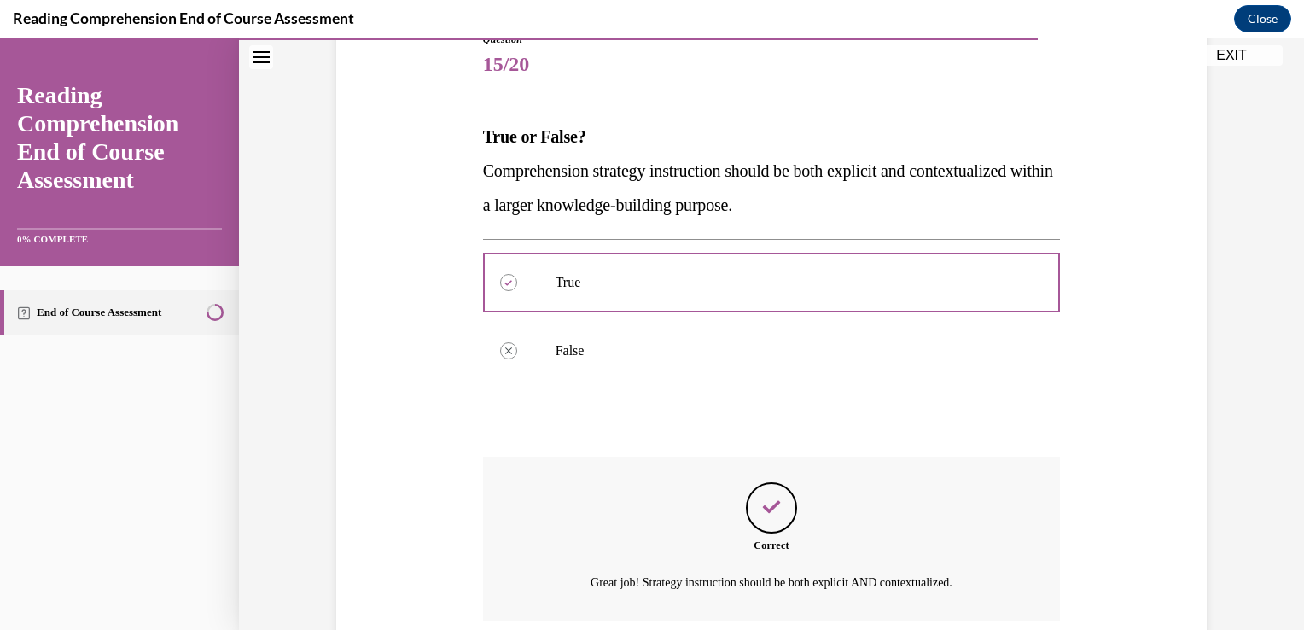
scroll to position [344, 0]
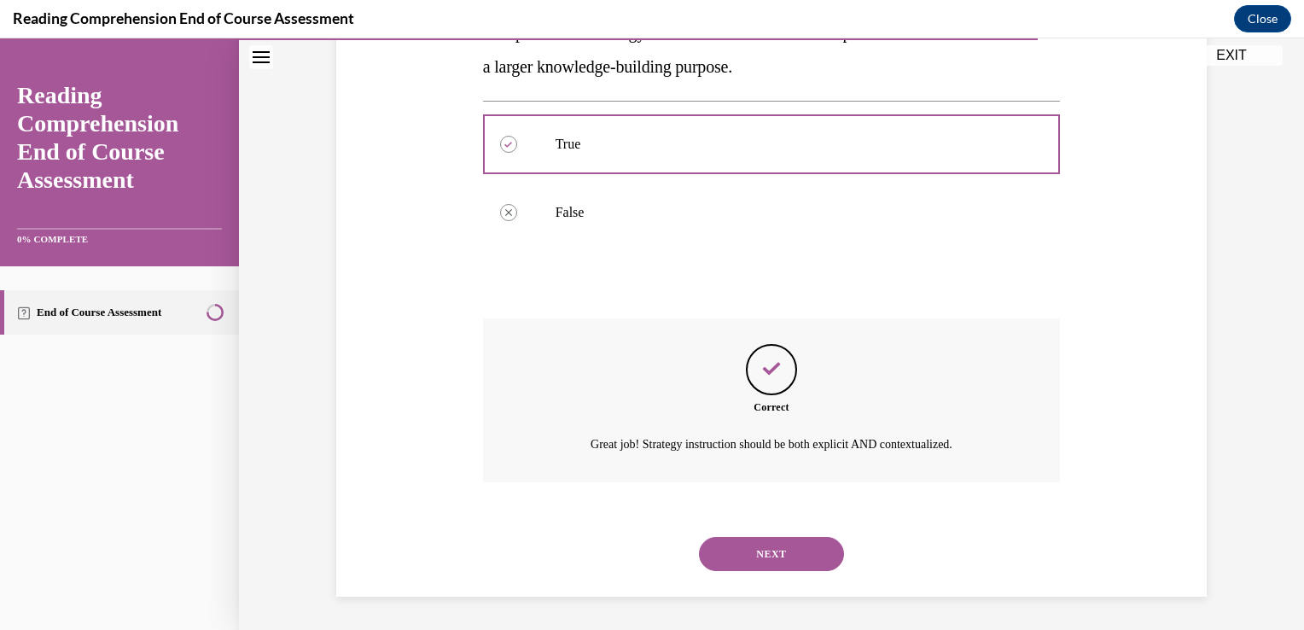
click at [786, 553] on button "NEXT" at bounding box center [771, 554] width 145 height 34
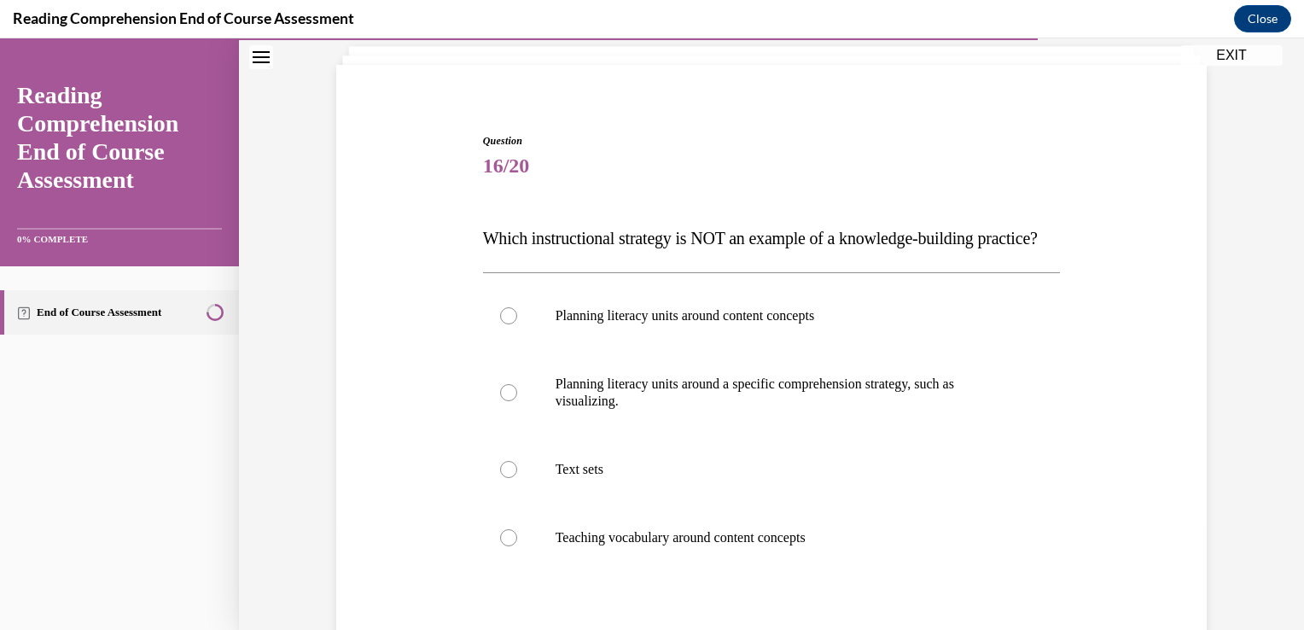
scroll to position [109, 0]
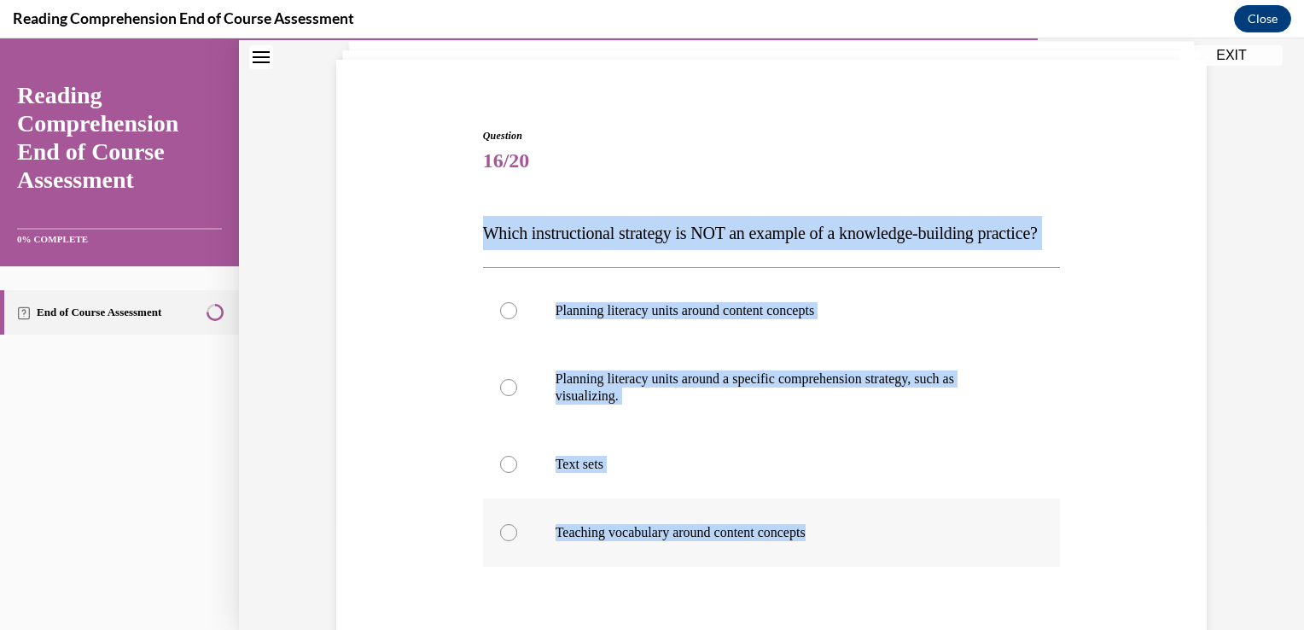
drag, startPoint x: 475, startPoint y: 239, endPoint x: 879, endPoint y: 582, distance: 529.7
click at [879, 582] on div "Question 16/20 Which instructional strategy is NOT an example of a knowledge-bu…" at bounding box center [772, 453] width 578 height 650
click at [763, 387] on label "Planning literacy units around a specific comprehension strategy, such as visua…" at bounding box center [772, 387] width 578 height 85
click at [517, 387] on input "Planning literacy units around a specific comprehension strategy, such as visua…" at bounding box center [508, 387] width 17 height 17
radio input "true"
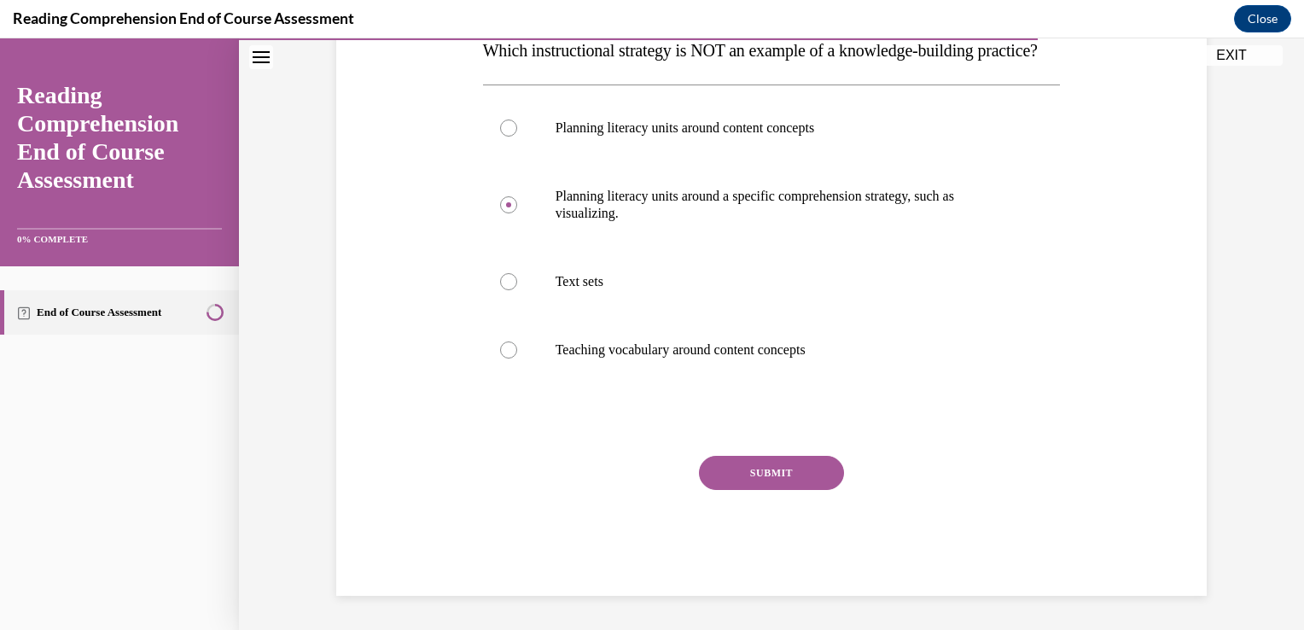
click at [712, 483] on button "SUBMIT" at bounding box center [771, 473] width 145 height 34
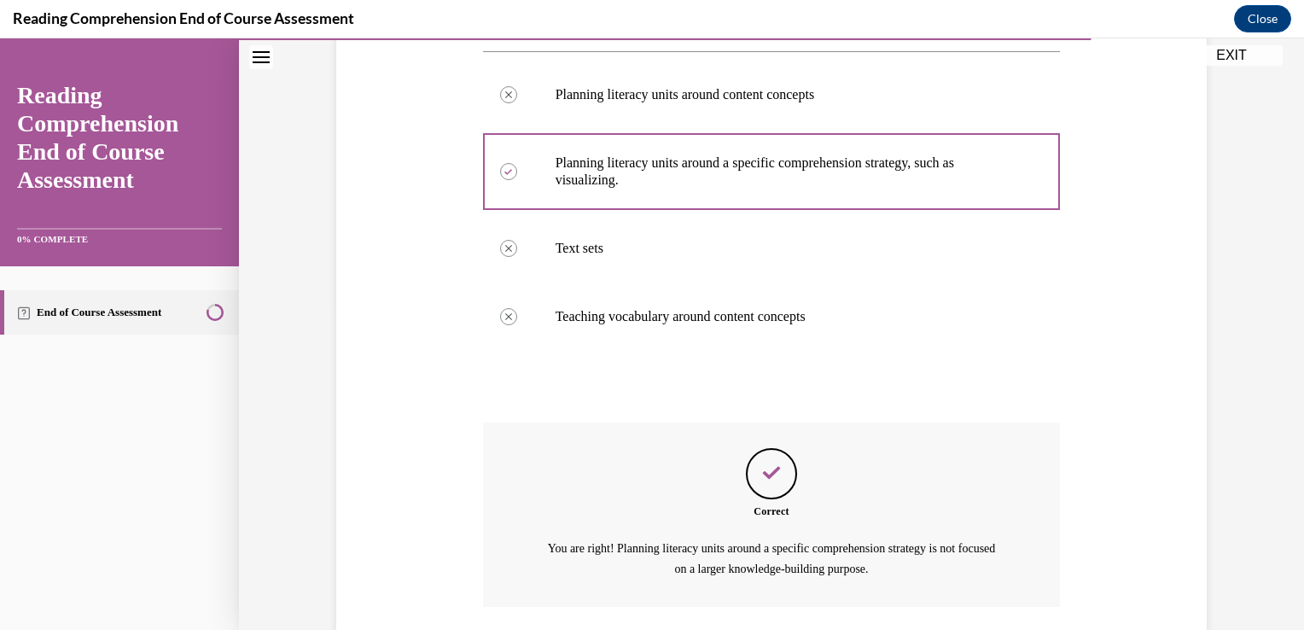
scroll to position [484, 0]
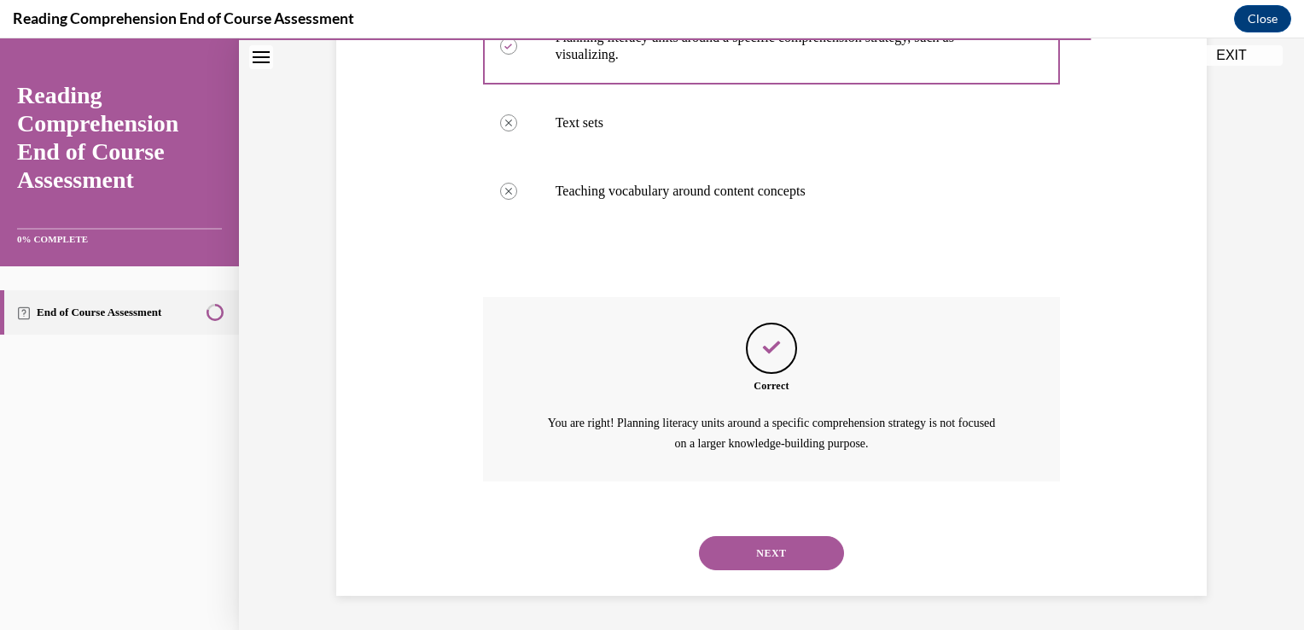
click at [739, 540] on button "NEXT" at bounding box center [771, 553] width 145 height 34
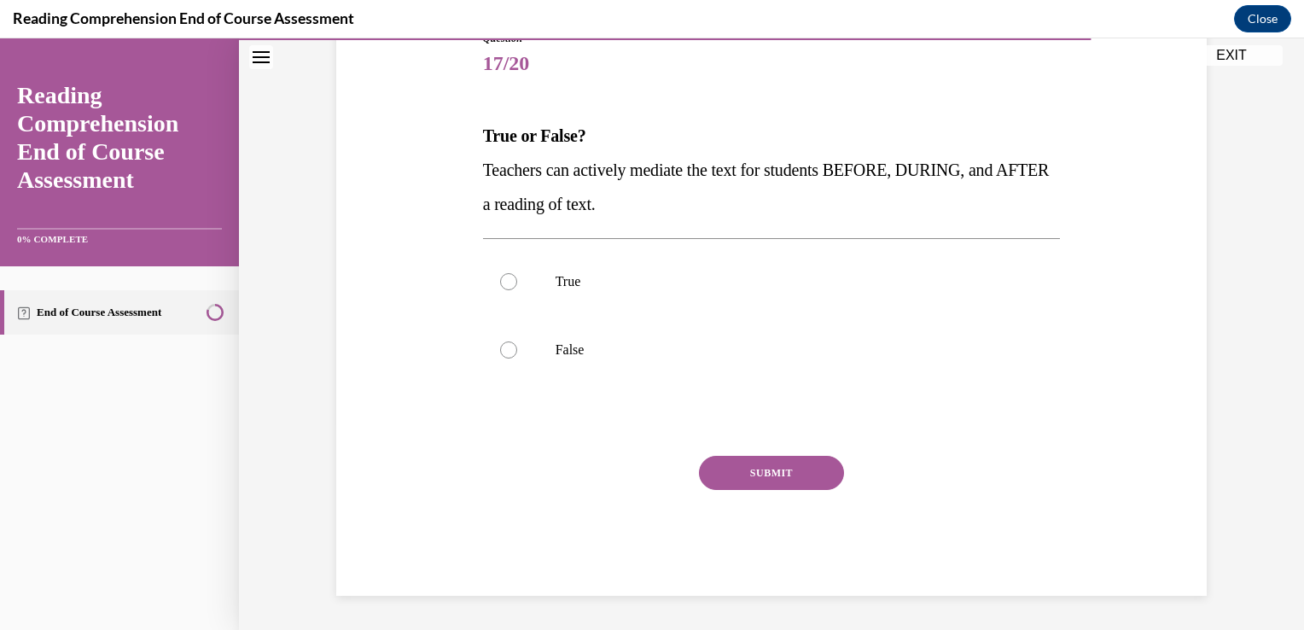
scroll to position [189, 0]
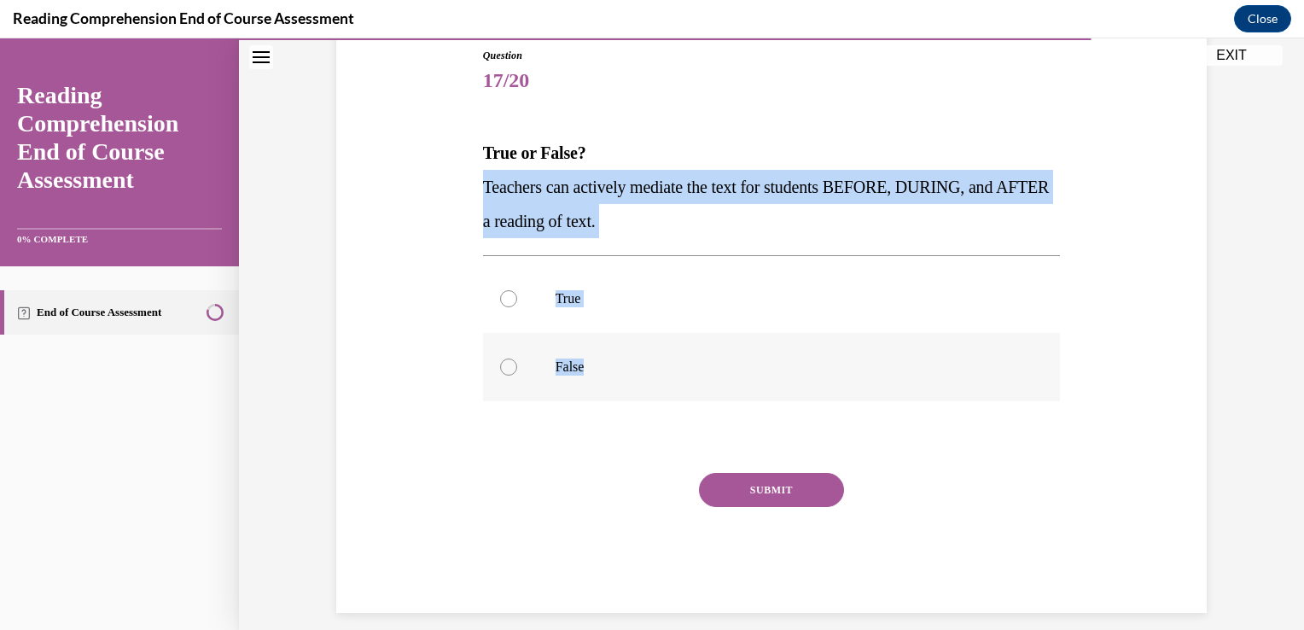
drag, startPoint x: 463, startPoint y: 172, endPoint x: 635, endPoint y: 379, distance: 269.1
click at [635, 379] on div "Question 17/20 True or False? Teachers can actively mediate the text for studen…" at bounding box center [771, 305] width 879 height 616
click at [612, 310] on label "True" at bounding box center [772, 299] width 578 height 68
click at [517, 307] on input "True" at bounding box center [508, 298] width 17 height 17
radio input "true"
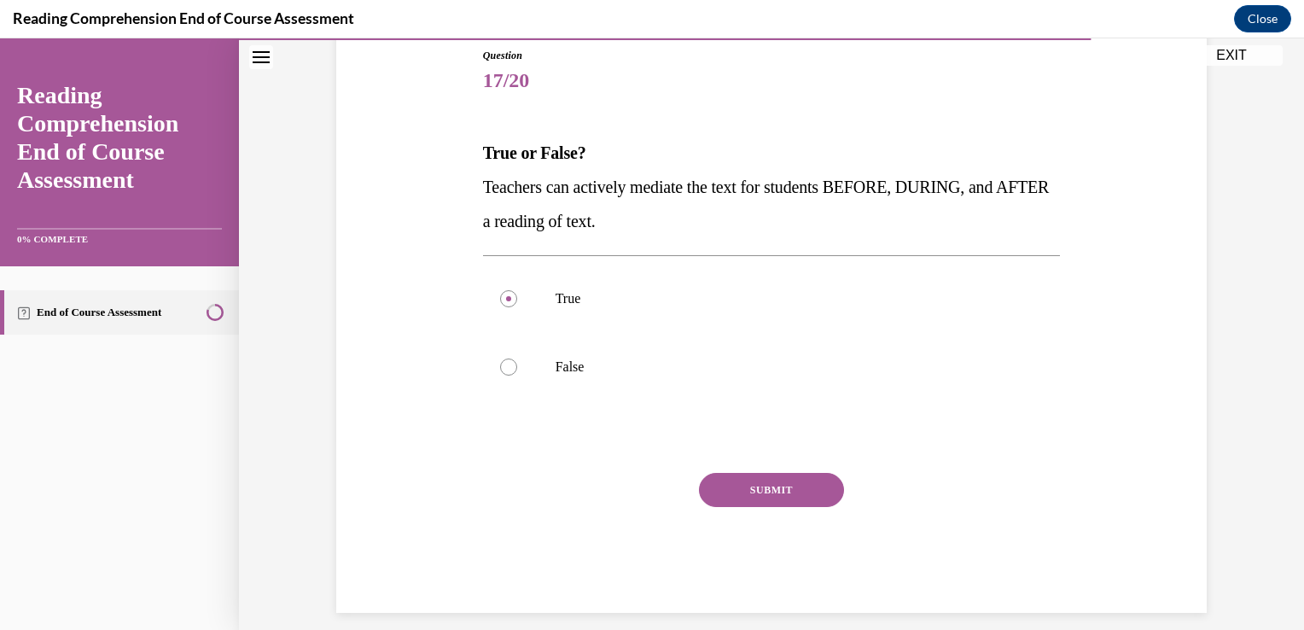
click at [741, 497] on button "SUBMIT" at bounding box center [771, 490] width 145 height 34
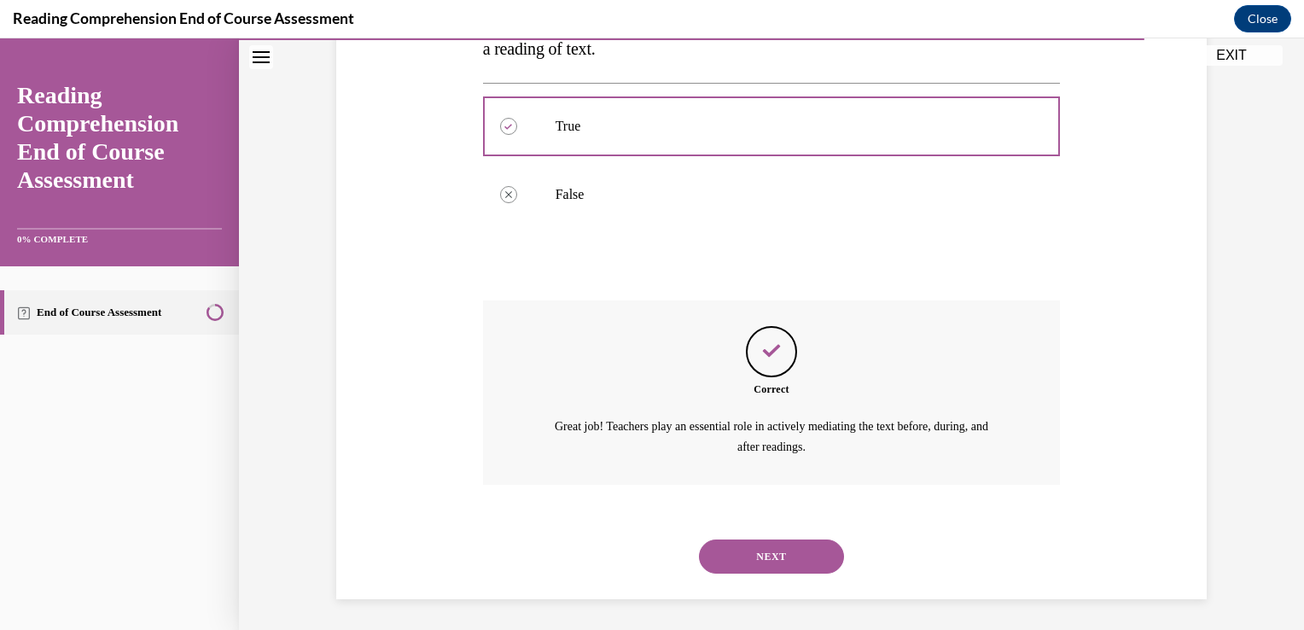
scroll to position [364, 0]
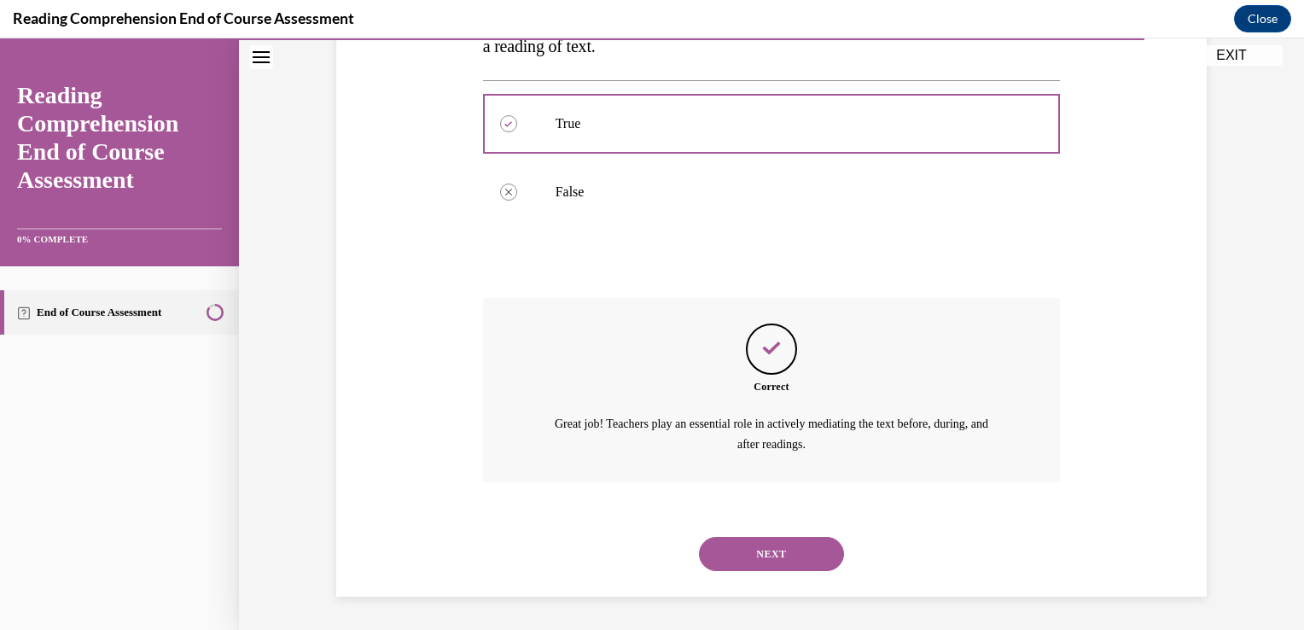
click at [754, 551] on button "NEXT" at bounding box center [771, 554] width 145 height 34
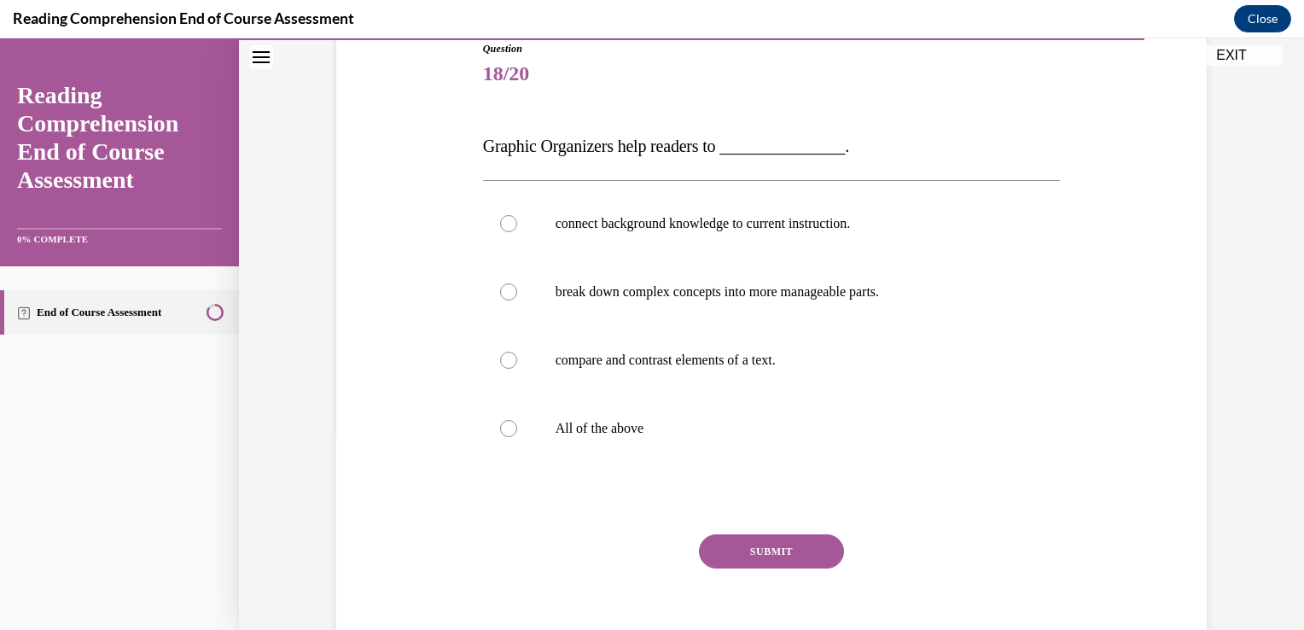
scroll to position [203, 0]
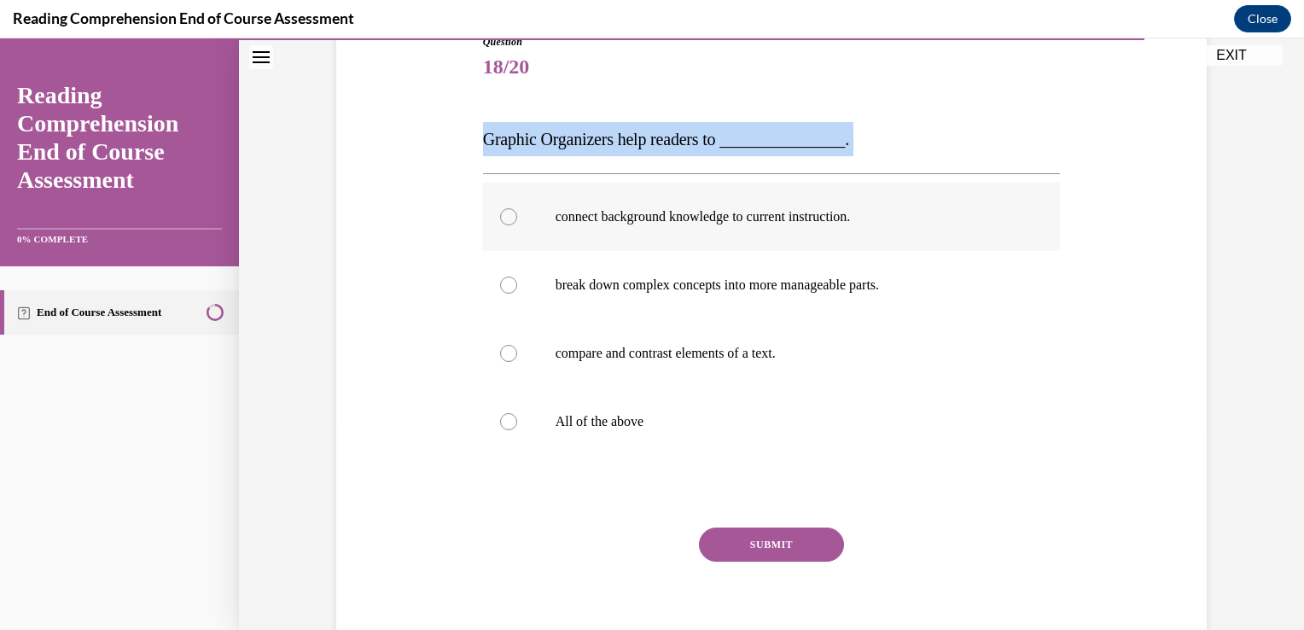
drag, startPoint x: 446, startPoint y: 120, endPoint x: 506, endPoint y: 188, distance: 90.1
click at [506, 188] on div "Question 18/20 Graphic Organizers help readers to _______________. connect back…" at bounding box center [771, 325] width 879 height 684
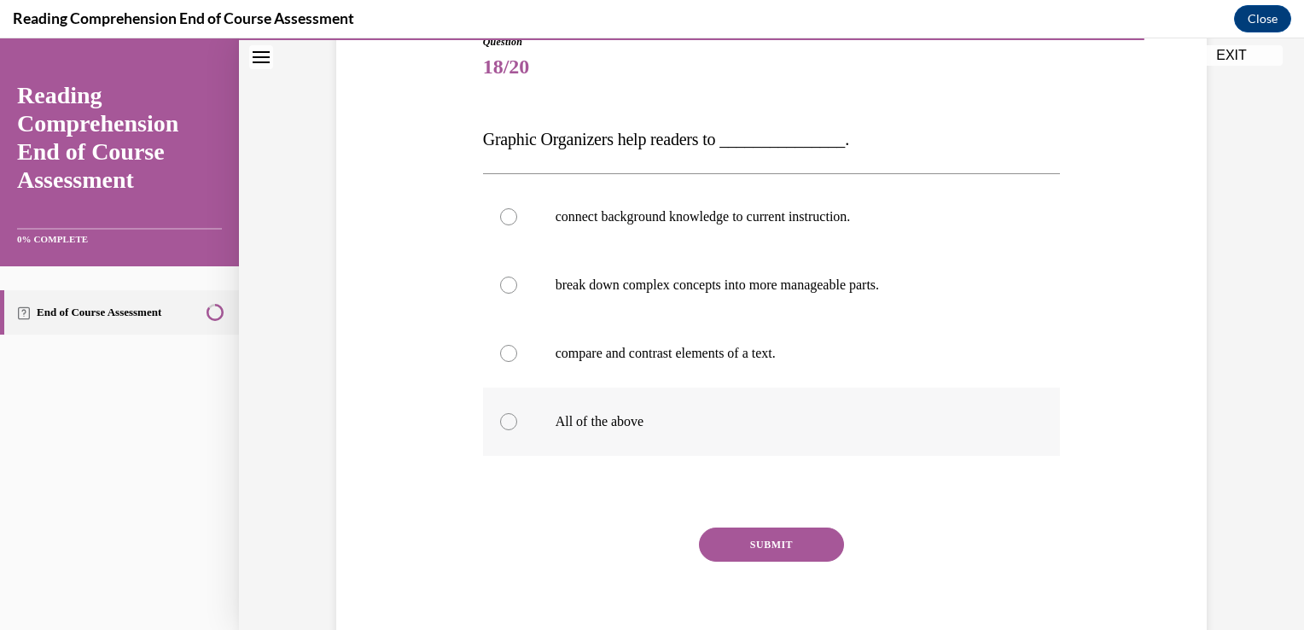
click at [645, 411] on label "All of the above" at bounding box center [772, 421] width 578 height 68
click at [517, 413] on input "All of the above" at bounding box center [508, 421] width 17 height 17
radio input "true"
click at [741, 531] on button "SUBMIT" at bounding box center [771, 544] width 145 height 34
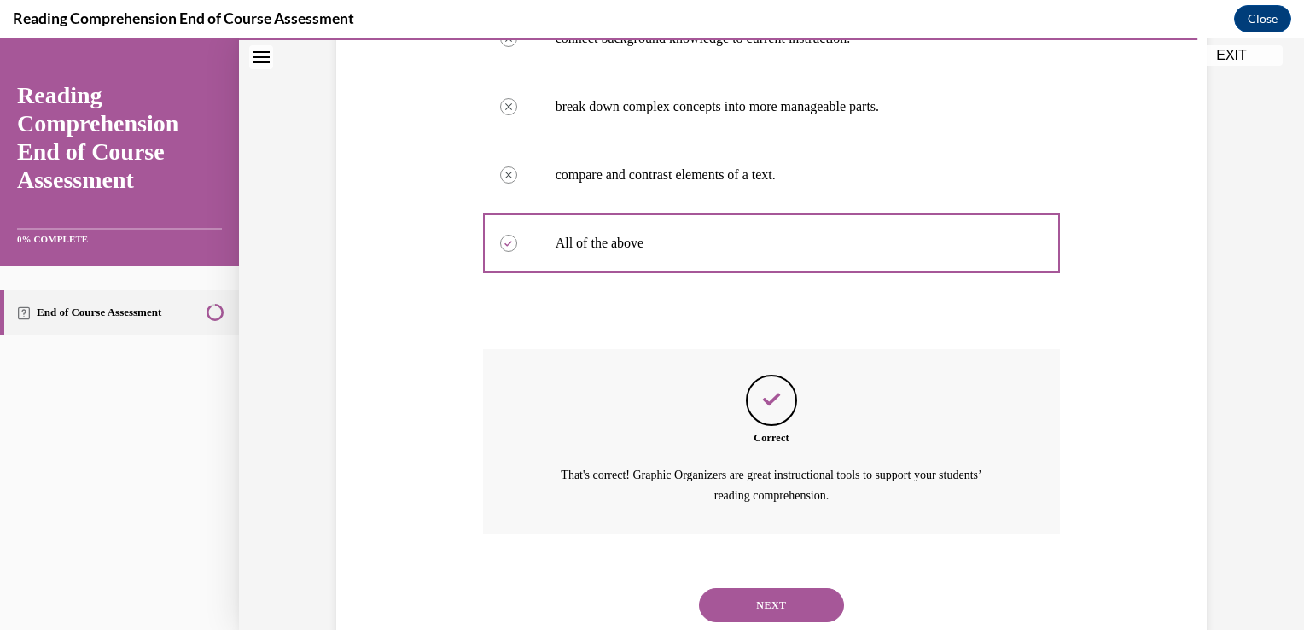
scroll to position [433, 0]
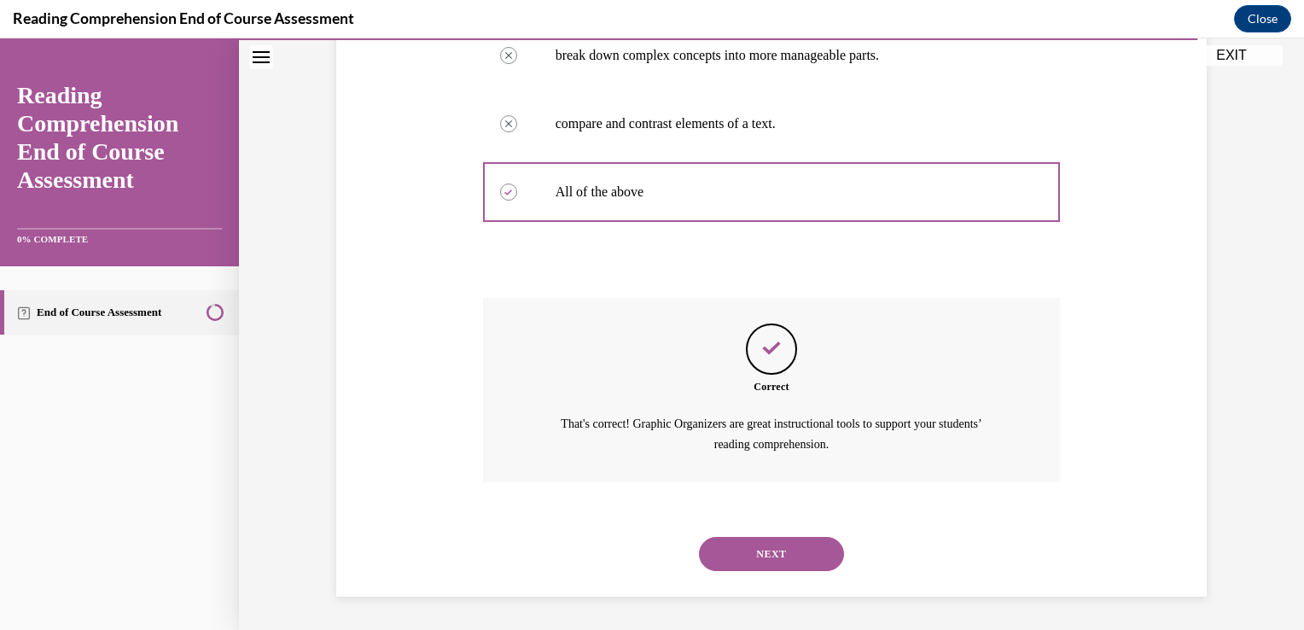
click at [777, 538] on button "NEXT" at bounding box center [771, 554] width 145 height 34
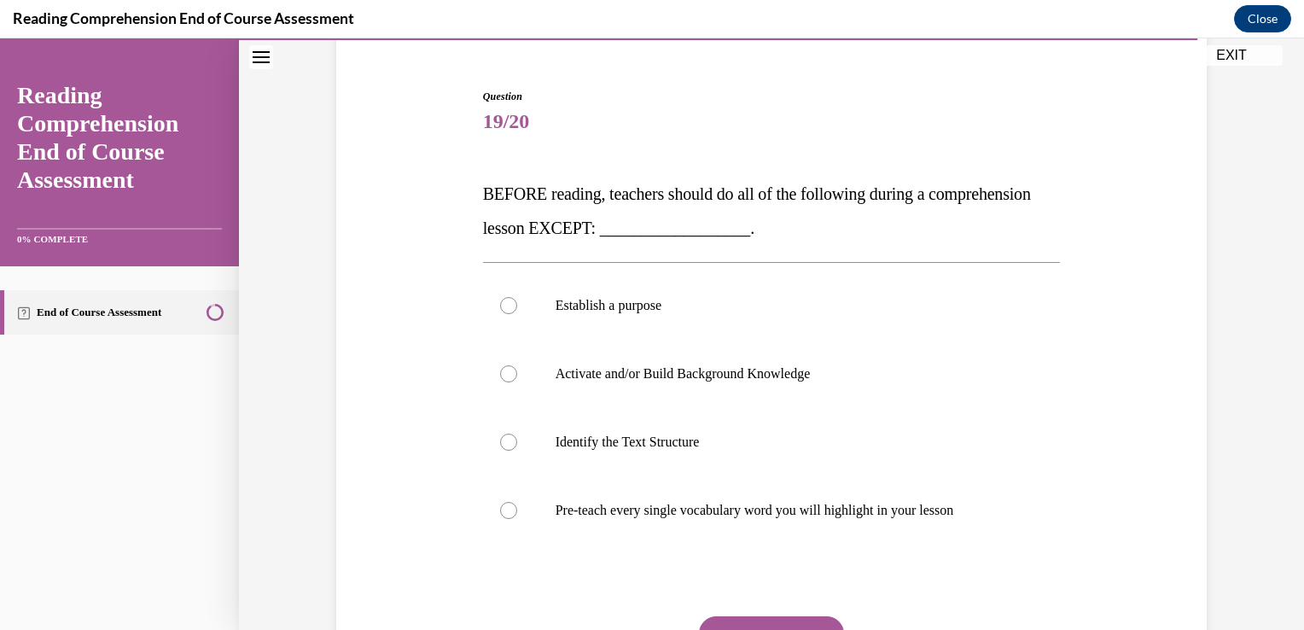
scroll to position [148, 0]
click at [778, 515] on p "Pre-teach every single vocabulary word you will highlight in your lesson" at bounding box center [786, 510] width 462 height 17
click at [517, 515] on input "Pre-teach every single vocabulary word you will highlight in your lesson" at bounding box center [508, 510] width 17 height 17
radio input "true"
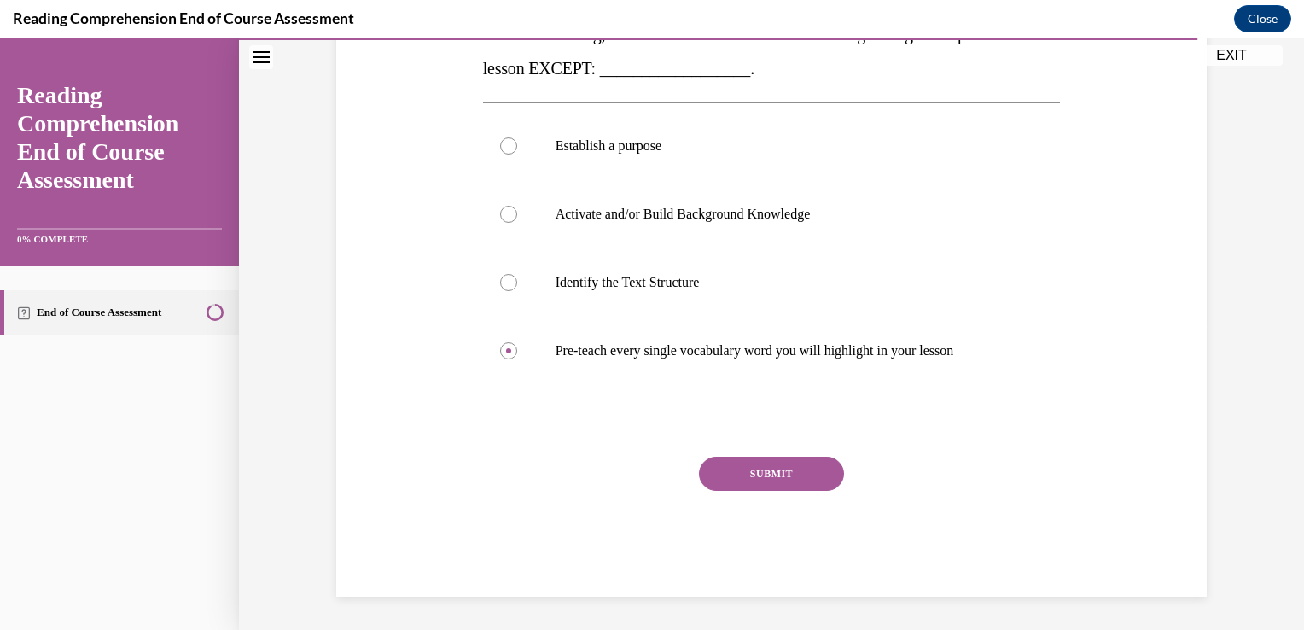
click at [731, 469] on button "SUBMIT" at bounding box center [771, 473] width 145 height 34
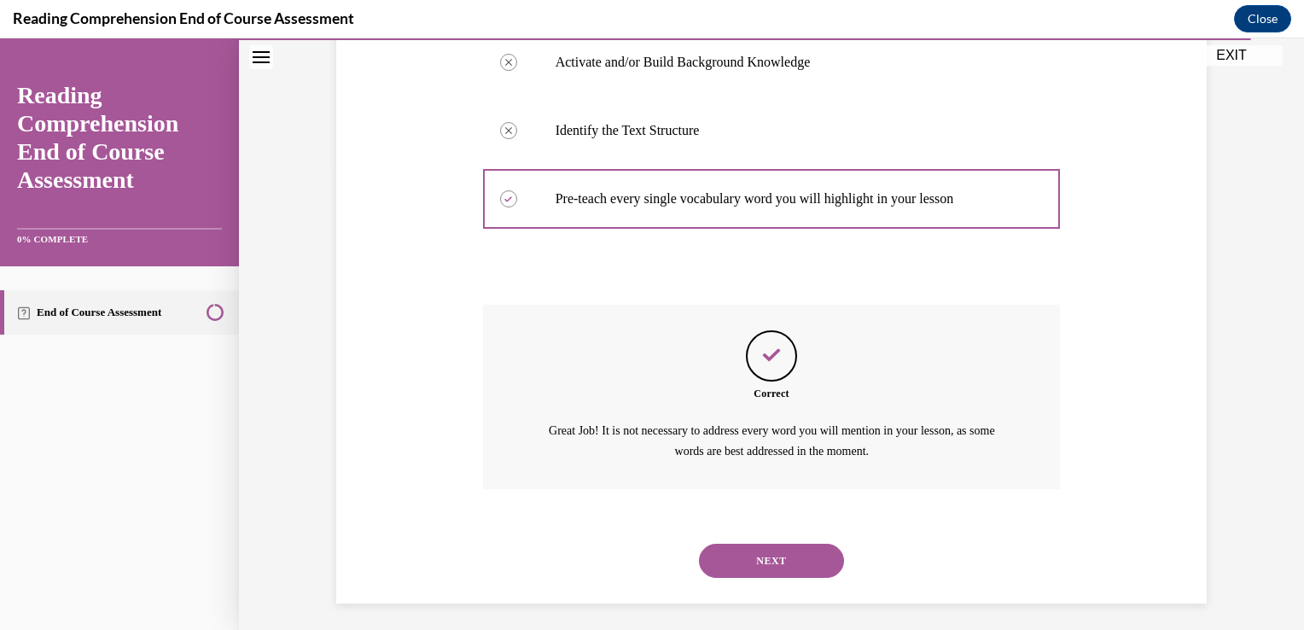
scroll to position [467, 0]
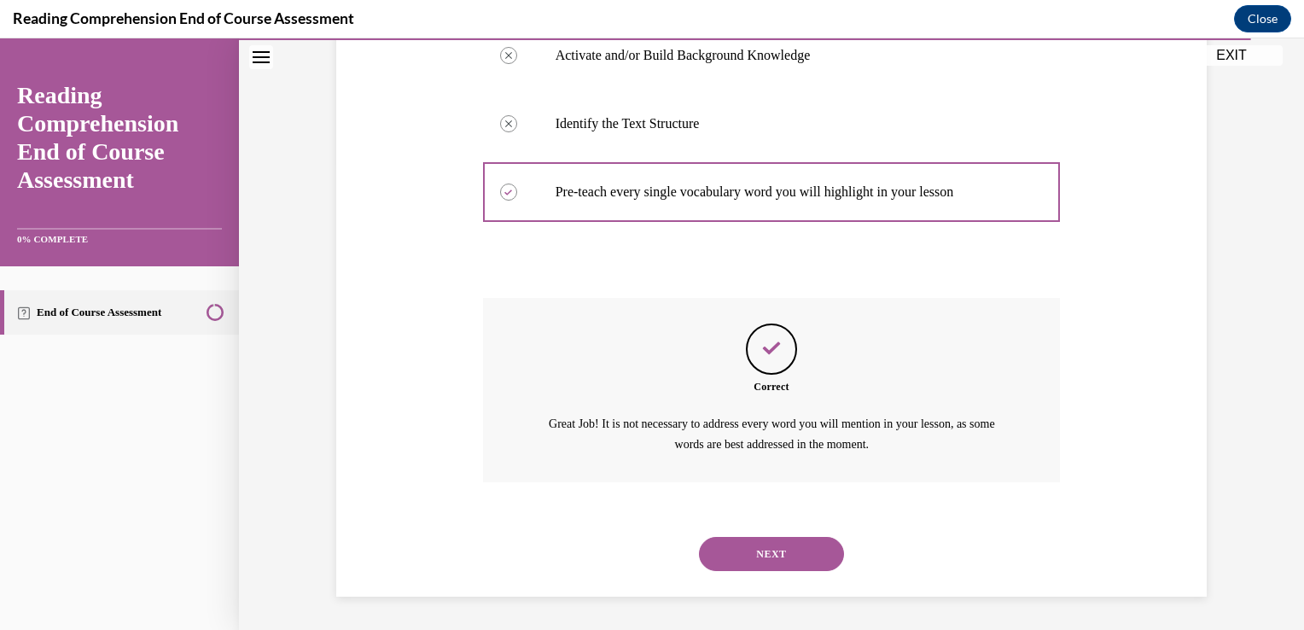
click at [741, 552] on button "NEXT" at bounding box center [771, 554] width 145 height 34
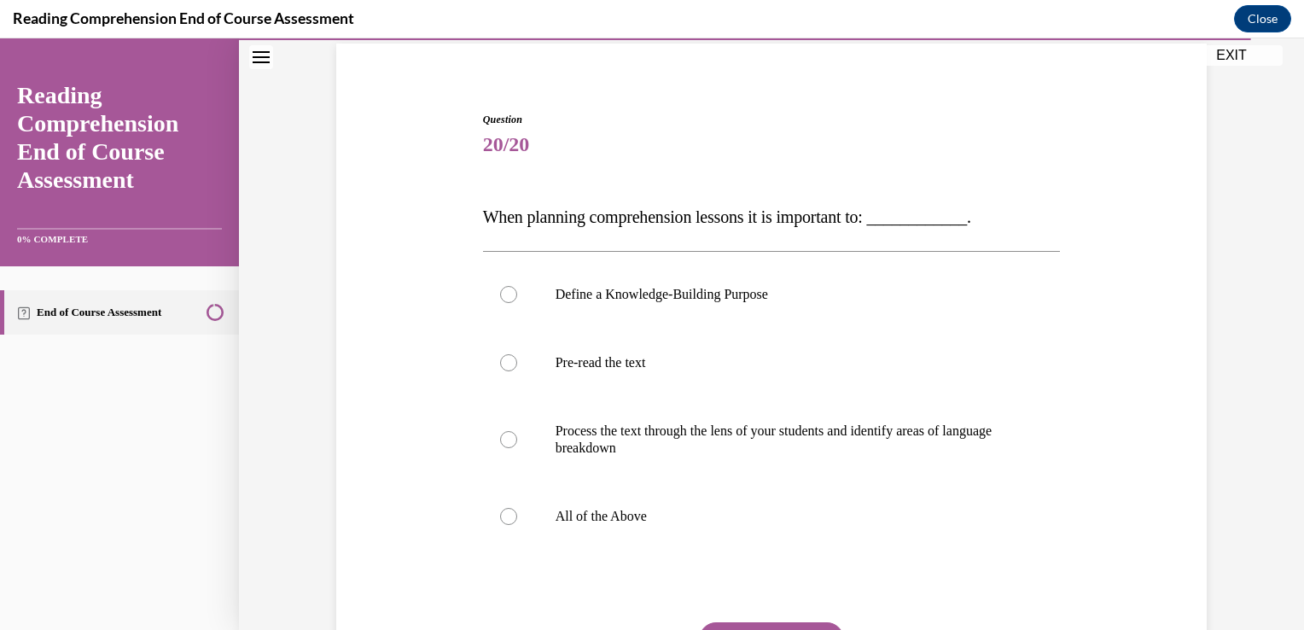
scroll to position [126, 0]
click at [655, 542] on label "All of the Above" at bounding box center [772, 515] width 578 height 68
click at [517, 524] on input "All of the Above" at bounding box center [508, 515] width 17 height 17
radio input "true"
click at [606, 505] on label "All of the Above" at bounding box center [772, 515] width 578 height 68
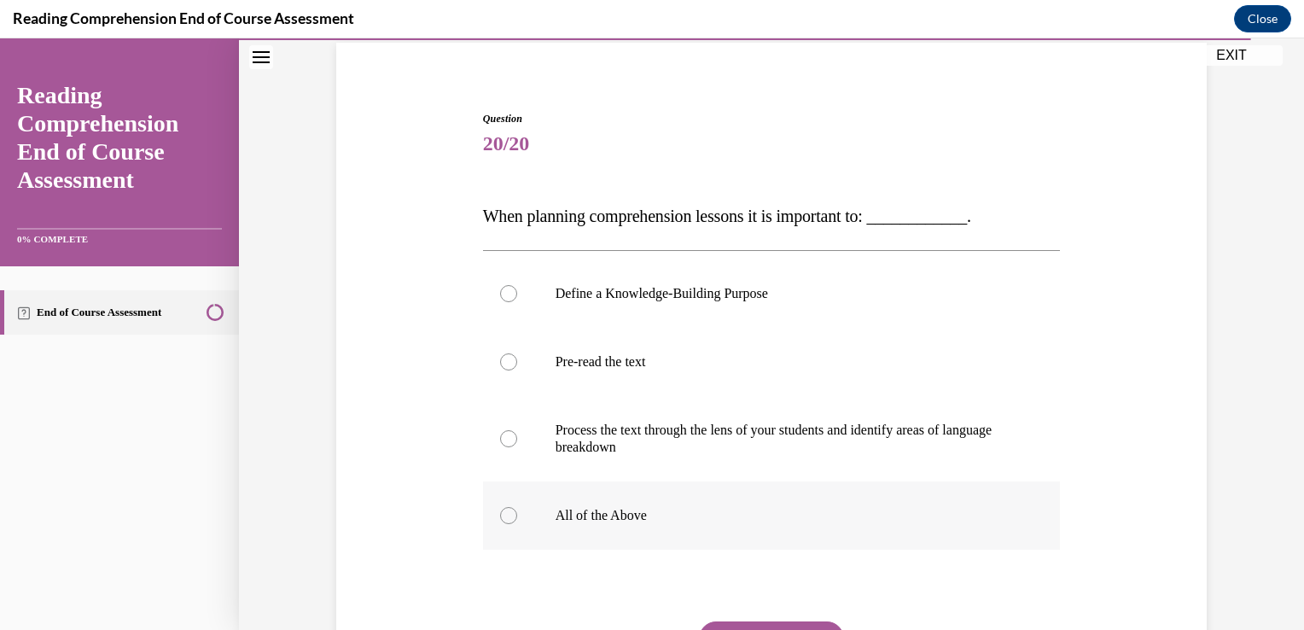
click at [517, 507] on input "All of the Above" at bounding box center [508, 515] width 17 height 17
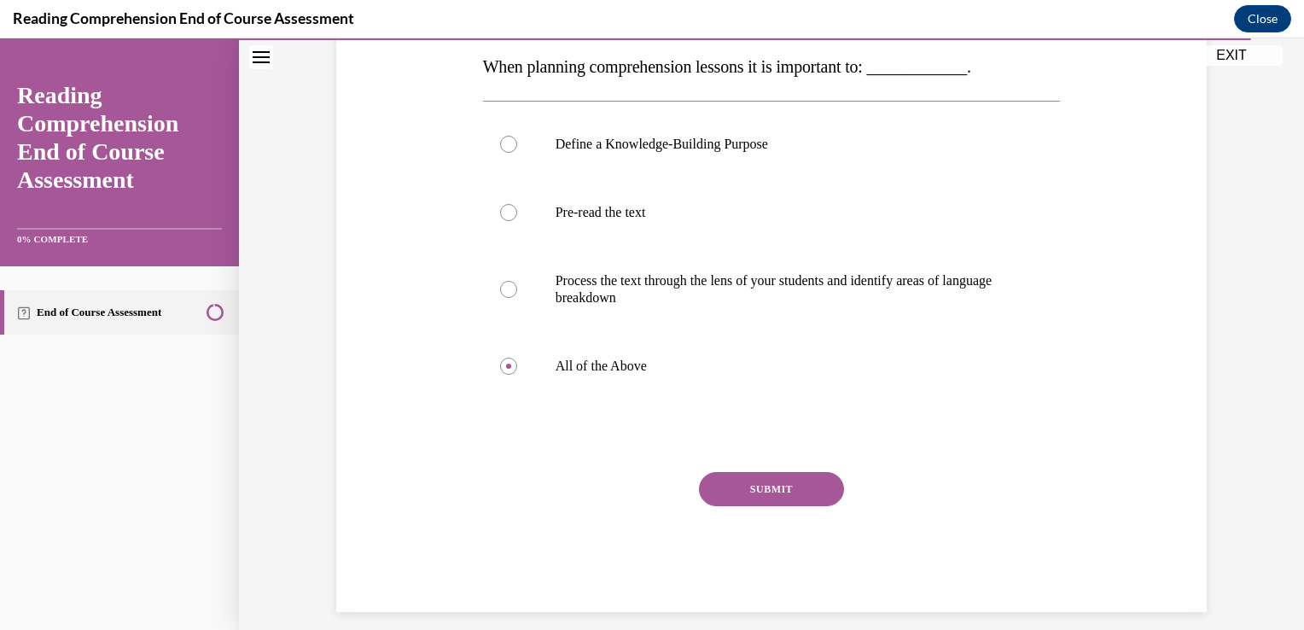
click at [739, 483] on button "SUBMIT" at bounding box center [771, 489] width 145 height 34
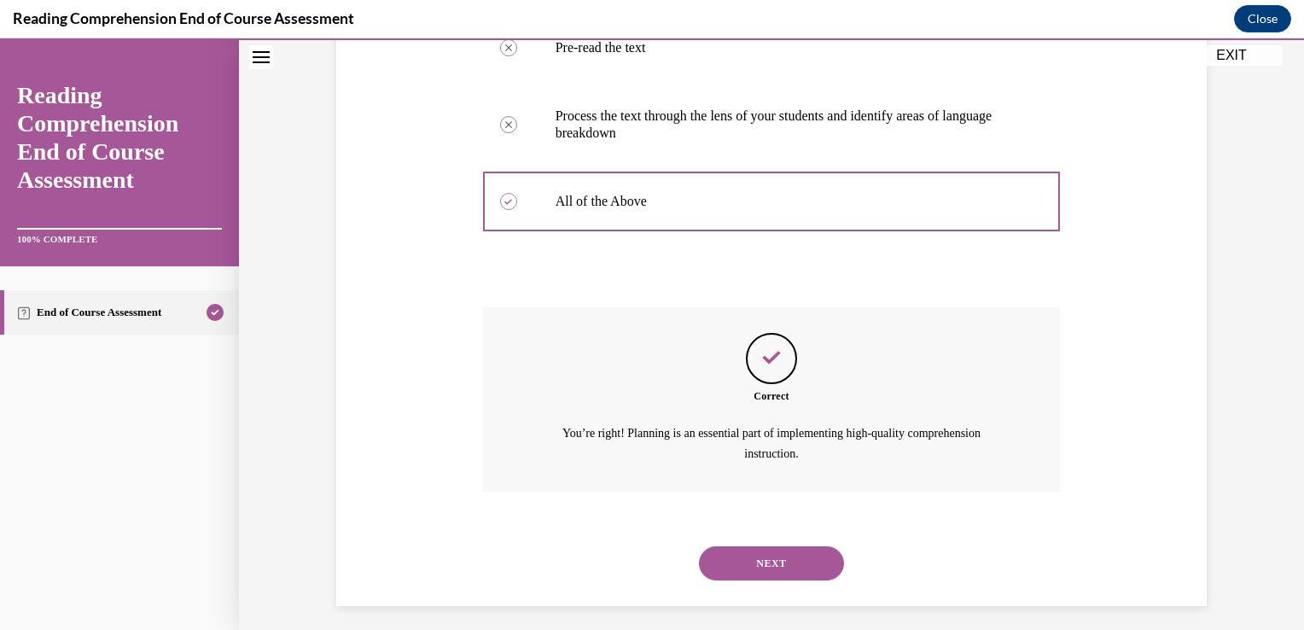
scroll to position [450, 0]
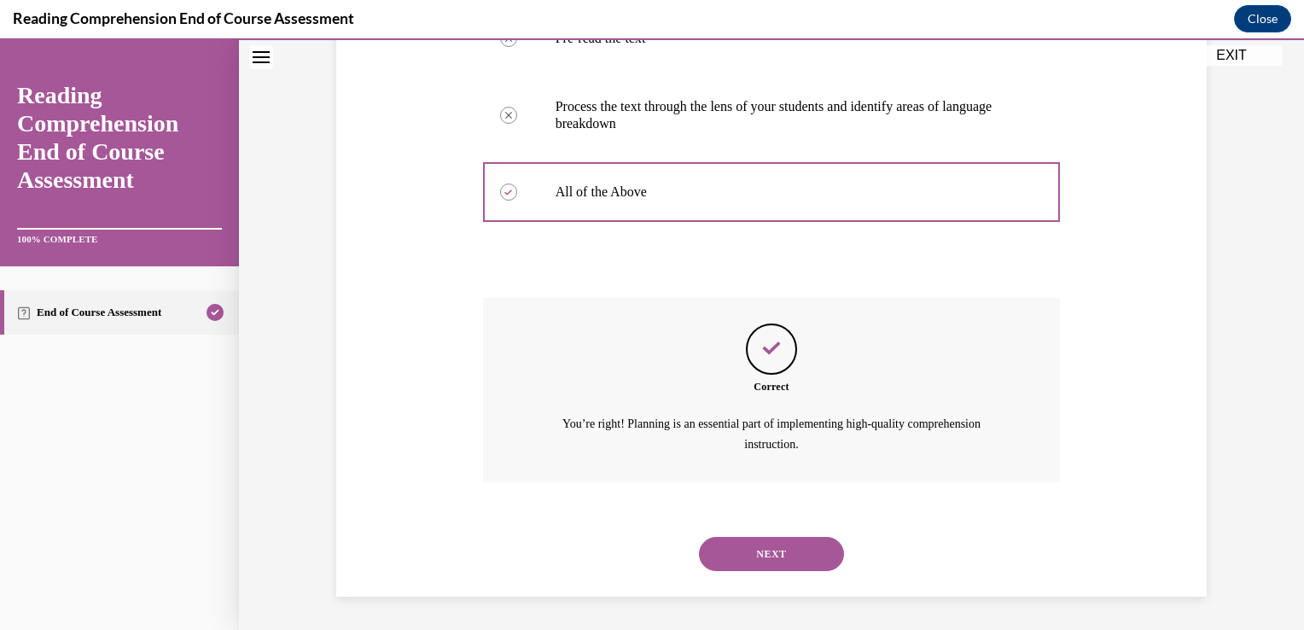
click at [751, 549] on button "NEXT" at bounding box center [771, 554] width 145 height 34
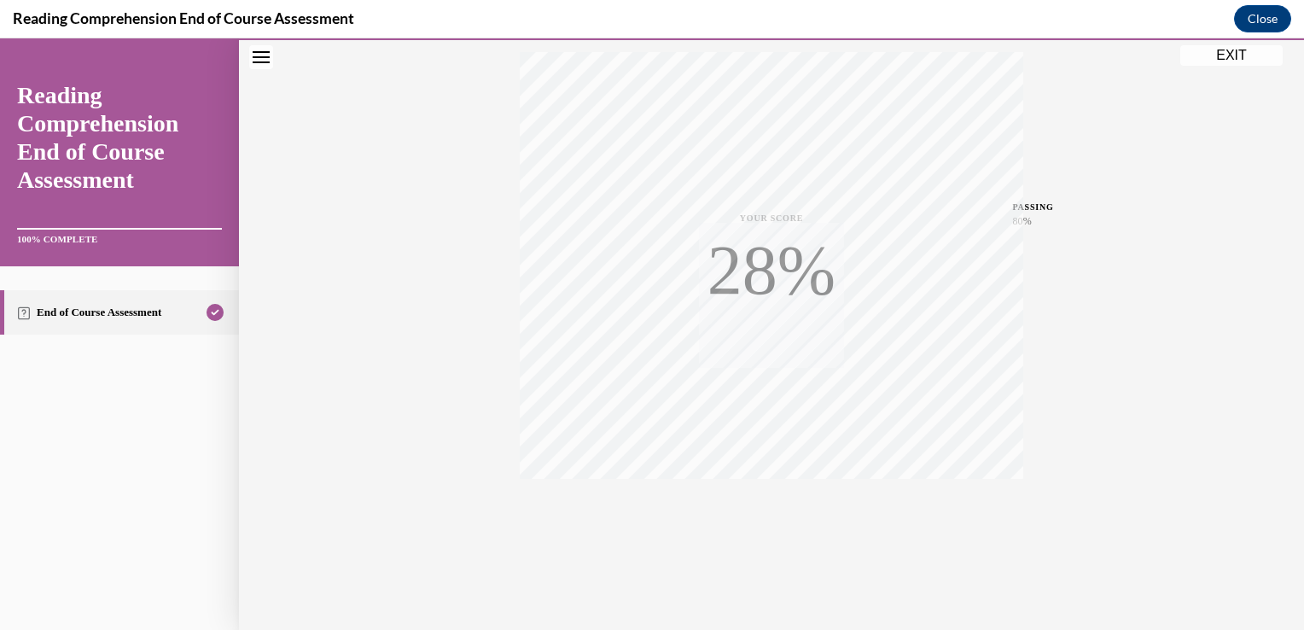
scroll to position [282, 0]
click at [1215, 47] on button "EXIT" at bounding box center [1231, 55] width 102 height 20
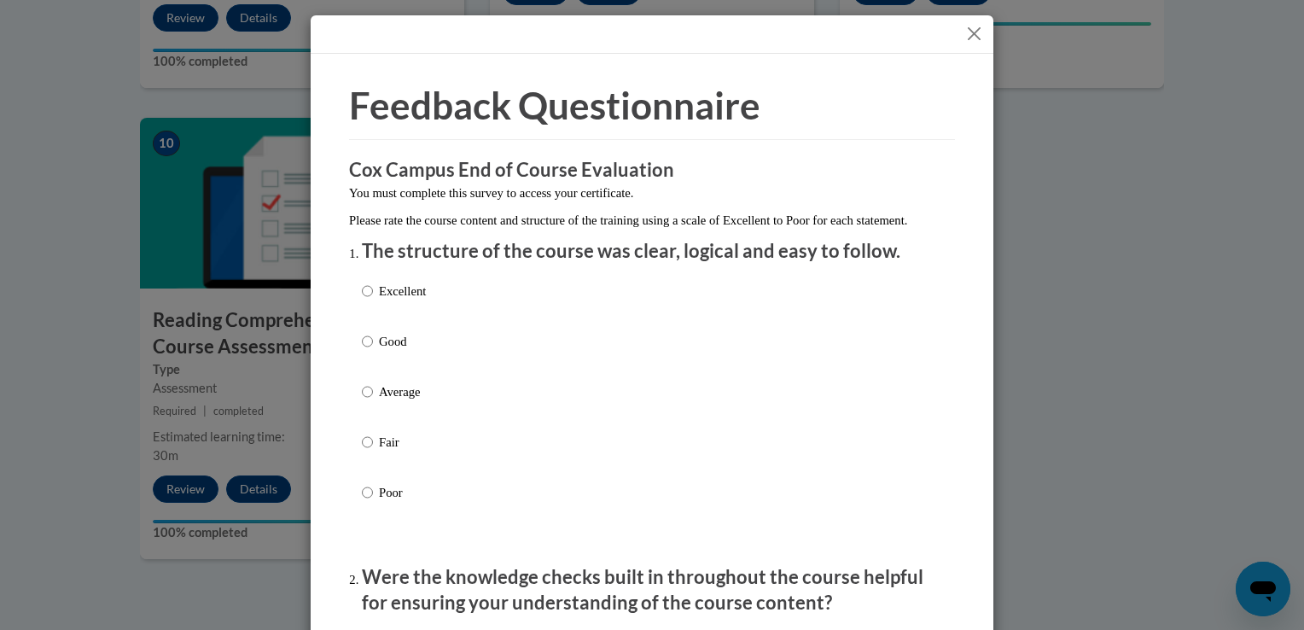
scroll to position [96, 0]
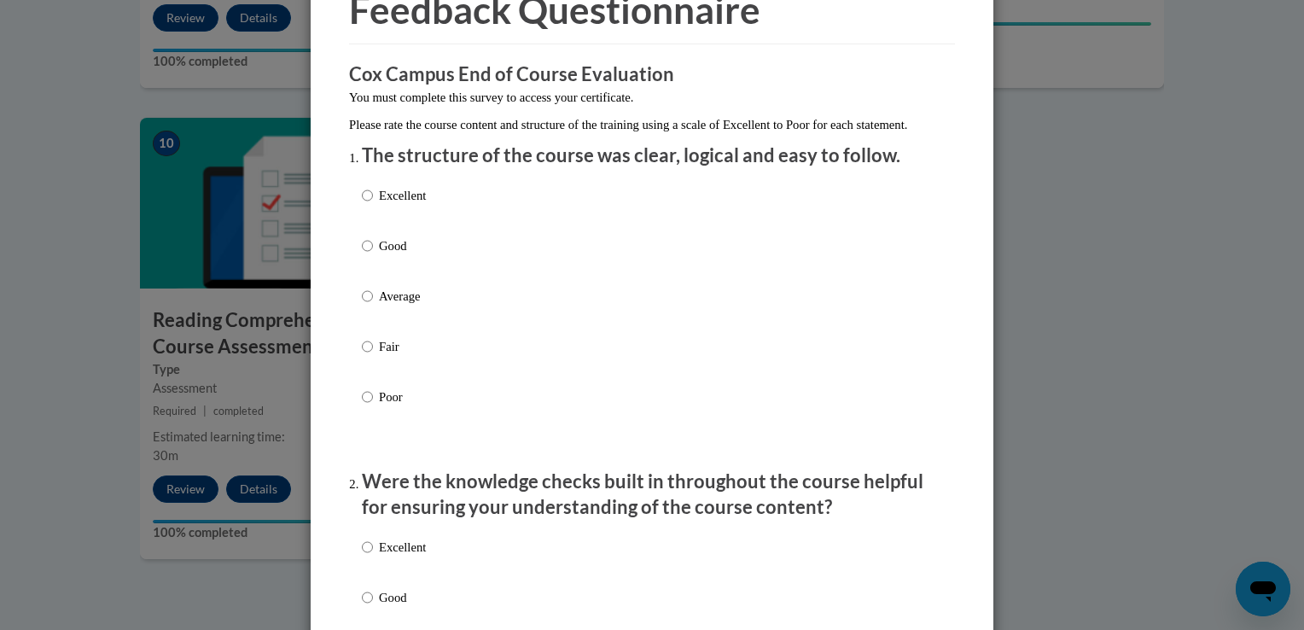
click at [480, 229] on div "Excellent Good Average Fair Poor" at bounding box center [652, 316] width 580 height 278
click at [387, 205] on p "Excellent" at bounding box center [402, 195] width 47 height 19
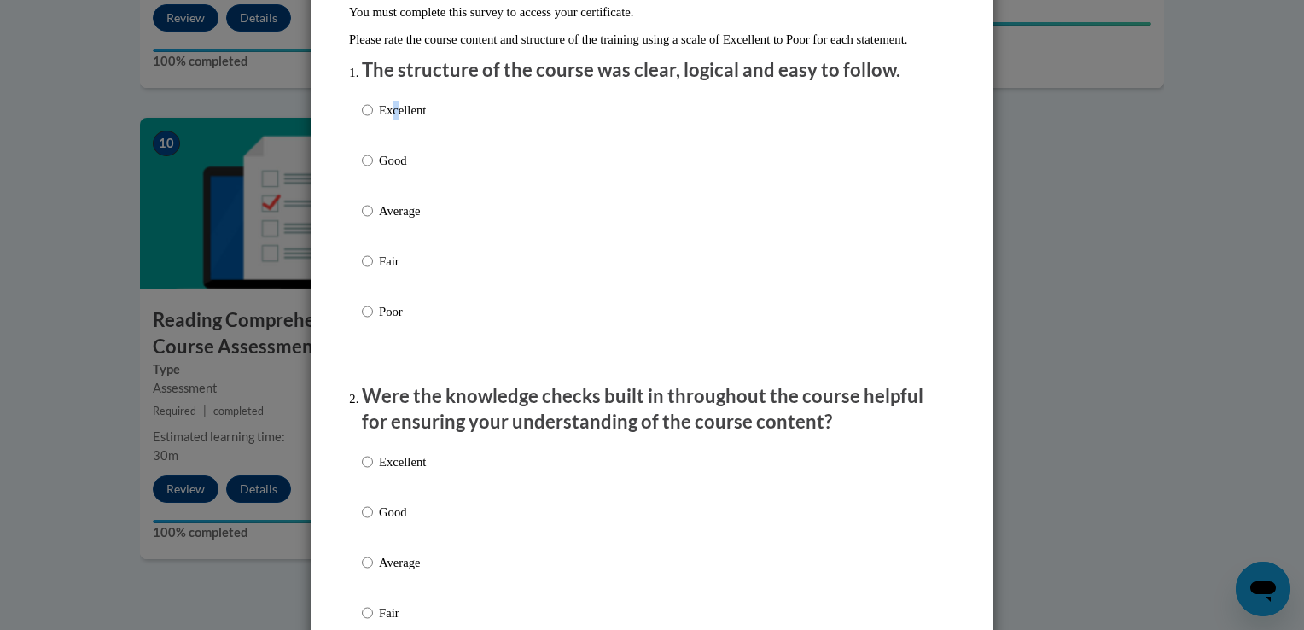
scroll to position [191, 0]
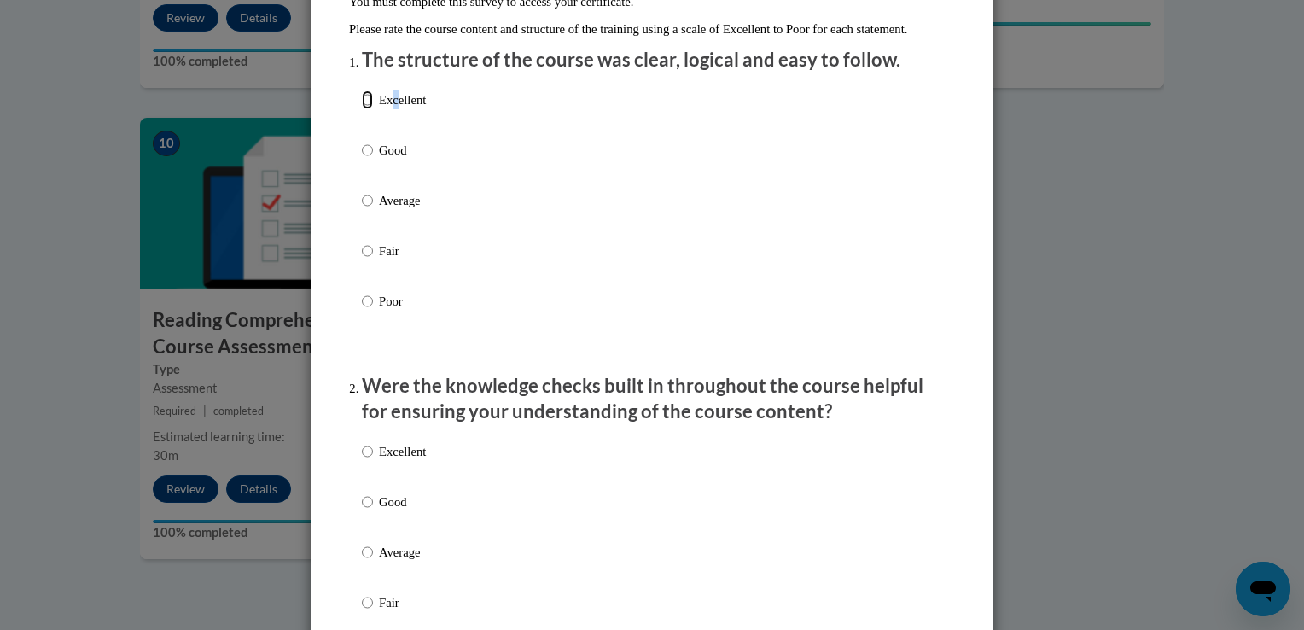
drag, startPoint x: 387, startPoint y: 218, endPoint x: 367, endPoint y: 127, distance: 92.5
click at [362, 109] on input "Excellent" at bounding box center [367, 99] width 11 height 19
radio input "true"
click at [362, 461] on input "Excellent" at bounding box center [367, 451] width 11 height 19
radio input "true"
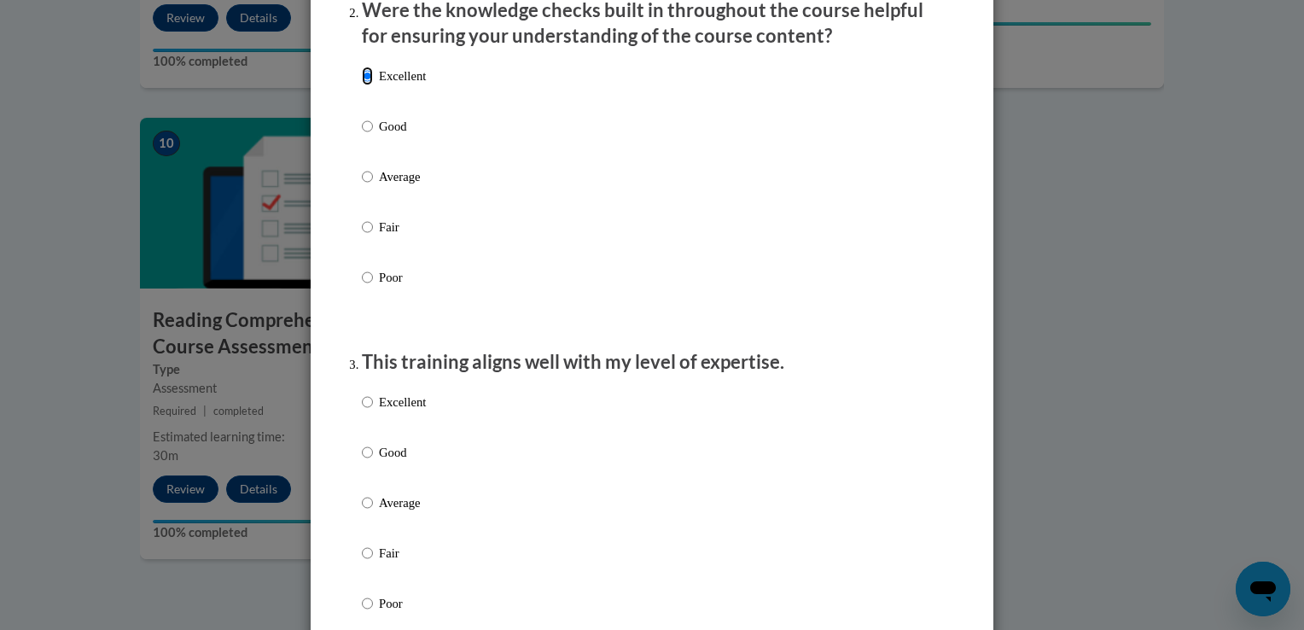
scroll to position [567, 0]
click at [362, 411] on input "Excellent" at bounding box center [367, 401] width 11 height 19
radio input "true"
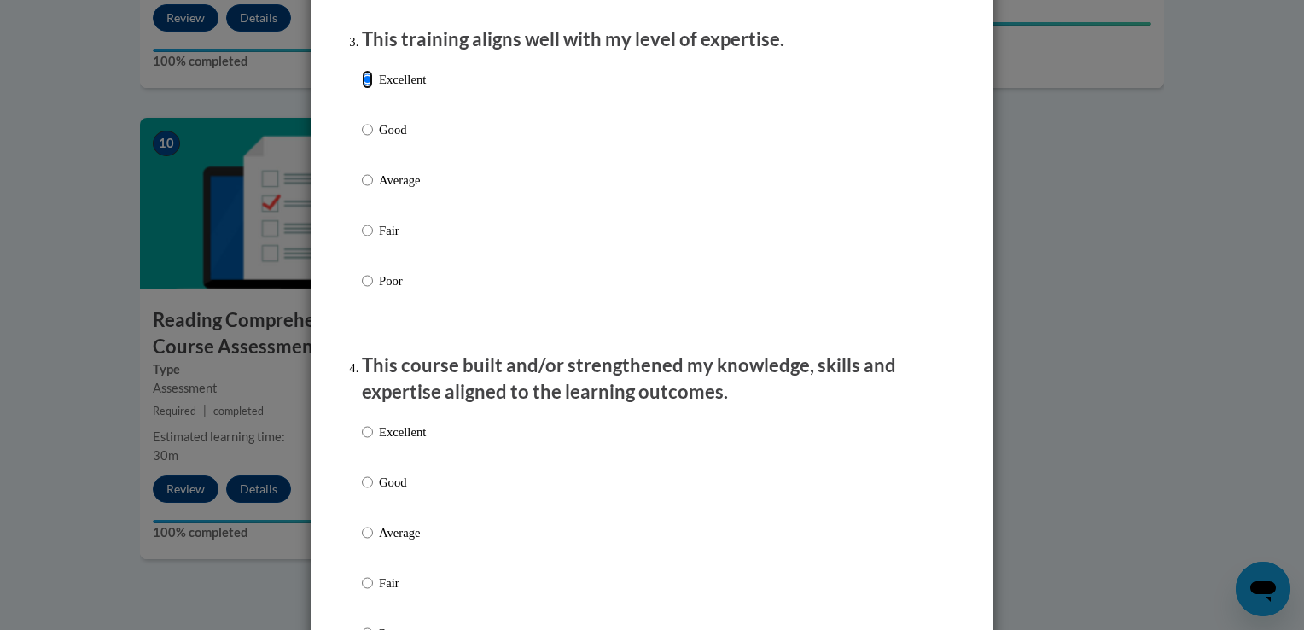
scroll to position [891, 0]
click at [362, 439] on input "Excellent" at bounding box center [367, 430] width 11 height 19
radio input "true"
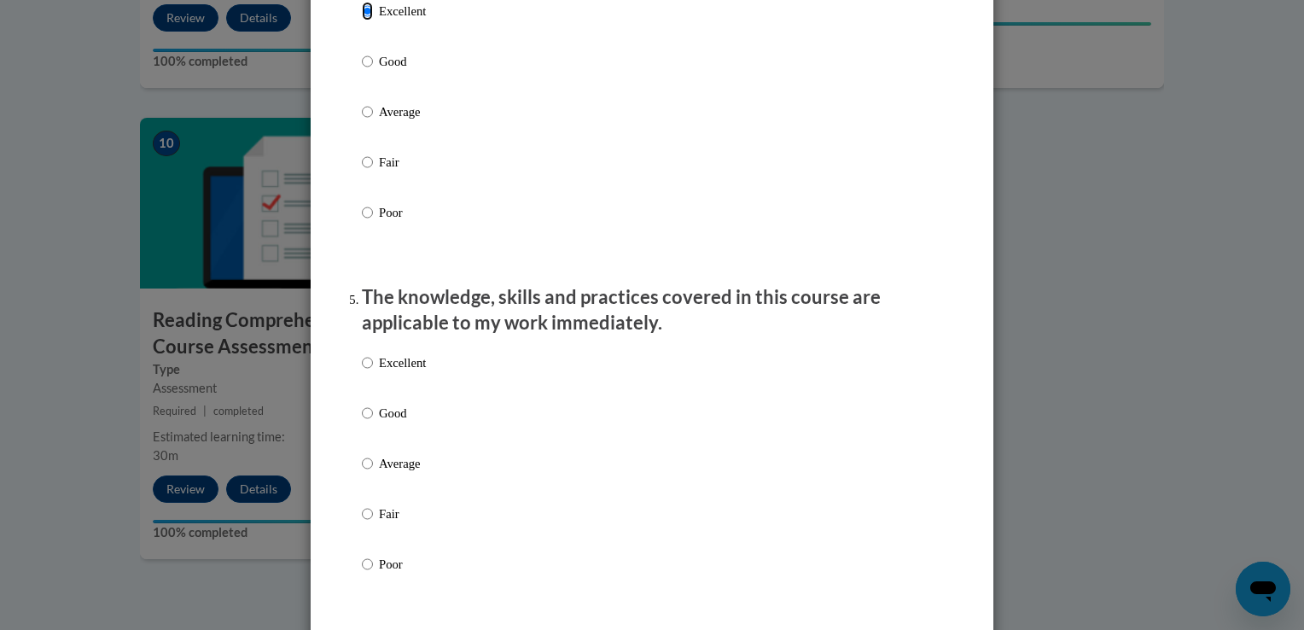
scroll to position [1378, 0]
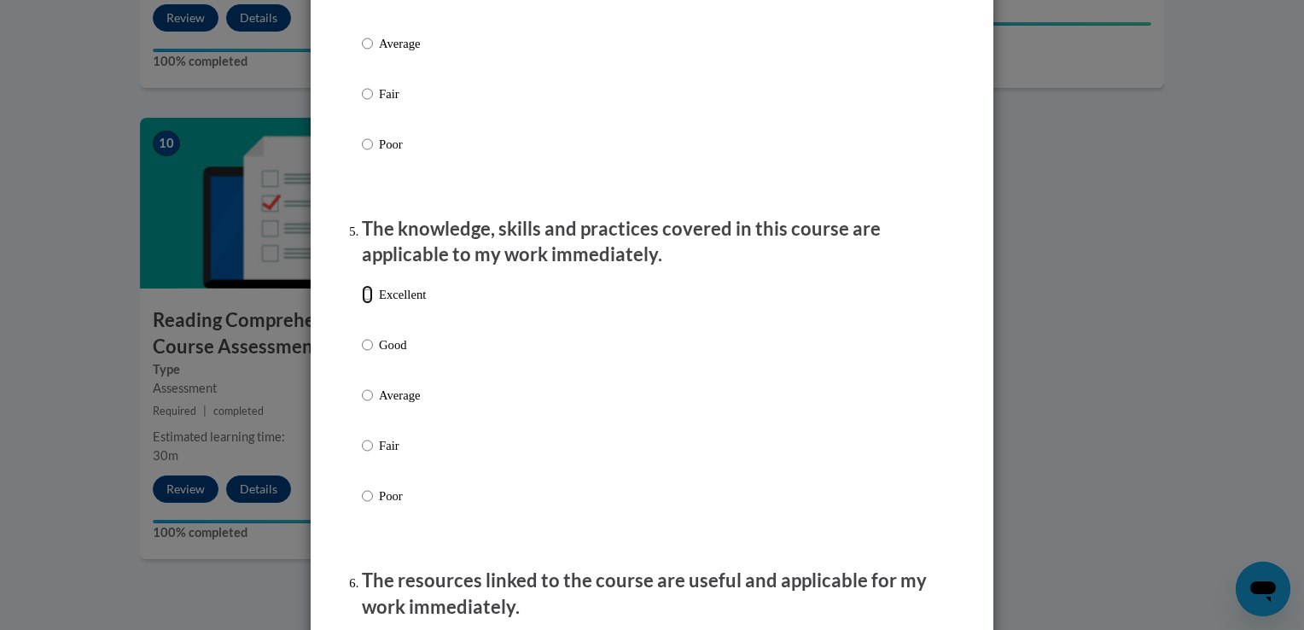
click at [363, 304] on input "Excellent" at bounding box center [367, 294] width 11 height 19
radio input "true"
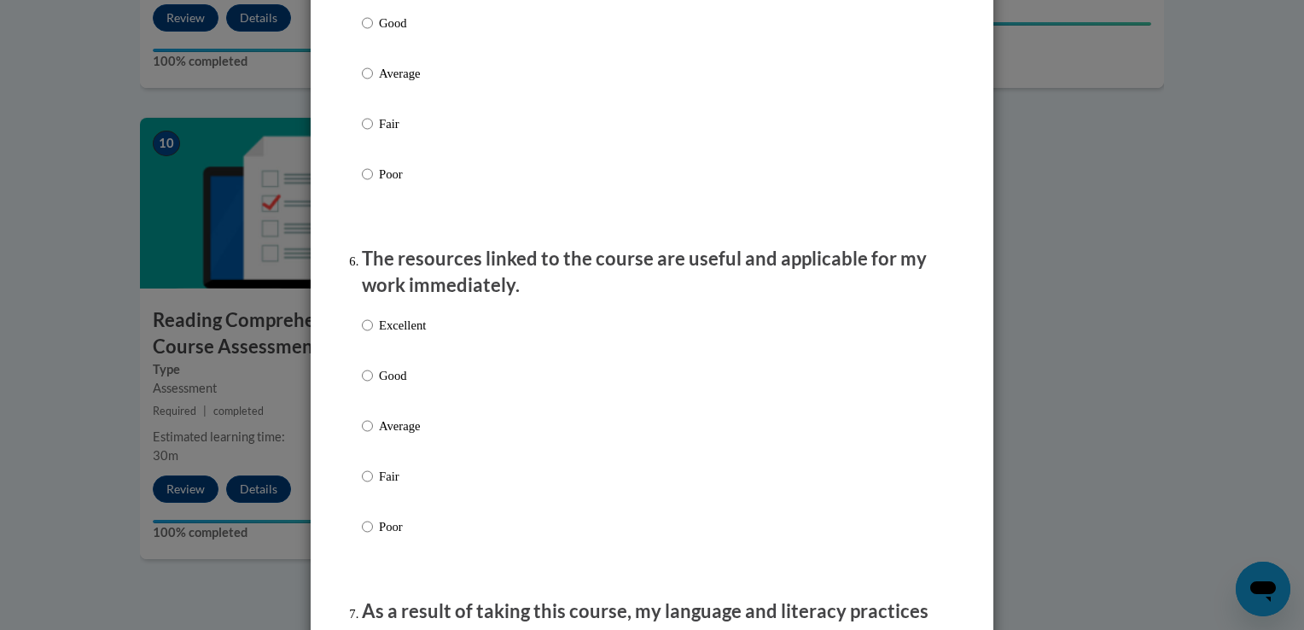
scroll to position [1706, 0]
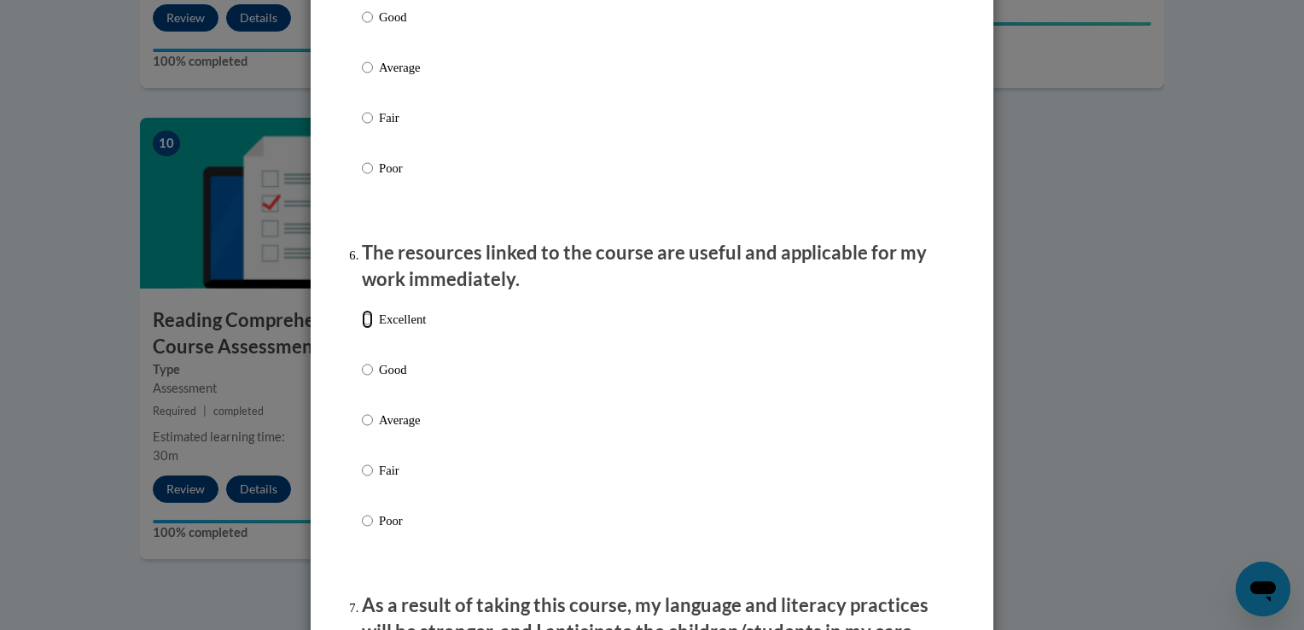
click at [362, 328] on input "Excellent" at bounding box center [367, 319] width 11 height 19
radio input "true"
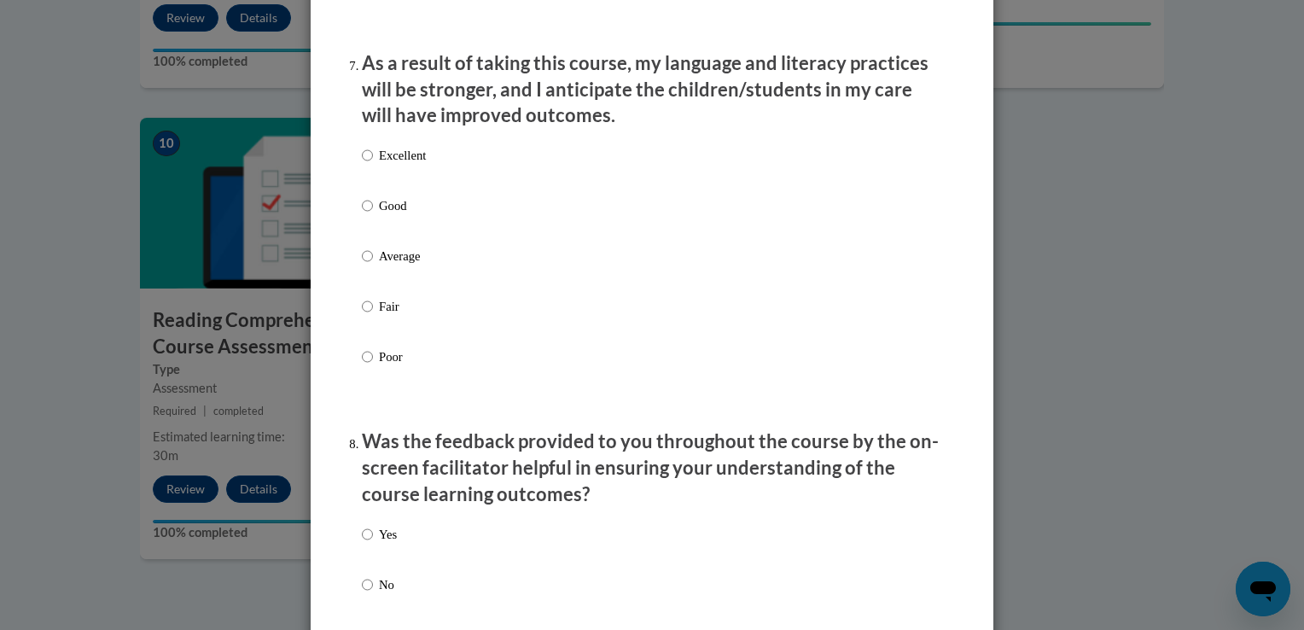
scroll to position [2249, 0]
click at [365, 163] on input "Excellent" at bounding box center [367, 153] width 11 height 19
radio input "true"
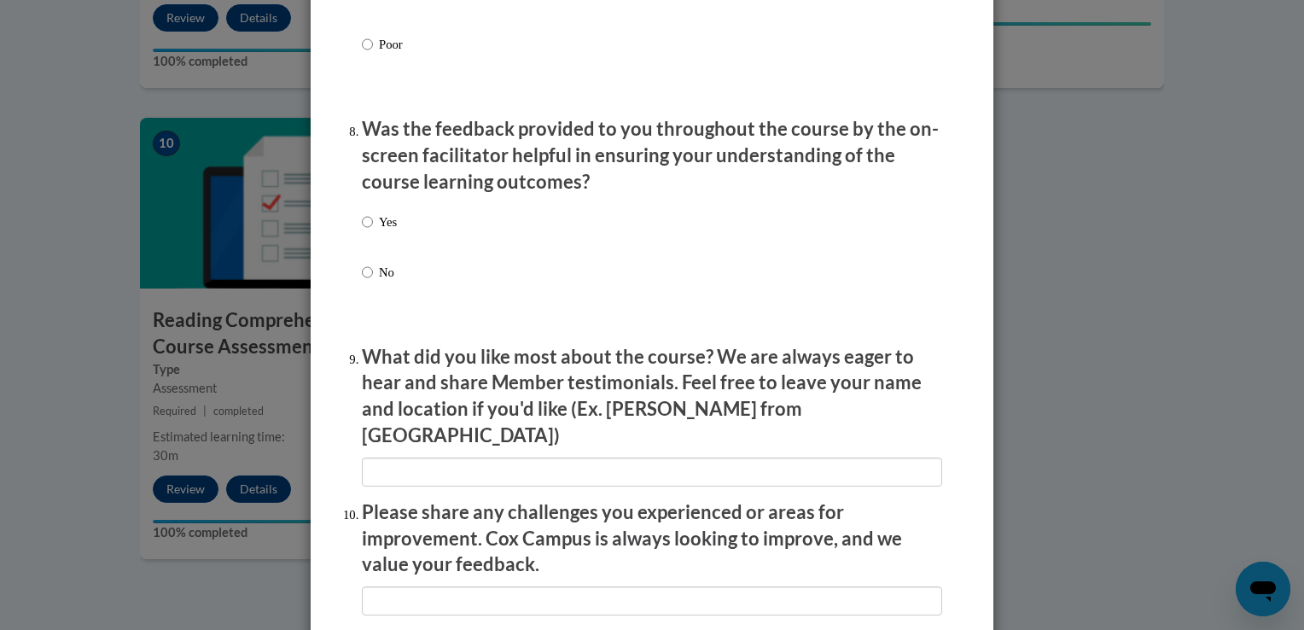
scroll to position [2560, 0]
click at [362, 231] on input "Yes" at bounding box center [367, 221] width 11 height 19
radio input "true"
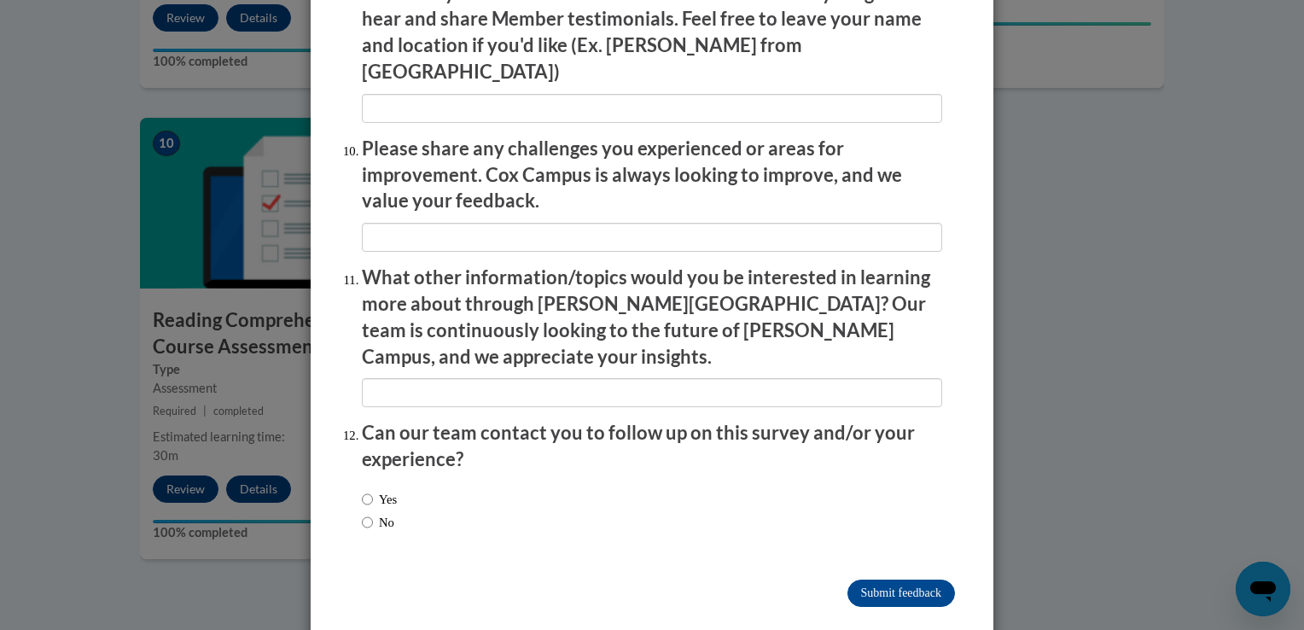
click at [369, 513] on label "No" at bounding box center [378, 522] width 32 height 19
click at [369, 513] on input "No" at bounding box center [367, 522] width 11 height 19
radio input "true"
click at [871, 579] on input "Submit feedback" at bounding box center [901, 592] width 108 height 27
